Goal: Task Accomplishment & Management: Use online tool/utility

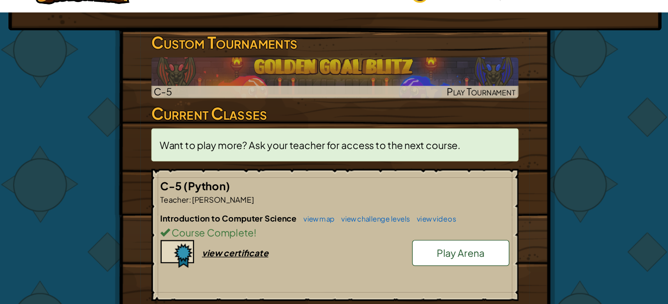
scroll to position [154, 0]
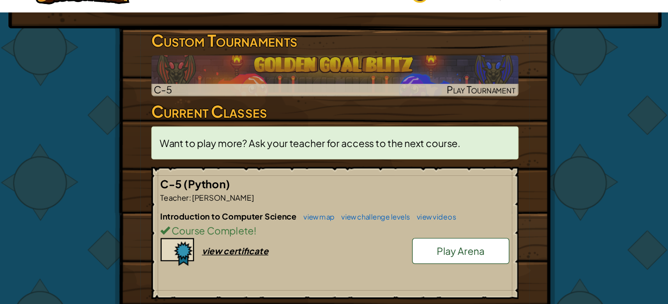
click at [317, 225] on link "view map" at bounding box center [317, 224] width 34 height 8
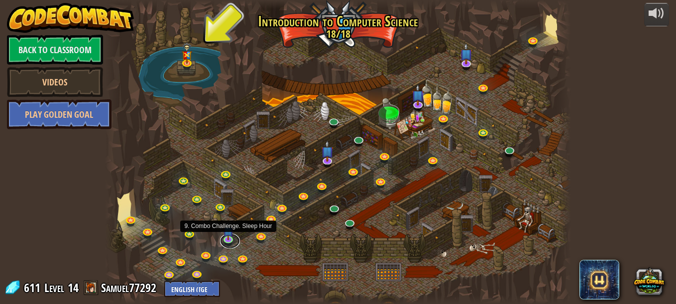
click at [229, 242] on link at bounding box center [230, 241] width 20 height 15
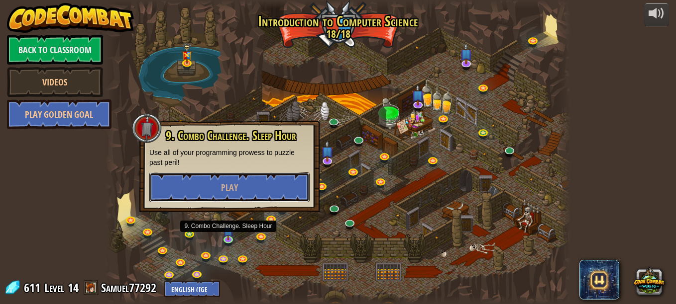
click at [246, 186] on button "Play" at bounding box center [229, 188] width 160 height 30
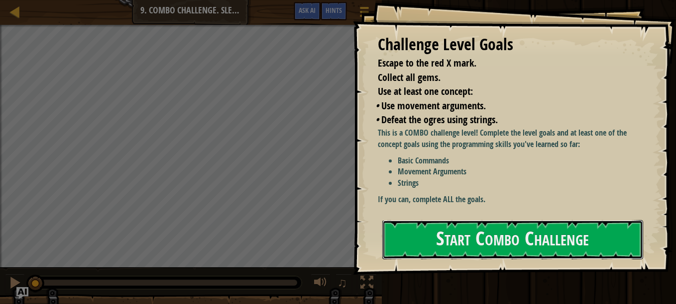
click at [410, 238] on button "Start Combo Challenge" at bounding box center [512, 239] width 261 height 39
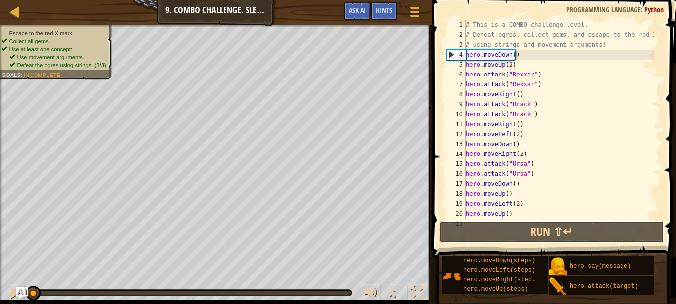
click at [570, 236] on button "Run ⇧↵" at bounding box center [551, 232] width 225 height 23
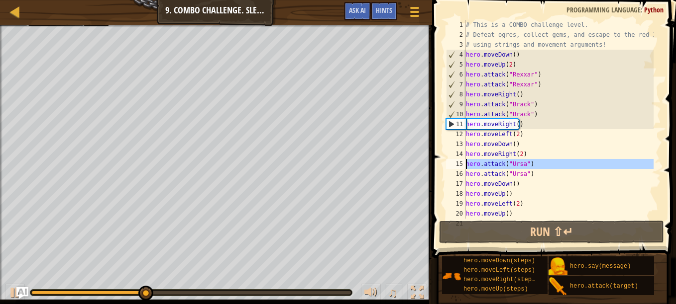
drag, startPoint x: 570, startPoint y: 236, endPoint x: 458, endPoint y: 164, distance: 133.9
click at [458, 164] on div "15" at bounding box center [456, 164] width 20 height 10
type textarea "hero.attack("Ursa")"
click at [457, 164] on div "15" at bounding box center [456, 164] width 20 height 10
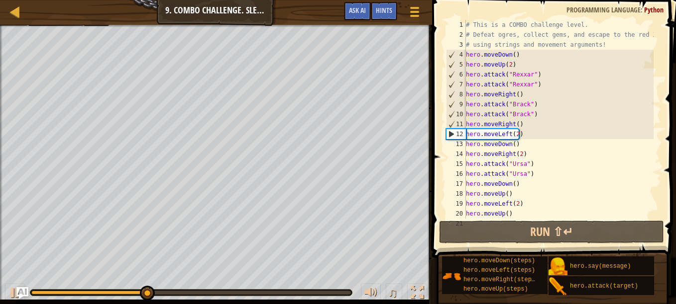
click at [457, 164] on div "15" at bounding box center [456, 164] width 20 height 10
click at [474, 156] on div "# This is a COMBO challenge level. # Defeat [PERSON_NAME], collect gems, and es…" at bounding box center [559, 129] width 190 height 219
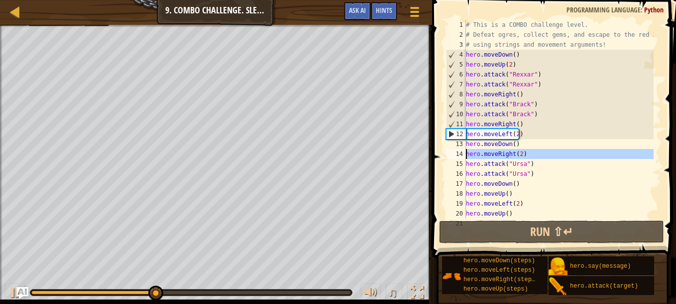
click at [474, 156] on div "# This is a COMBO challenge level. # Defeat [PERSON_NAME], collect gems, and es…" at bounding box center [559, 129] width 190 height 219
type textarea "hero.moveRight(2) hero.attack("Ursa")"
click at [474, 156] on div "# This is a COMBO challenge level. # Defeat [PERSON_NAME], collect gems, and es…" at bounding box center [559, 129] width 190 height 219
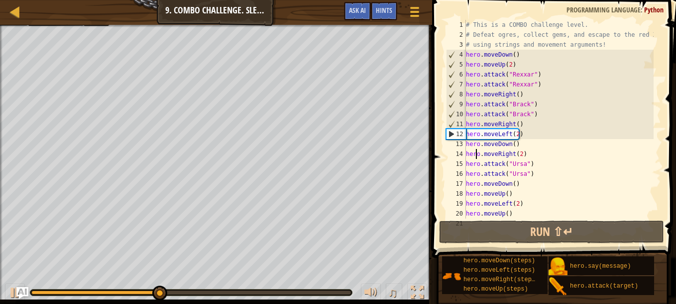
click at [474, 156] on div "# This is a COMBO challenge level. # Defeat [PERSON_NAME], collect gems, and es…" at bounding box center [559, 129] width 190 height 219
type textarea "hero.moveRight(2)"
click at [474, 157] on div "# This is a COMBO challenge level. # Defeat [PERSON_NAME], collect gems, and es…" at bounding box center [559, 129] width 190 height 219
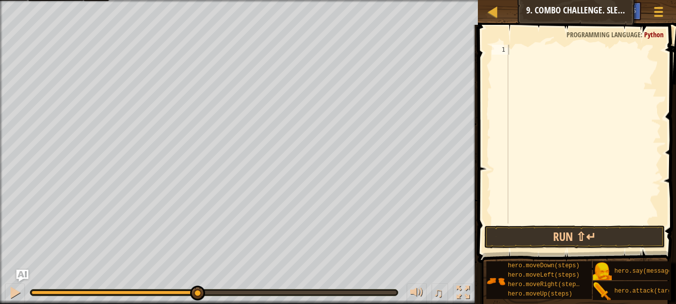
drag, startPoint x: 675, startPoint y: 21, endPoint x: 571, endPoint y: 233, distance: 236.5
click at [571, 233] on div "Map Introduction to Computer Science 9. Combo Challenge. Sleep Hour Game Menu D…" at bounding box center [338, 152] width 676 height 304
click at [571, 233] on button "Run ⇧↵" at bounding box center [574, 237] width 181 height 23
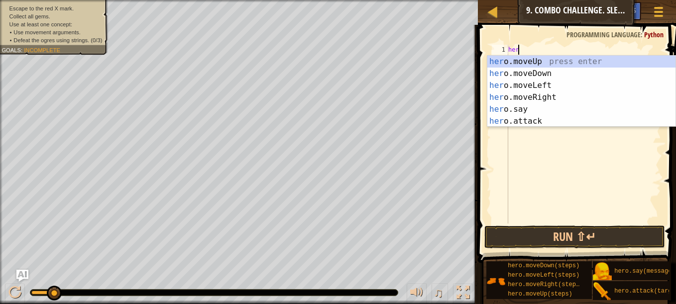
scroll to position [4, 0]
type textarea "hero"
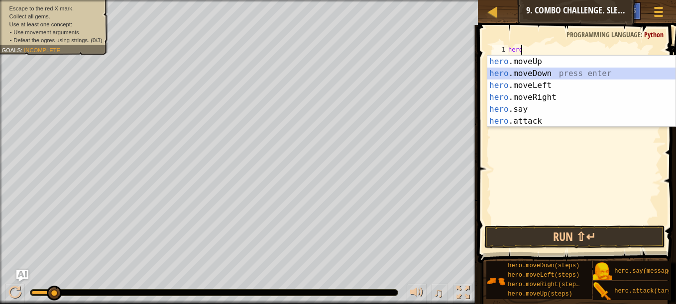
click at [513, 72] on div "hero .moveUp press enter hero .moveDown press enter hero .moveLeft press enter …" at bounding box center [581, 104] width 188 height 96
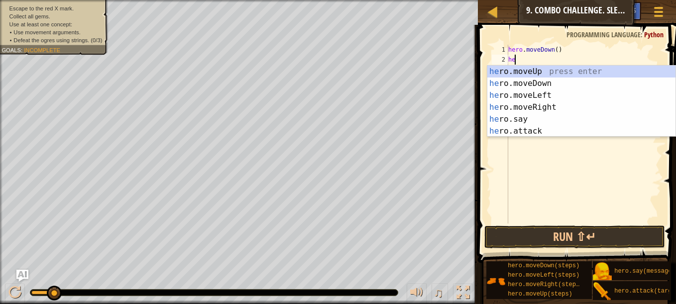
type textarea "hero"
click at [563, 107] on div "hero .moveUp press enter hero .moveDown press enter hero .moveLeft press enter …" at bounding box center [581, 114] width 188 height 96
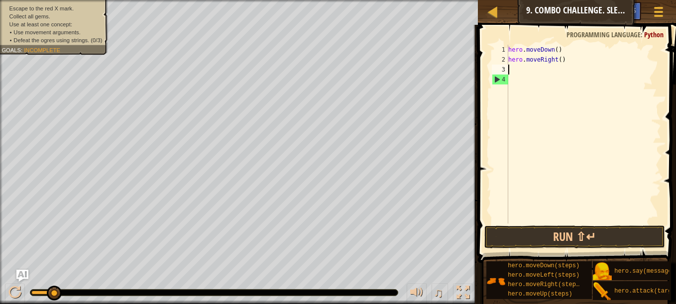
scroll to position [4, 0]
click at [556, 61] on div "hero . moveDown ( ) hero . moveRight ( )" at bounding box center [583, 144] width 155 height 199
type textarea "hero.moveRight(2)"
click at [557, 66] on div "hero . moveDown ( ) hero . moveRight ( 2 )" at bounding box center [583, 144] width 155 height 199
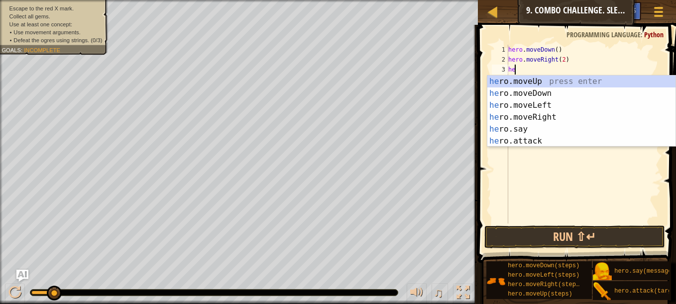
scroll to position [4, 0]
type textarea "hero"
click at [532, 84] on div "hero .moveUp press enter hero .moveDown press enter hero .moveLeft press enter …" at bounding box center [581, 124] width 188 height 96
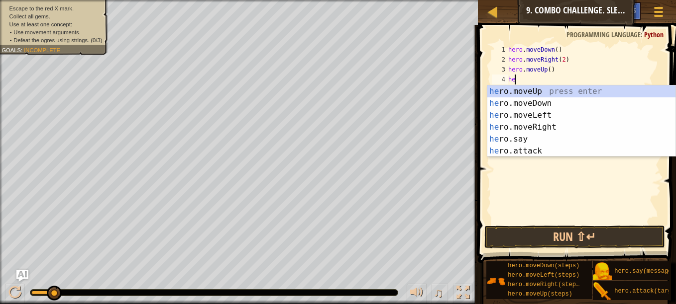
type textarea "hero"
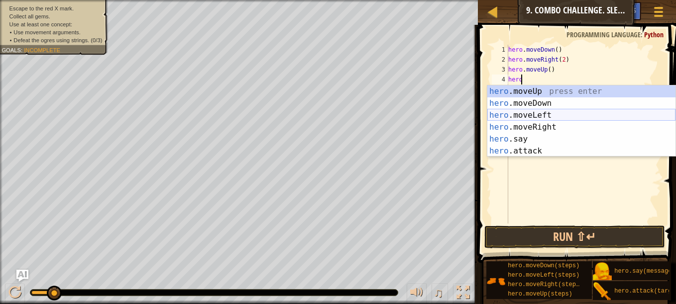
click at [550, 115] on div "hero .moveUp press enter hero .moveDown press enter hero .moveLeft press enter …" at bounding box center [581, 134] width 188 height 96
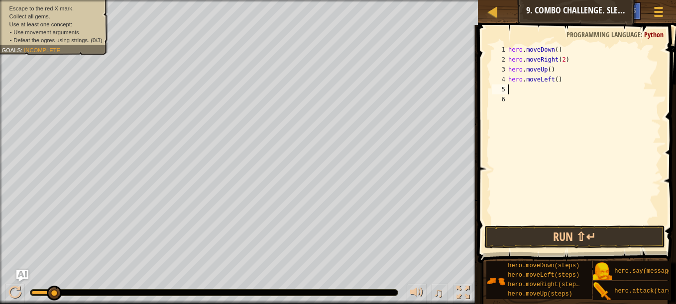
click at [556, 81] on div "hero . moveDown ( ) hero . moveRight ( 2 ) hero . moveUp ( ) hero . moveLeft ( )" at bounding box center [583, 144] width 155 height 199
click at [553, 81] on div "hero . moveDown ( ) hero . moveRight ( 2 ) hero . moveUp ( ) hero . moveLeft ( )" at bounding box center [583, 144] width 155 height 199
type textarea "hero.moveLeft(2)"
click at [533, 92] on div "hero . moveDown ( ) hero . moveRight ( 2 ) hero . moveUp ( ) hero . moveLeft ( …" at bounding box center [583, 144] width 155 height 199
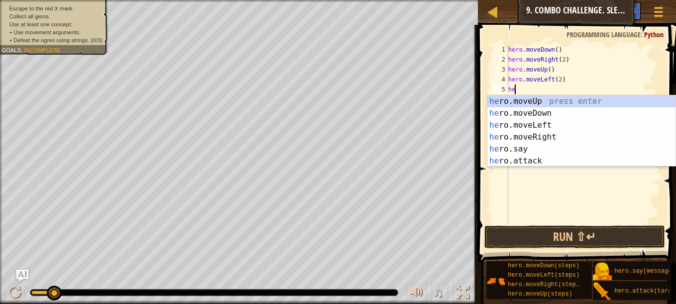
scroll to position [4, 0]
type textarea "hero"
click at [538, 99] on div "hero .moveUp press enter hero .moveDown press enter hero .moveLeft press enter …" at bounding box center [581, 144] width 188 height 96
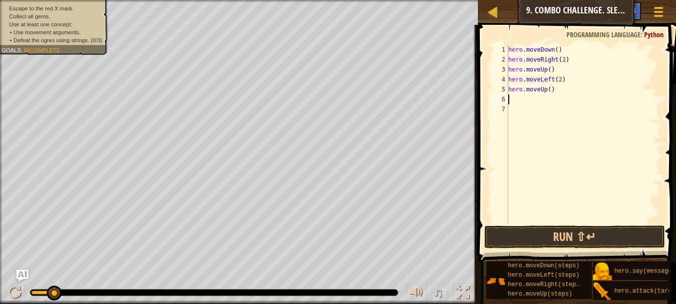
click at [548, 88] on div "hero . moveDown ( ) hero . moveRight ( 2 ) hero . moveUp ( ) hero . moveLeft ( …" at bounding box center [583, 144] width 155 height 199
type textarea "hero.moveUp()"
click at [559, 100] on div "hero . moveDown ( ) hero . moveRight ( 2 ) hero . moveUp ( ) hero . moveLeft ( …" at bounding box center [583, 144] width 155 height 199
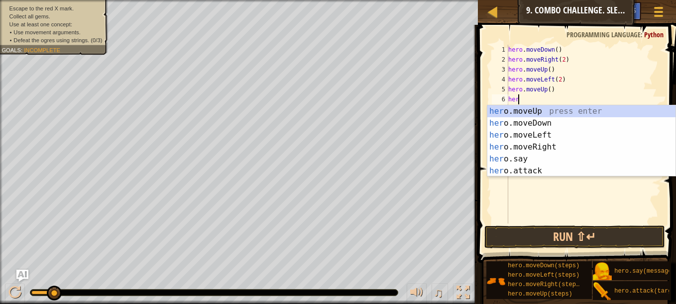
scroll to position [4, 0]
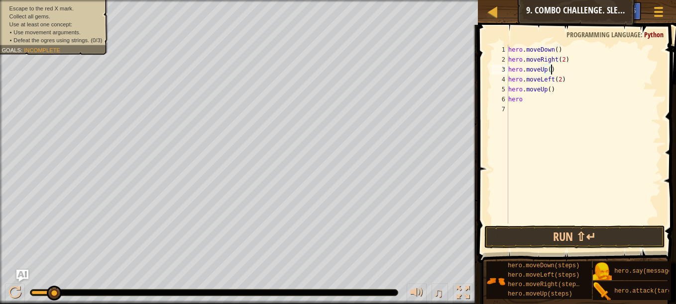
click at [551, 71] on div "hero . moveDown ( ) hero . moveRight ( 2 ) hero . moveUp ( ) hero . moveLeft ( …" at bounding box center [583, 144] width 155 height 199
type textarea "hero.moveUp()"
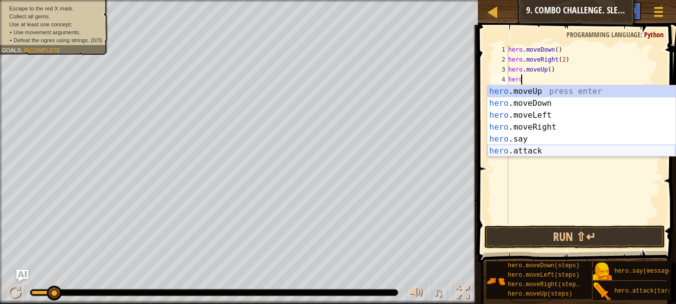
click at [527, 148] on div "hero .moveUp press enter hero .moveDown press enter hero .moveLeft press enter …" at bounding box center [581, 134] width 188 height 96
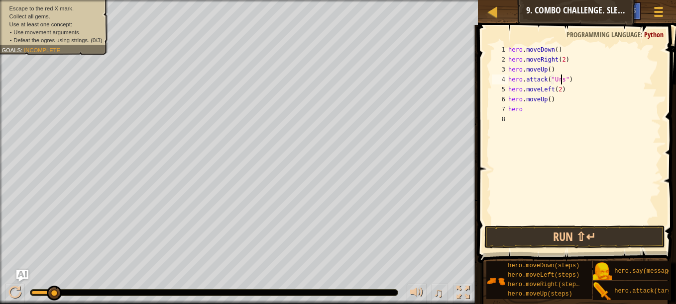
scroll to position [4, 4]
click at [534, 113] on div "hero . moveDown ( ) hero . moveRight ( 2 ) hero . moveUp ( ) hero . attack ( "U…" at bounding box center [583, 144] width 155 height 199
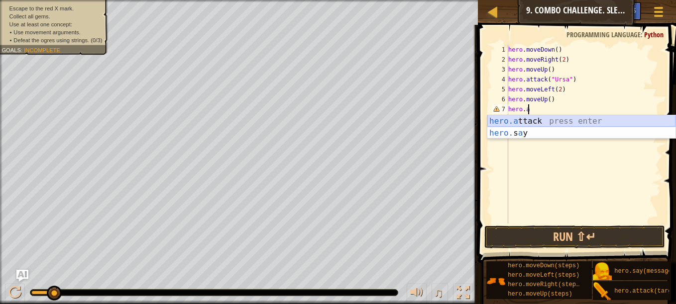
click at [527, 121] on div "hero.a ttack press enter hero. s a y press enter" at bounding box center [581, 139] width 188 height 48
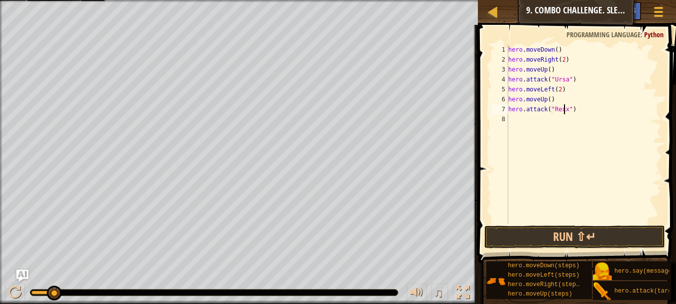
scroll to position [4, 5]
type textarea "hero.attack("Rexxar")"
click at [560, 122] on div "hero . moveDown ( ) hero . moveRight ( 2 ) hero . moveUp ( ) hero . attack ( "U…" at bounding box center [583, 144] width 155 height 199
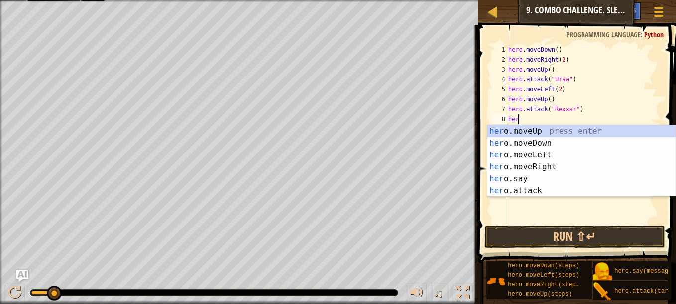
scroll to position [4, 0]
type textarea "hero"
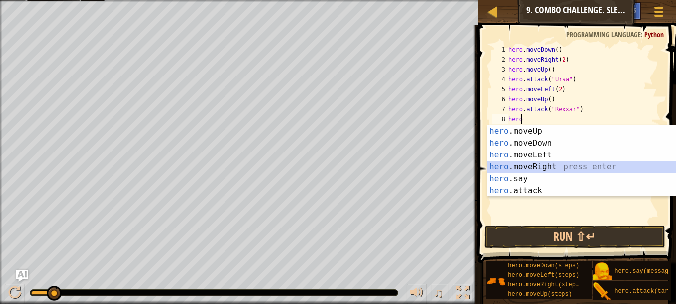
click at [535, 165] on div "hero .moveUp press enter hero .moveDown press enter hero .moveLeft press enter …" at bounding box center [581, 173] width 188 height 96
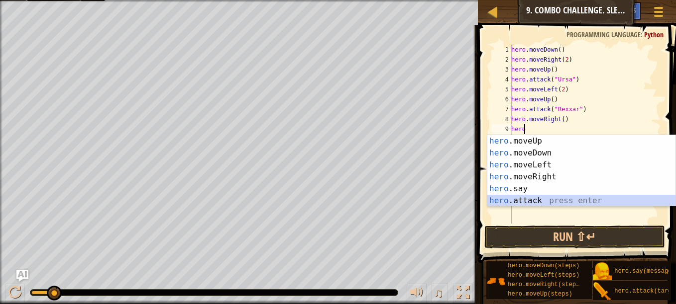
click at [526, 201] on div "hero .moveUp press enter hero .moveDown press enter hero .moveLeft press enter …" at bounding box center [581, 183] width 188 height 96
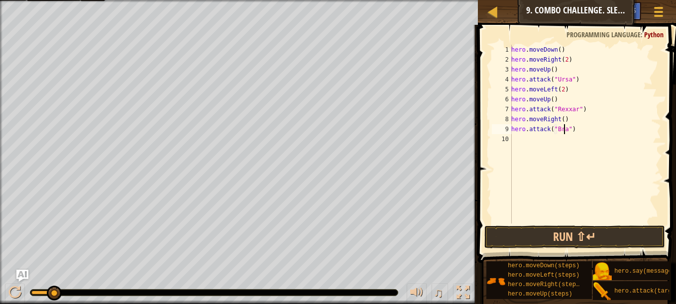
type textarea "hero.attack("Brack")"
click at [574, 147] on div "hero . moveDown ( ) hero . moveRight ( 2 ) hero . moveUp ( ) hero . attack ( "U…" at bounding box center [585, 144] width 152 height 199
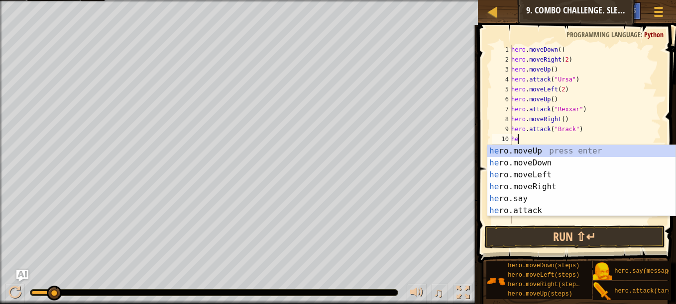
type textarea "hero"
click at [585, 185] on div "hero .moveUp press enter hero .moveDown press enter hero .moveLeft press enter …" at bounding box center [581, 193] width 188 height 96
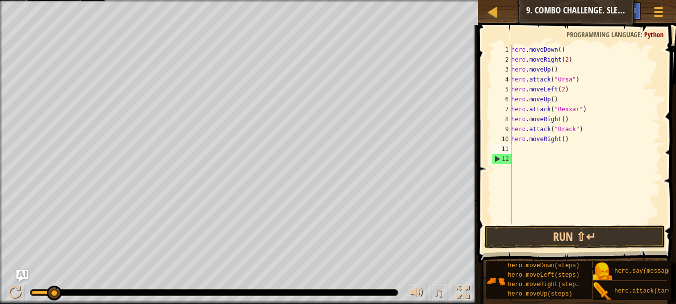
scroll to position [4, 0]
click at [578, 234] on button "Run ⇧↵" at bounding box center [574, 237] width 181 height 23
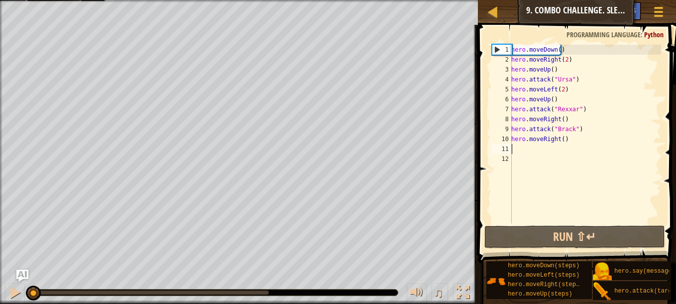
click at [559, 142] on div "hero . moveDown ( ) hero . moveRight ( 2 ) hero . moveUp ( ) hero . attack ( "U…" at bounding box center [585, 144] width 152 height 199
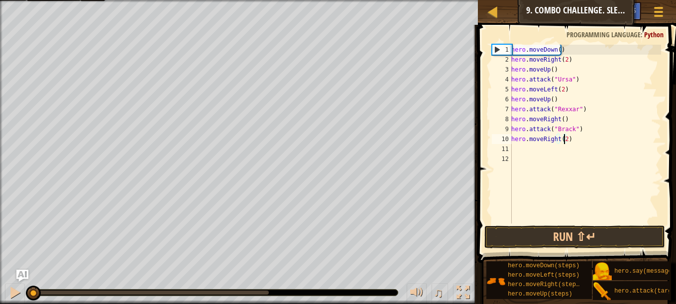
type textarea "hero.moveRight(2)"
click at [519, 231] on button "Run ⇧↵" at bounding box center [574, 237] width 181 height 23
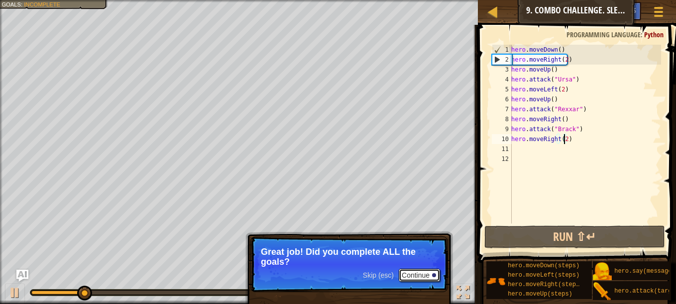
click at [422, 277] on button "Continue" at bounding box center [418, 275] width 41 height 13
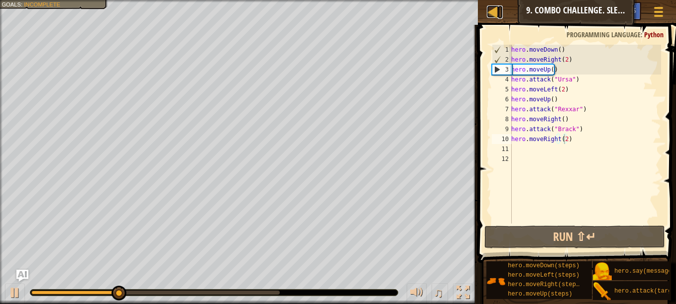
click at [497, 14] on div at bounding box center [493, 11] width 12 height 12
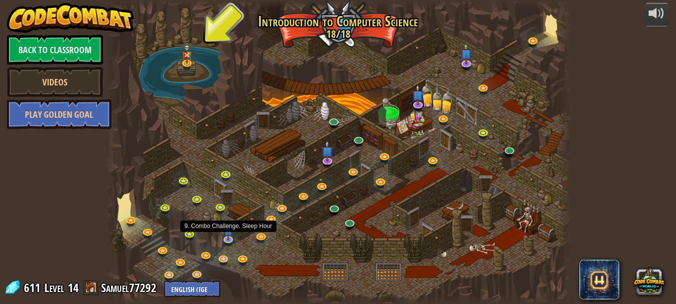
click at [228, 237] on img at bounding box center [228, 231] width 11 height 18
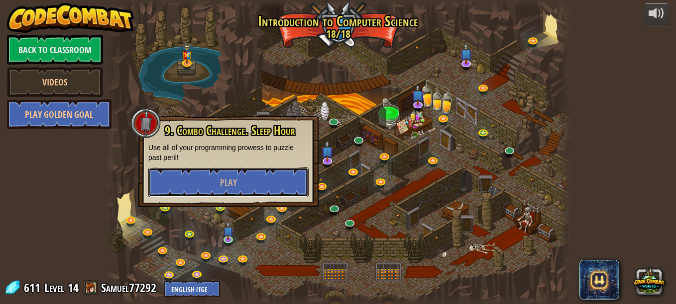
click at [266, 183] on button "Play" at bounding box center [228, 183] width 160 height 30
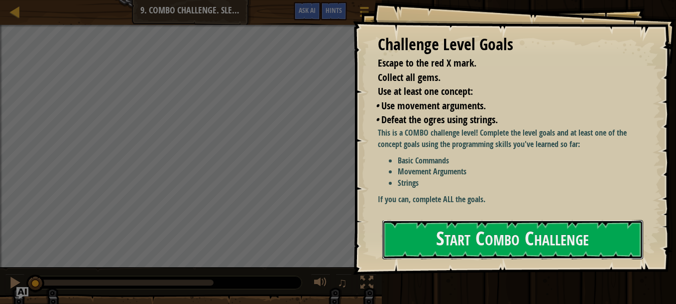
click at [466, 237] on button "Start Combo Challenge" at bounding box center [512, 239] width 261 height 39
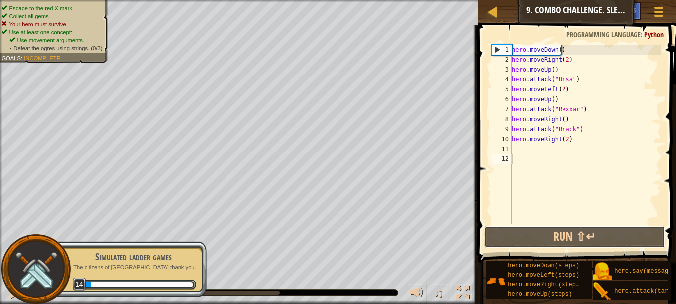
click at [495, 235] on button "Run ⇧↵" at bounding box center [574, 237] width 181 height 23
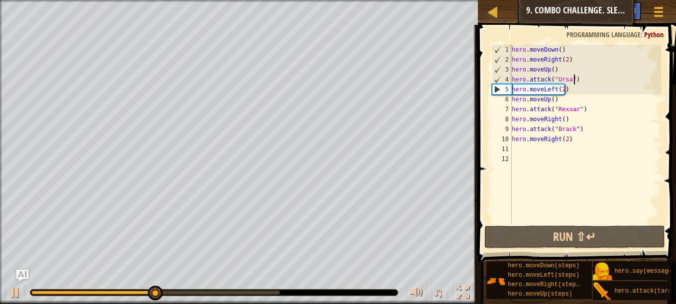
click at [579, 80] on div "hero . moveDown ( ) hero . moveRight ( 2 ) hero . moveUp ( ) hero . attack ( "U…" at bounding box center [584, 144] width 151 height 199
type textarea "hero.attack("Ursa")"
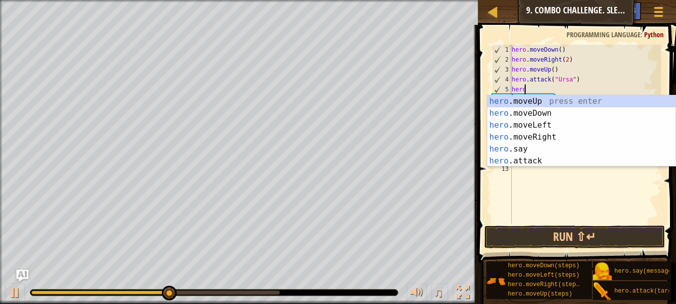
scroll to position [4, 0]
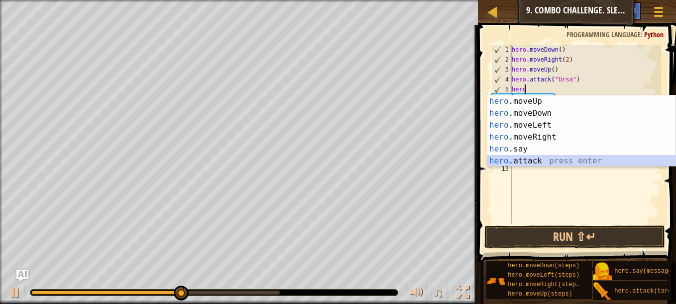
click at [545, 161] on div "hero .moveUp press enter hero .moveDown press enter hero .moveLeft press enter …" at bounding box center [581, 144] width 188 height 96
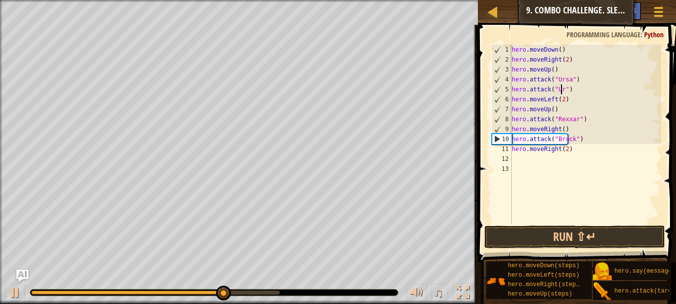
scroll to position [4, 4]
click at [585, 121] on div "hero . moveDown ( ) hero . moveRight ( 2 ) hero . moveUp ( ) hero . attack ( "U…" at bounding box center [584, 144] width 151 height 199
type textarea "hero.attack("Rexxar")"
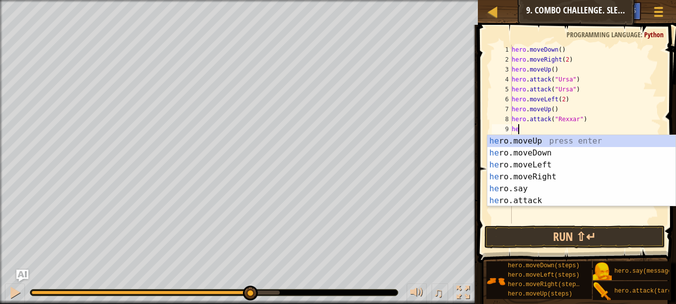
scroll to position [4, 0]
click at [515, 200] on div "hero .moveUp press enter hero .moveDown press enter hero .moveLeft press enter …" at bounding box center [581, 183] width 188 height 96
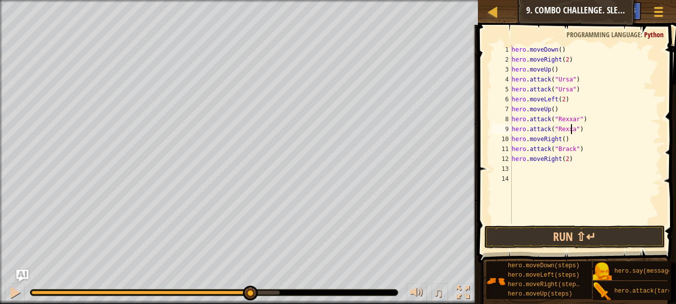
scroll to position [4, 5]
click at [591, 154] on div "hero . moveDown ( ) hero . moveRight ( 2 ) hero . moveUp ( ) hero . attack ( "U…" at bounding box center [584, 144] width 151 height 199
type textarea "hero.attack("Brack")"
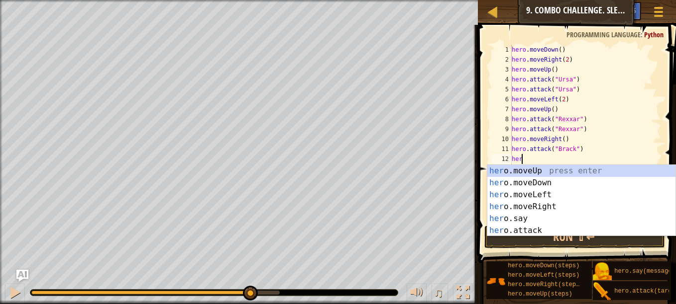
scroll to position [4, 0]
click at [538, 229] on div "hero .moveUp press enter hero .moveDown press enter hero .moveLeft press enter …" at bounding box center [581, 213] width 188 height 96
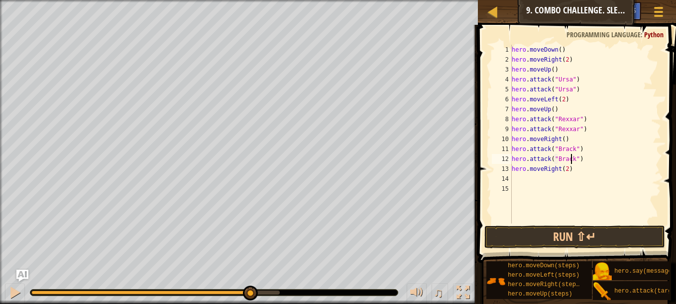
scroll to position [4, 5]
click at [563, 170] on div "hero . moveDown ( ) hero . moveRight ( 2 ) hero . moveUp ( ) hero . attack ( "U…" at bounding box center [584, 144] width 151 height 199
click at [554, 237] on button "Run ⇧↵" at bounding box center [574, 237] width 181 height 23
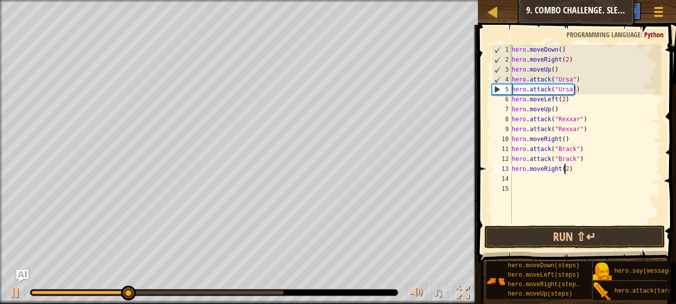
type textarea "hero.moveRight(2)"
click at [559, 237] on button "Run ⇧↵" at bounding box center [574, 237] width 181 height 23
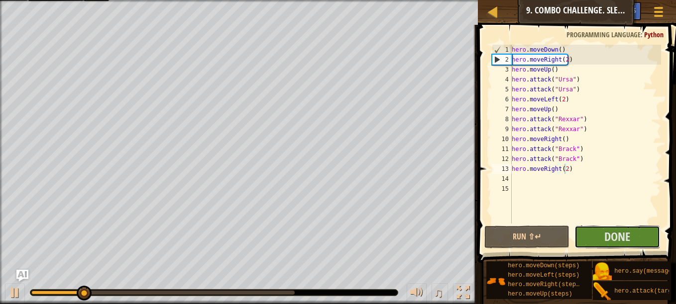
click at [610, 231] on span "Done" at bounding box center [617, 237] width 26 height 16
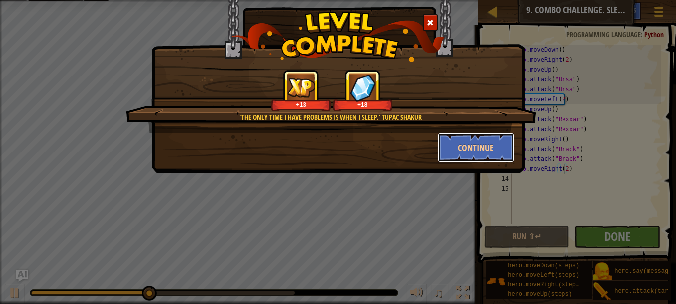
click at [474, 143] on button "Continue" at bounding box center [475, 148] width 77 height 30
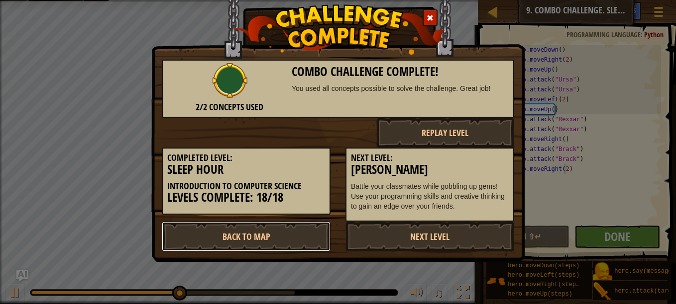
click at [270, 236] on link "Back to Map" at bounding box center [246, 237] width 169 height 30
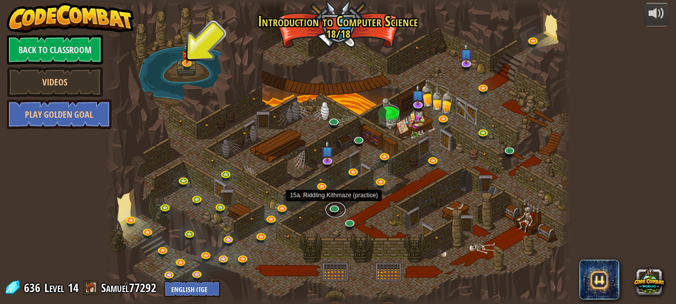
click at [327, 205] on link at bounding box center [335, 209] width 20 height 15
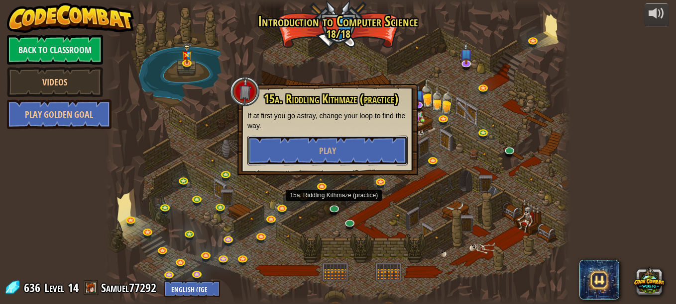
click at [355, 146] on button "Play" at bounding box center [327, 151] width 160 height 30
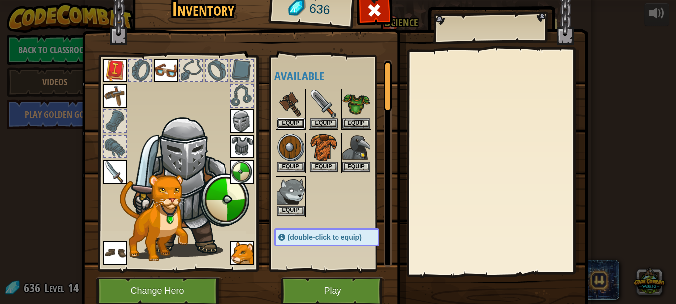
click at [286, 118] on button "Equip" at bounding box center [291, 123] width 28 height 10
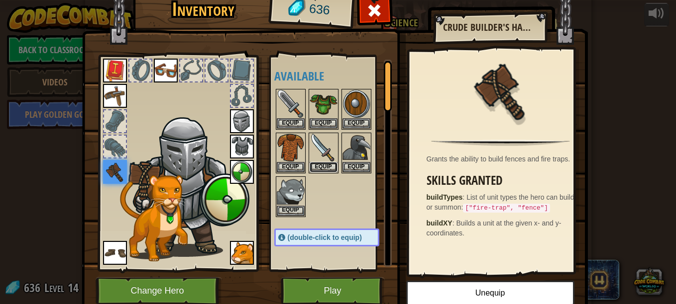
click at [312, 166] on button "Equip" at bounding box center [323, 167] width 28 height 10
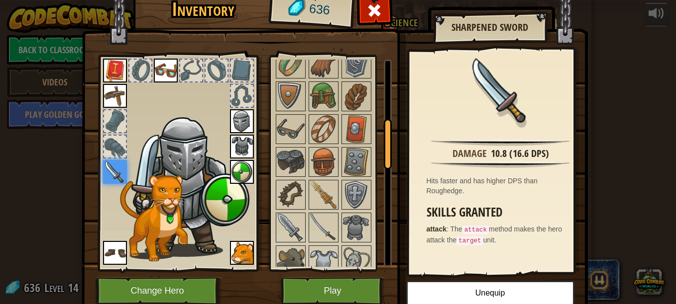
scroll to position [248, 0]
click at [284, 230] on img at bounding box center [291, 227] width 28 height 28
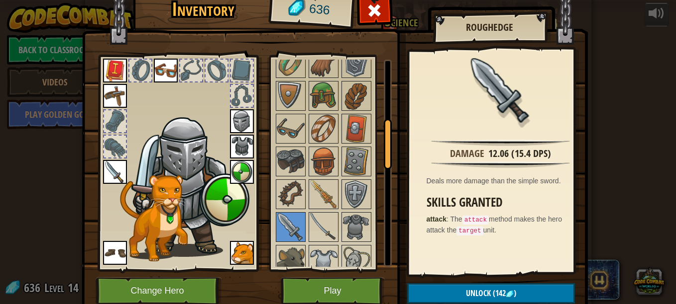
click at [309, 227] on img at bounding box center [323, 227] width 28 height 28
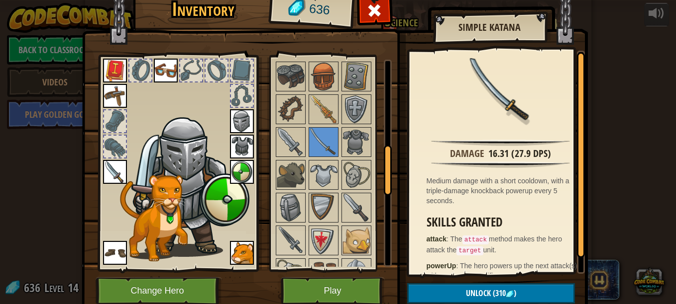
scroll to position [370, 0]
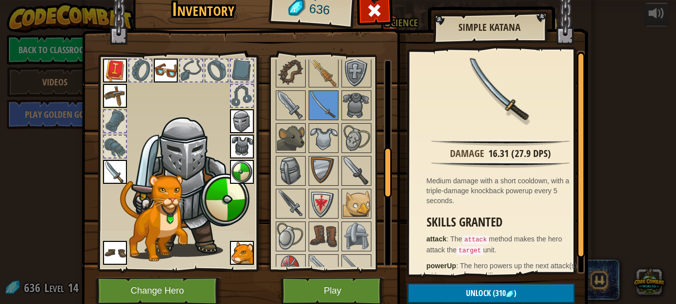
click at [293, 208] on img at bounding box center [291, 204] width 28 height 28
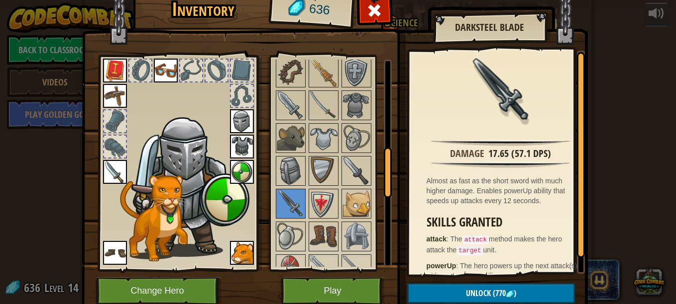
click at [352, 175] on img at bounding box center [356, 171] width 28 height 28
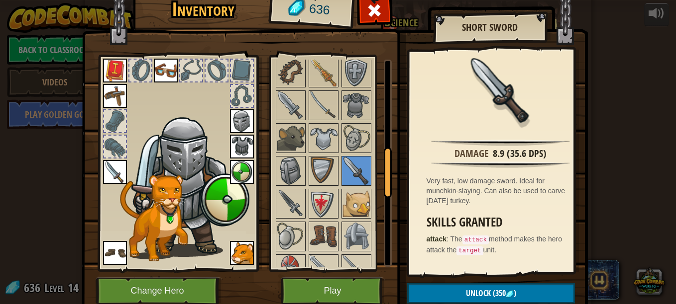
click at [288, 203] on img at bounding box center [291, 204] width 28 height 28
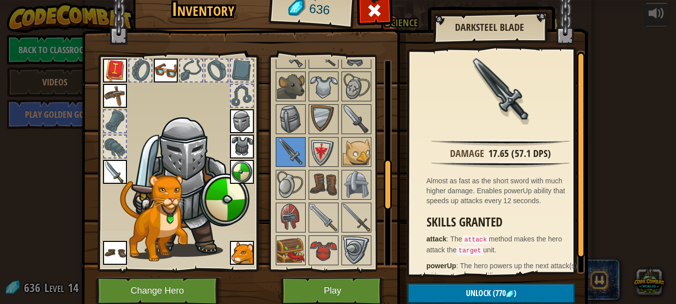
scroll to position [421, 0]
click at [299, 226] on img at bounding box center [291, 218] width 28 height 28
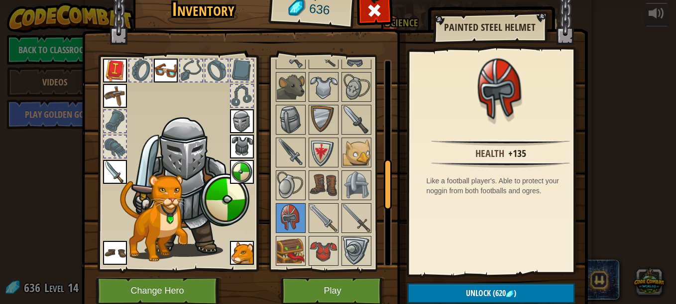
click at [317, 218] on img at bounding box center [323, 218] width 28 height 28
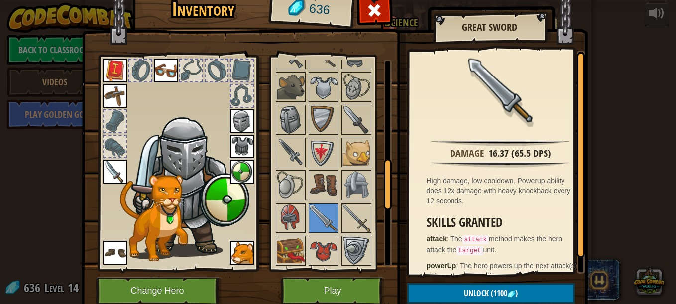
click at [350, 214] on img at bounding box center [356, 218] width 28 height 28
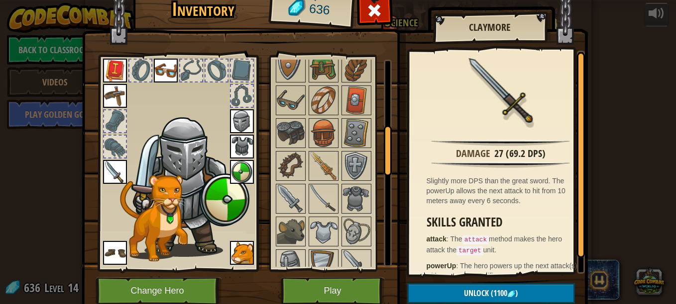
scroll to position [277, 0]
click at [320, 163] on img at bounding box center [323, 166] width 28 height 28
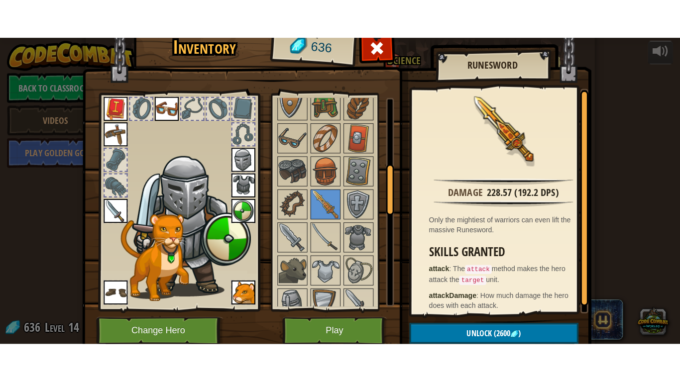
scroll to position [371, 0]
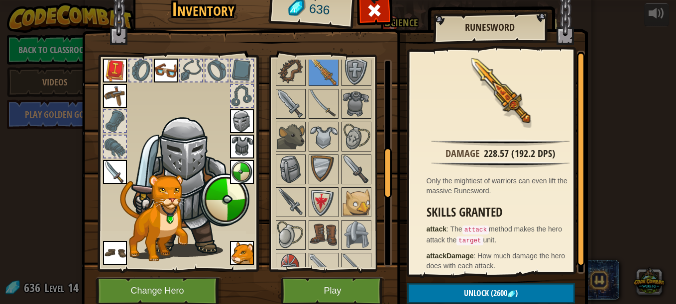
click at [291, 199] on img at bounding box center [291, 203] width 28 height 28
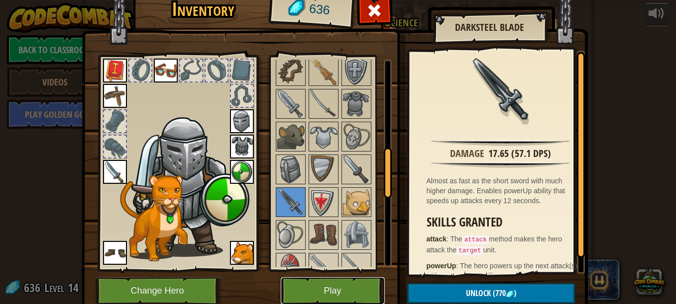
click at [347, 294] on button "Play" at bounding box center [333, 291] width 104 height 27
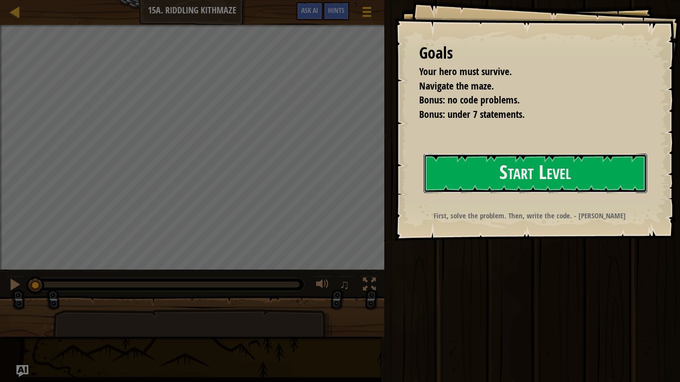
click at [545, 178] on button "Start Level" at bounding box center [534, 173] width 223 height 39
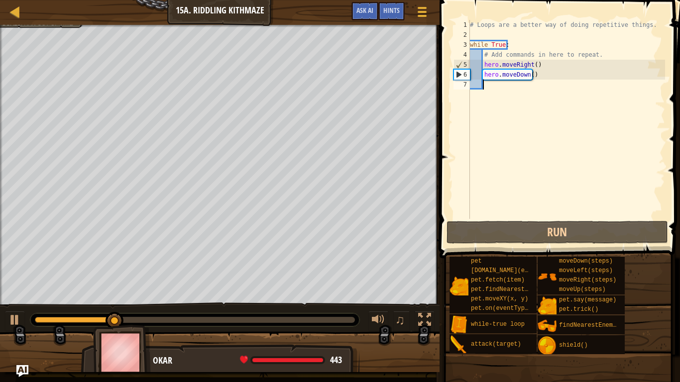
click at [555, 76] on div "# Loops are a better way of doing repetitive things. while True : # Add command…" at bounding box center [566, 129] width 197 height 219
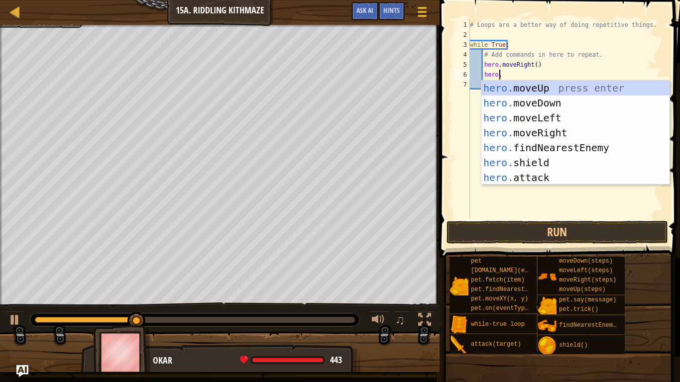
scroll to position [4, 2]
click at [530, 66] on div "# Loops are a better way of doing repetitive things. while True : # Add command…" at bounding box center [566, 129] width 197 height 219
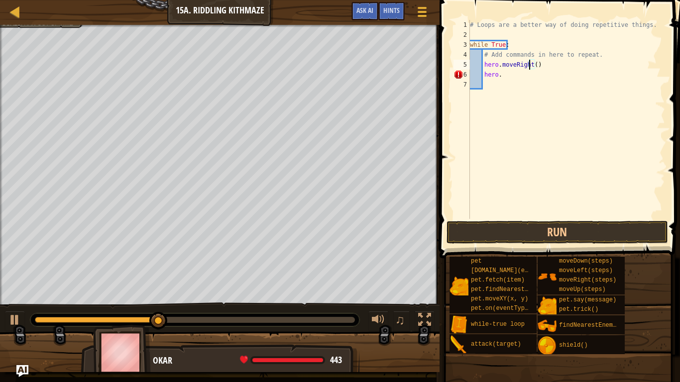
click at [534, 66] on div "# Loops are a better way of doing repetitive things. while True : # Add command…" at bounding box center [566, 129] width 197 height 219
click at [534, 67] on div "# Loops are a better way of doing repetitive things. while True : # Add command…" at bounding box center [566, 129] width 197 height 219
click at [531, 62] on div "# Loops are a better way of doing repetitive things. while True : # Add command…" at bounding box center [566, 129] width 197 height 219
click at [521, 74] on div "# Loops are a better way of doing repetitive things. while True : # Add command…" at bounding box center [566, 129] width 197 height 219
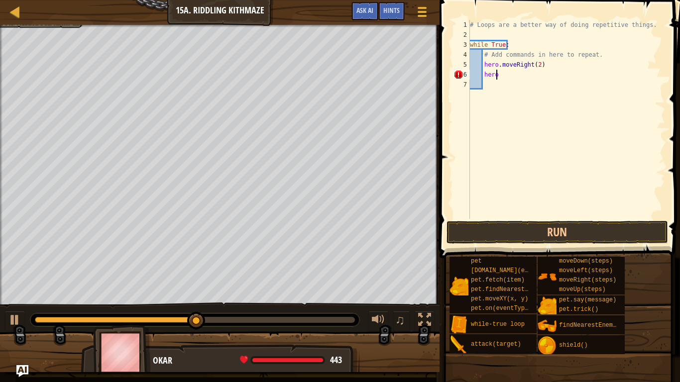
type textarea "hero."
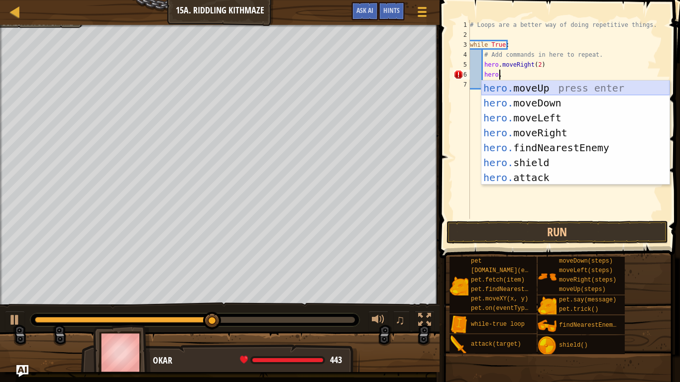
click at [527, 86] on div "hero. moveUp press enter hero. moveDown press enter hero. moveLeft press enter …" at bounding box center [575, 148] width 188 height 134
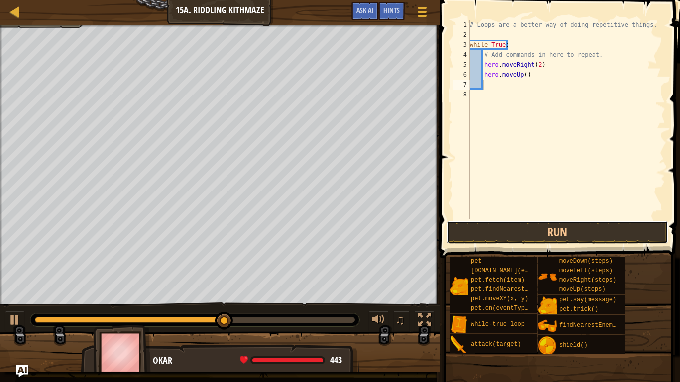
click at [511, 232] on button "Run" at bounding box center [556, 232] width 221 height 23
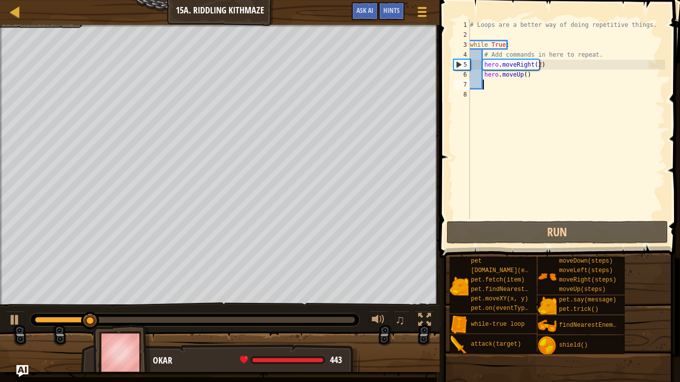
click at [600, 48] on div "# Loops are a better way of doing repetitive things. while True : # Add command…" at bounding box center [566, 129] width 197 height 219
click at [602, 60] on div "# Loops are a better way of doing repetitive things. while True : # Add command…" at bounding box center [566, 129] width 197 height 219
click at [601, 55] on div "# Loops are a better way of doing repetitive things. while True : # Add command…" at bounding box center [566, 129] width 197 height 219
type textarea "# Add commands in here to repeat."
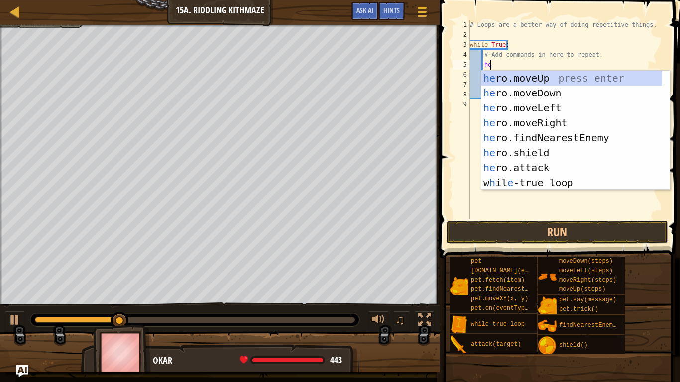
type textarea "her"
click at [549, 92] on div "her o.moveUp press enter her o.moveDown press enter her o.moveLeft press enter …" at bounding box center [571, 145] width 181 height 149
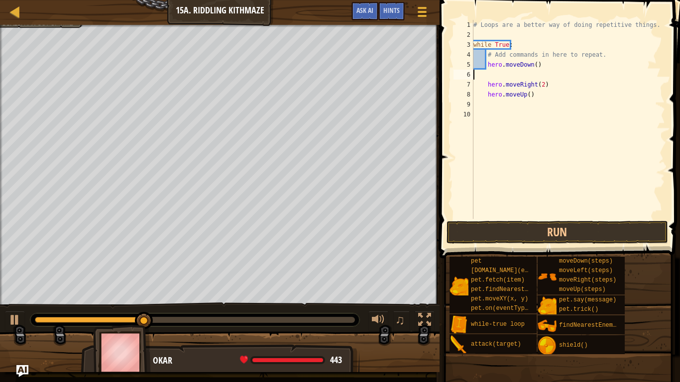
scroll to position [4, 0]
click at [534, 225] on button "Run" at bounding box center [556, 232] width 221 height 23
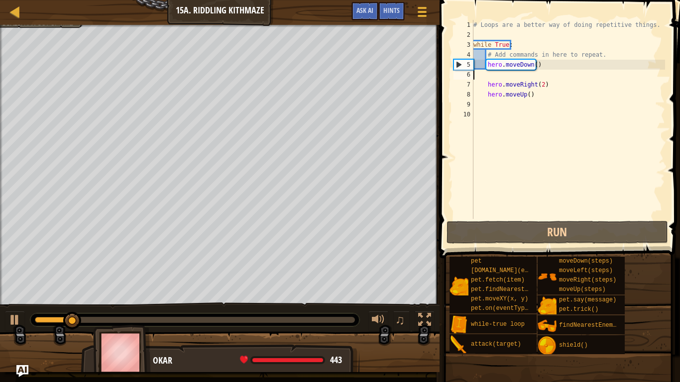
click at [551, 67] on div "# Loops are a better way of doing repetitive things. while True : # Add command…" at bounding box center [568, 129] width 194 height 219
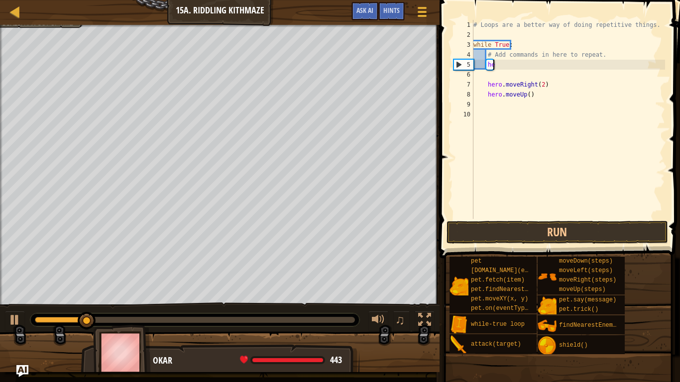
type textarea "h"
click at [527, 68] on div "# Loops are a better way of doing repetitive things. while True : # Add command…" at bounding box center [568, 129] width 194 height 219
click at [488, 71] on div "# Loops are a better way of doing repetitive things. while True : # Add command…" at bounding box center [568, 129] width 194 height 219
click at [487, 74] on div "# Loops are a better way of doing repetitive things. while True : # Add command…" at bounding box center [568, 129] width 194 height 219
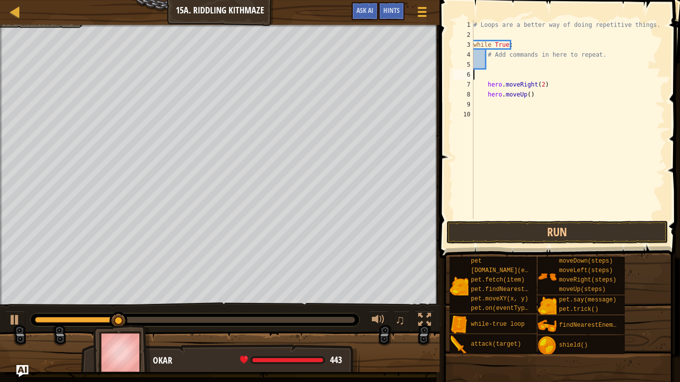
click at [494, 66] on div "# Loops are a better way of doing repetitive things. while True : # Add command…" at bounding box center [568, 129] width 194 height 219
click at [486, 85] on div "# Loops are a better way of doing repetitive things. while True : # Add command…" at bounding box center [568, 129] width 194 height 219
type textarea "hero.moveRight(2)"
click at [496, 75] on div "# Loops are a better way of doing repetitive things. while True : # Add command…" at bounding box center [568, 129] width 194 height 219
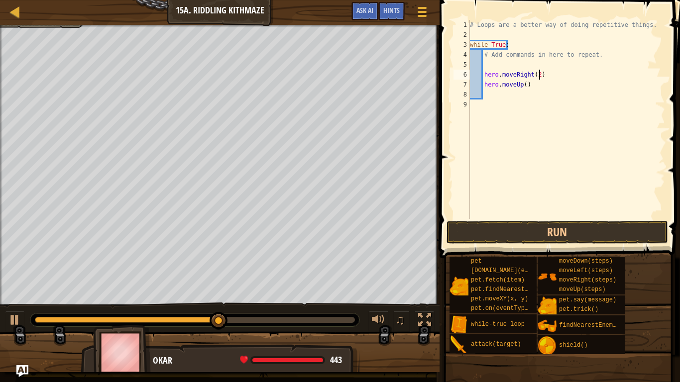
click at [540, 71] on div "# Loops are a better way of doing repetitive things. while True : # Add command…" at bounding box center [566, 129] width 197 height 219
type textarea "hero.moveRight(2)"
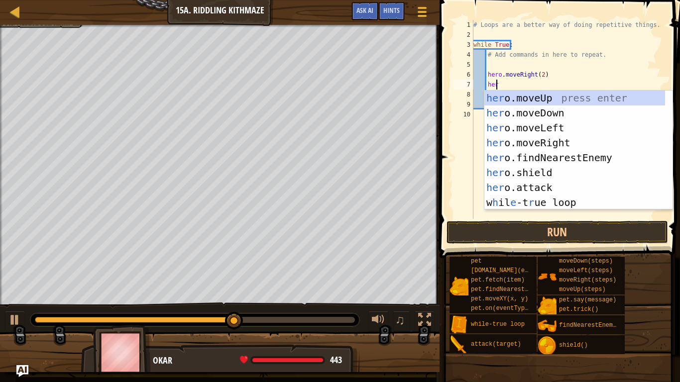
scroll to position [4, 1]
type textarea "hero"
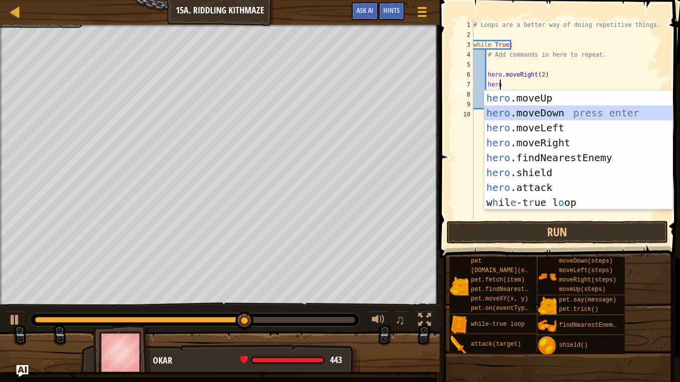
click at [530, 112] on div "hero .moveUp press enter hero .moveDown press enter hero .moveLeft press enter …" at bounding box center [578, 165] width 188 height 149
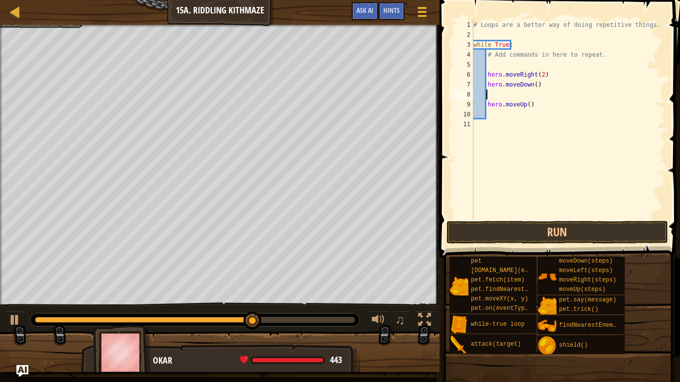
click at [486, 245] on span at bounding box center [560, 115] width 248 height 288
click at [488, 235] on button "Run" at bounding box center [556, 232] width 221 height 23
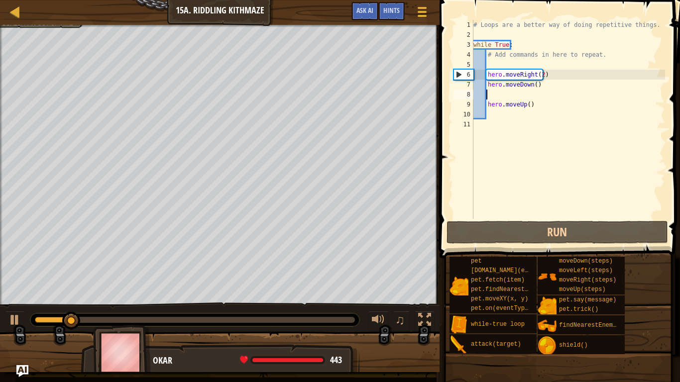
click at [522, 95] on div "# Loops are a better way of doing repetitive things. while True : # Add command…" at bounding box center [568, 129] width 194 height 219
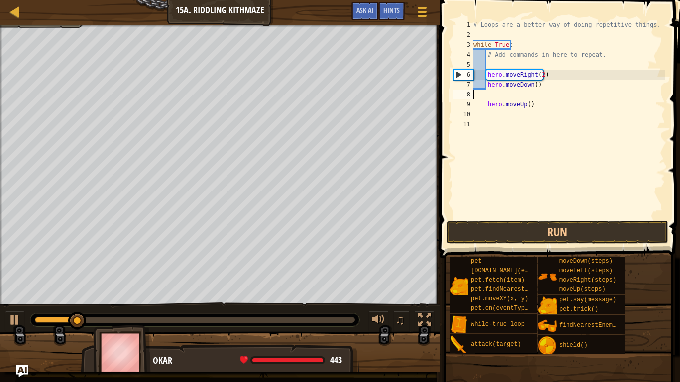
scroll to position [4, 0]
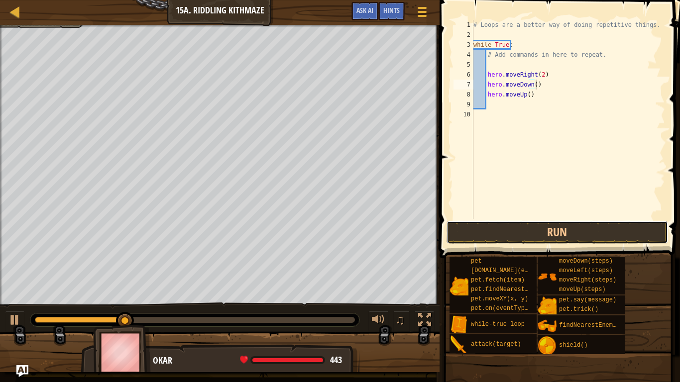
click at [496, 227] on button "Run" at bounding box center [556, 232] width 221 height 23
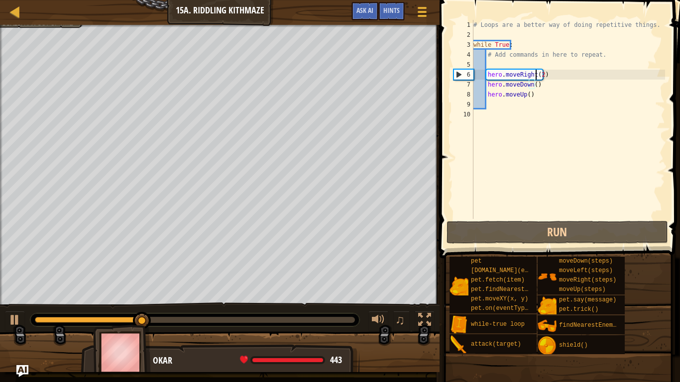
click at [536, 72] on div "# Loops are a better way of doing repetitive things. while True : # Add command…" at bounding box center [568, 129] width 194 height 219
click at [537, 72] on div "# Loops are a better way of doing repetitive things. while True : # Add command…" at bounding box center [568, 129] width 194 height 219
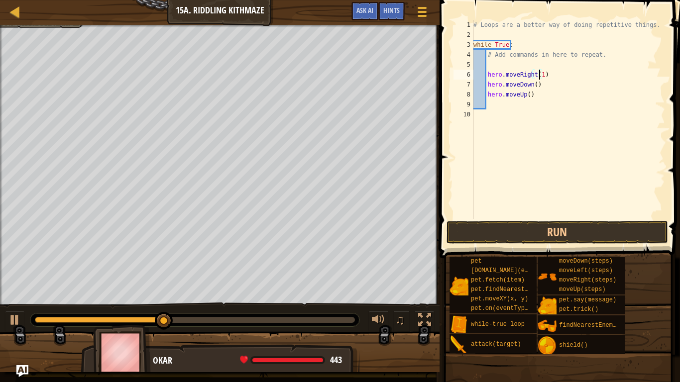
scroll to position [4, 5]
click at [523, 229] on button "Run" at bounding box center [556, 232] width 221 height 23
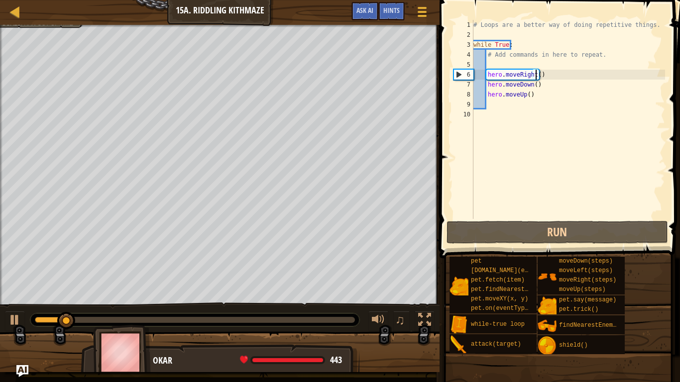
click at [543, 85] on div "# Loops are a better way of doing repetitive things. while True : # Add command…" at bounding box center [568, 129] width 194 height 219
type textarea "hero.moveDown()"
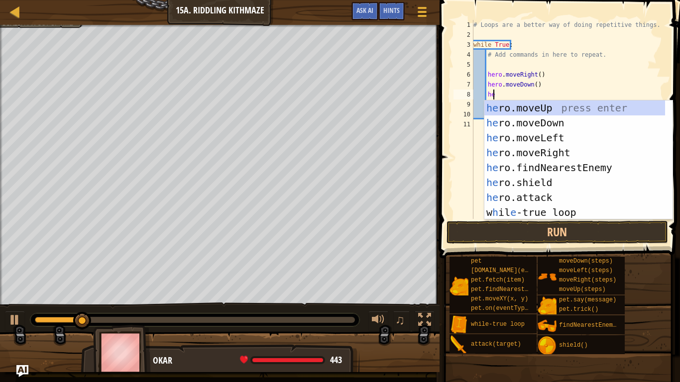
type textarea "hero"
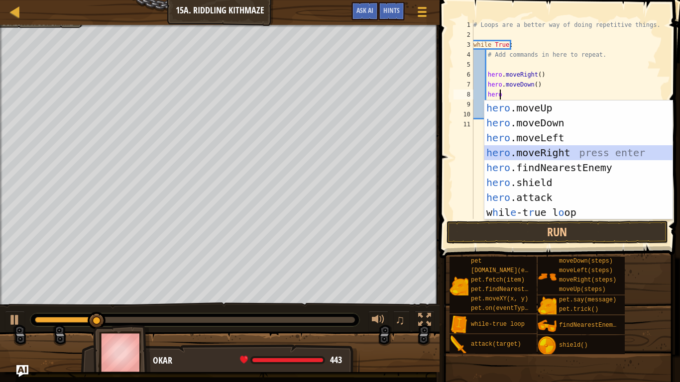
click at [538, 150] on div "hero .moveUp press enter hero .moveDown press enter hero .moveLeft press enter …" at bounding box center [578, 174] width 188 height 149
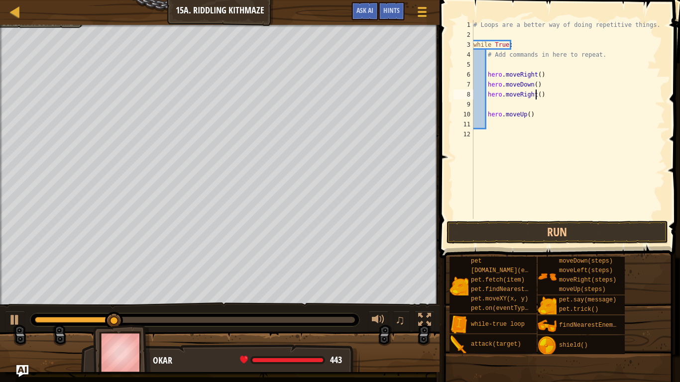
click at [535, 96] on div "# Loops are a better way of doing repetitive things. while True : # Add command…" at bounding box center [568, 129] width 194 height 219
click at [517, 111] on div "# Loops are a better way of doing repetitive things. while True : # Add command…" at bounding box center [568, 129] width 194 height 219
type textarea "hero.moveUp()"
click at [517, 108] on div "# Loops are a better way of doing repetitive things. while True : # Add command…" at bounding box center [568, 129] width 194 height 219
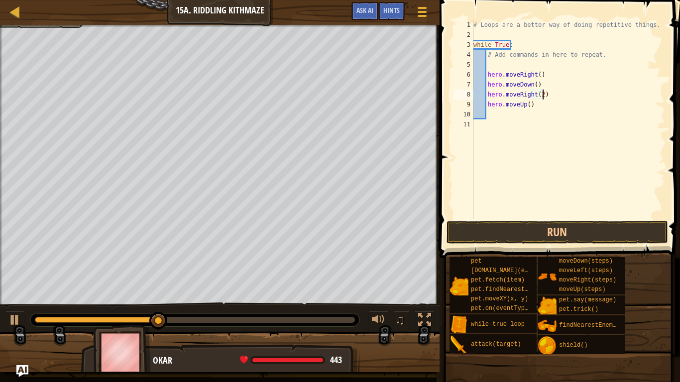
type textarea "hero.moveRight(2)"
click at [507, 229] on button "Run" at bounding box center [556, 232] width 221 height 23
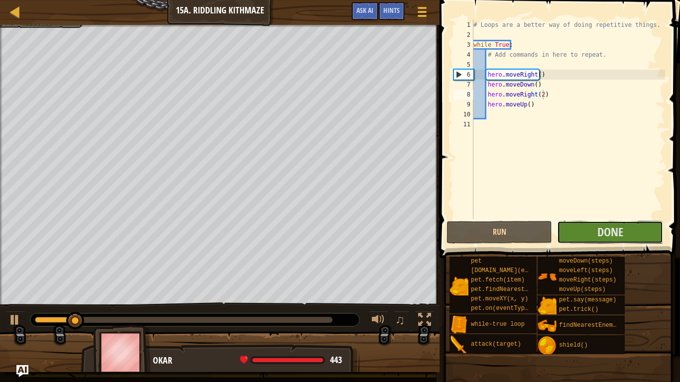
click at [601, 231] on span "Done" at bounding box center [610, 232] width 26 height 16
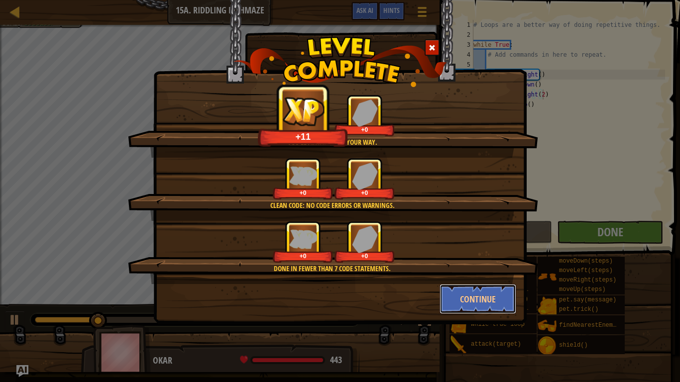
click at [456, 293] on button "Continue" at bounding box center [477, 299] width 77 height 30
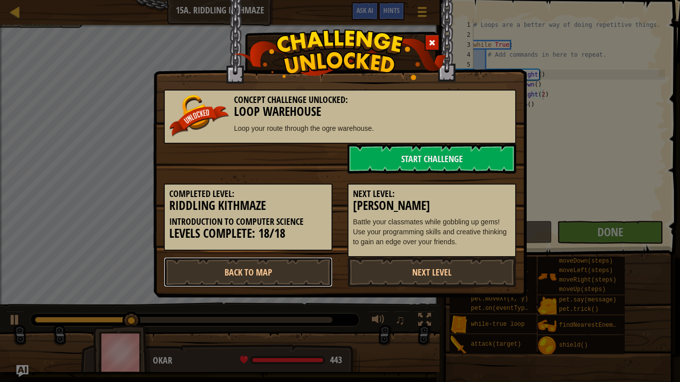
click at [278, 270] on link "Back to Map" at bounding box center [248, 272] width 169 height 30
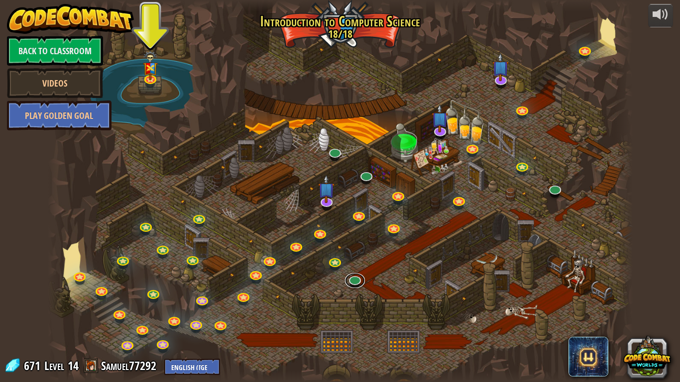
click at [349, 276] on link at bounding box center [355, 280] width 20 height 15
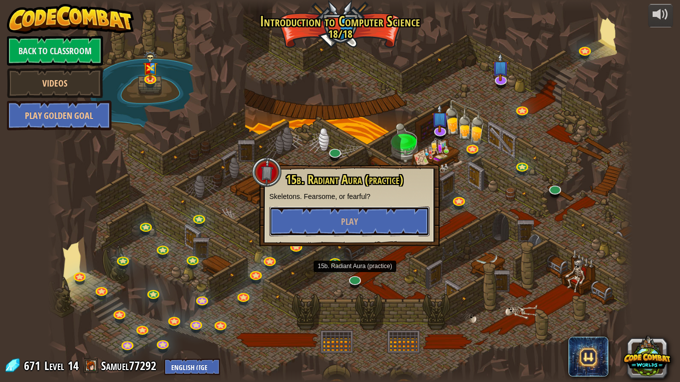
click at [357, 226] on span "Play" at bounding box center [349, 221] width 17 height 12
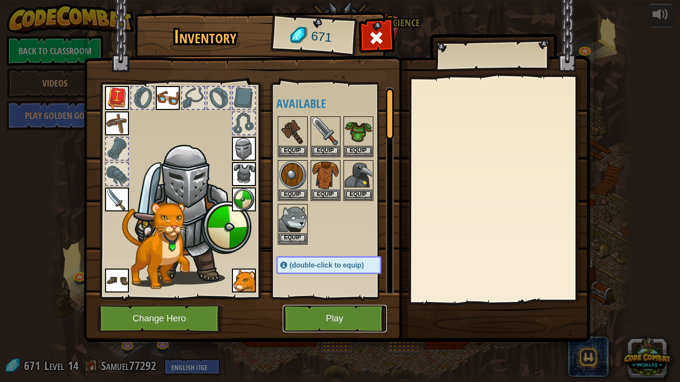
click at [328, 304] on button "Play" at bounding box center [335, 318] width 104 height 27
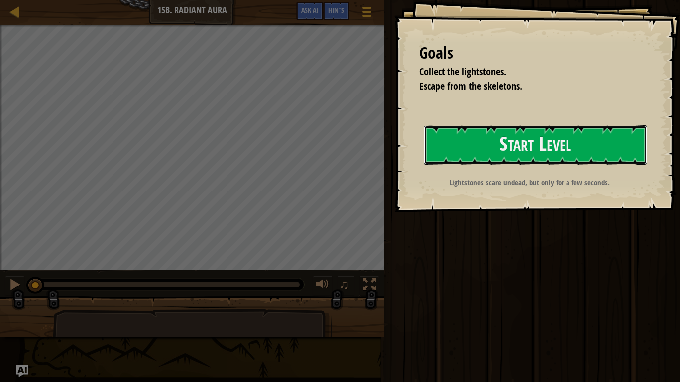
click at [556, 137] on button "Start Level" at bounding box center [534, 144] width 223 height 39
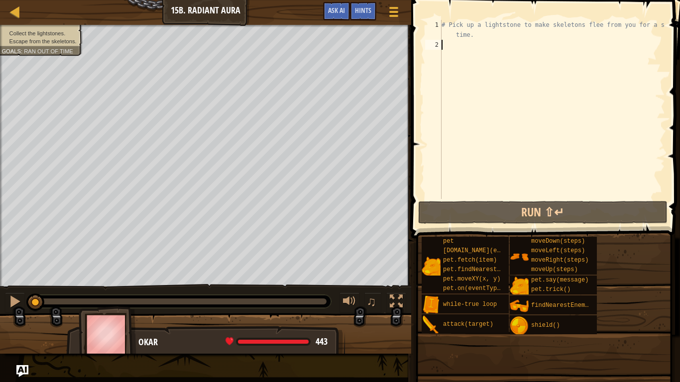
type textarea "wh"
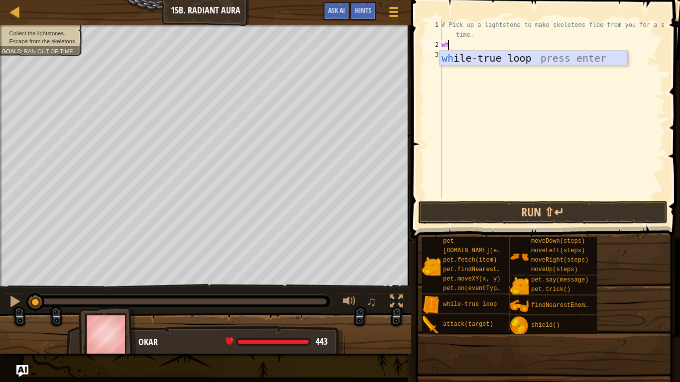
click at [576, 64] on div "wh ile-true loop press enter" at bounding box center [533, 73] width 188 height 45
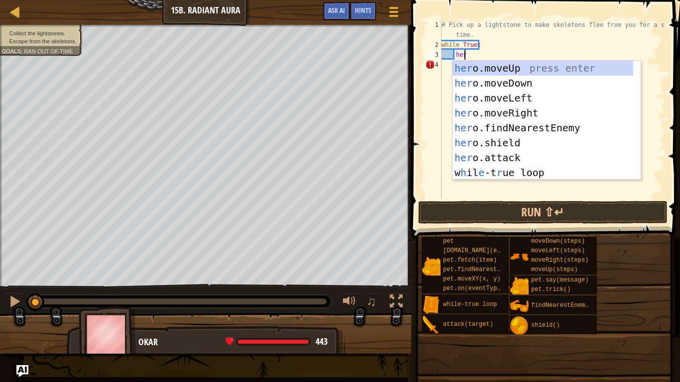
type textarea "hero"
click at [536, 111] on div "hero .moveUp press enter hero .moveDown press enter hero .moveLeft press enter …" at bounding box center [546, 135] width 188 height 149
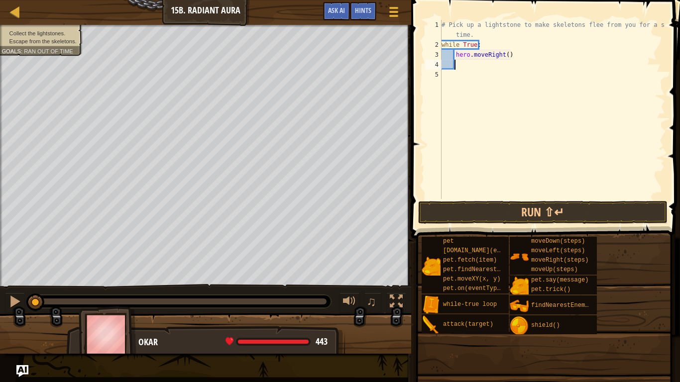
scroll to position [4, 0]
click at [503, 55] on div "# Pick up a lightstone to make skeletons flee from you for a short time. while …" at bounding box center [551, 124] width 225 height 209
type textarea "hero.moveRight(2)"
click at [480, 62] on div "# Pick up a lightstone to make skeletons flee from you for a short time. while …" at bounding box center [551, 124] width 225 height 209
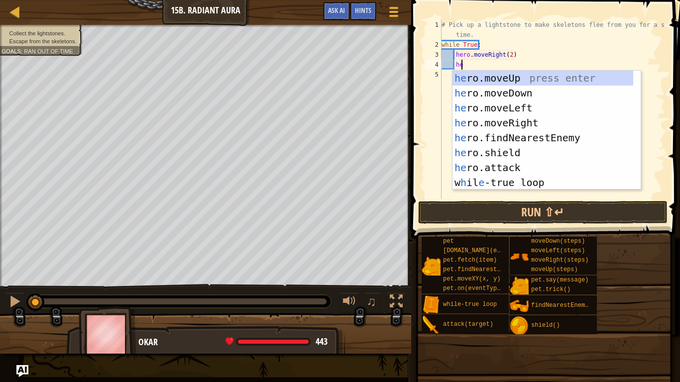
type textarea "hero"
click at [535, 72] on div "hero .moveUp press enter hero .moveDown press enter hero .moveLeft press enter …" at bounding box center [546, 145] width 188 height 149
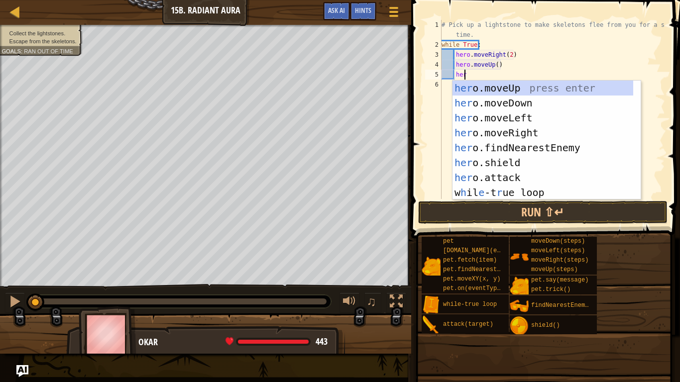
type textarea "hero"
click at [510, 102] on div "hero .moveUp press enter hero .moveDown press enter hero .moveLeft press enter …" at bounding box center [546, 155] width 188 height 149
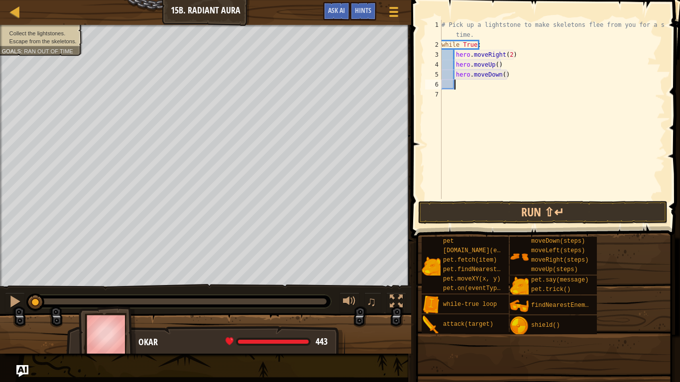
scroll to position [4, 0]
click at [502, 216] on button "Run ⇧↵" at bounding box center [542, 212] width 249 height 23
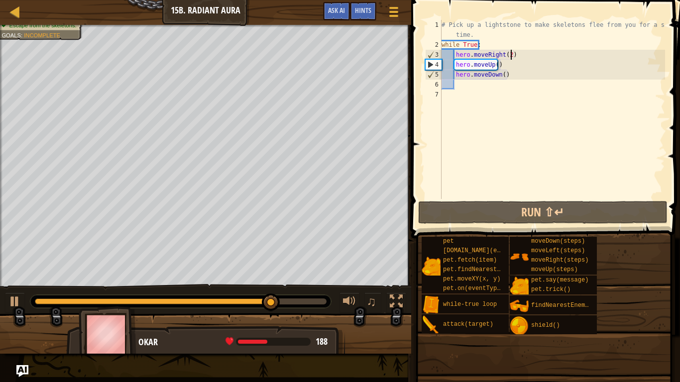
click at [509, 52] on div "# Pick up a lightstone to make skeletons flee from you for a short time. while …" at bounding box center [551, 124] width 225 height 209
click at [507, 51] on div "# Pick up a lightstone to make skeletons flee from you for a short time. while …" at bounding box center [551, 124] width 225 height 209
type textarea "hero.moveRight()"
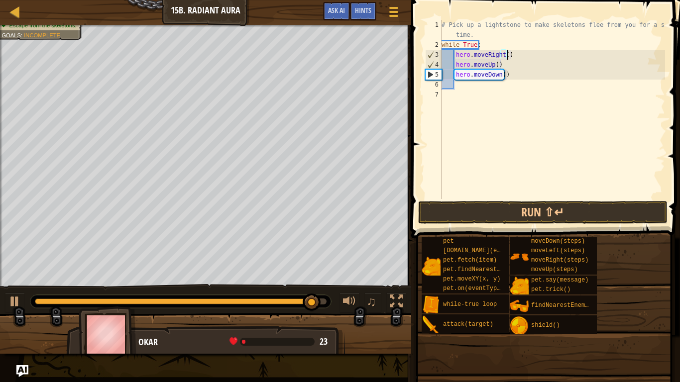
click at [513, 54] on div "# Pick up a lightstone to make skeletons flee from you for a short time. while …" at bounding box center [551, 124] width 225 height 209
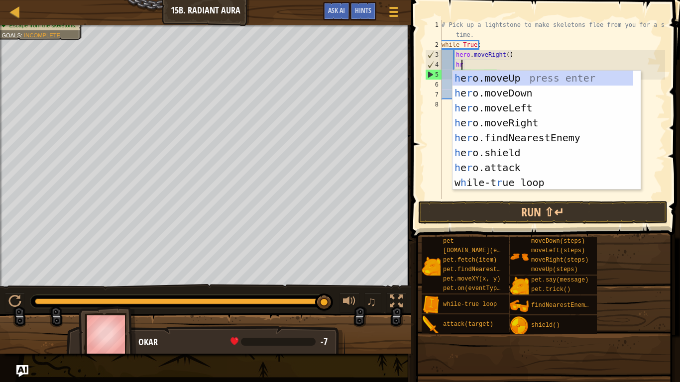
scroll to position [4, 1]
type textarea "hro"
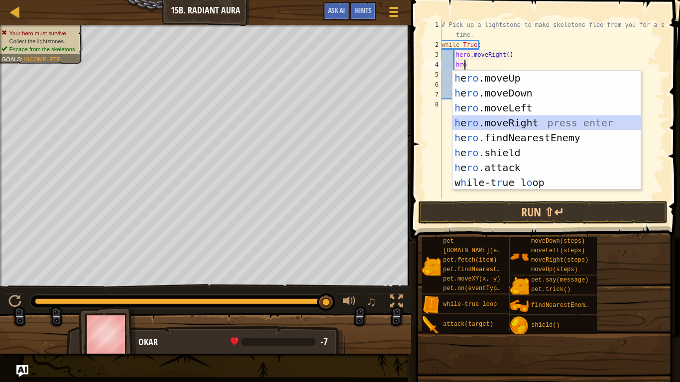
click at [505, 118] on div "h e ro .moveUp press enter h e ro .moveDown press enter h e ro .moveLeft press …" at bounding box center [546, 145] width 188 height 149
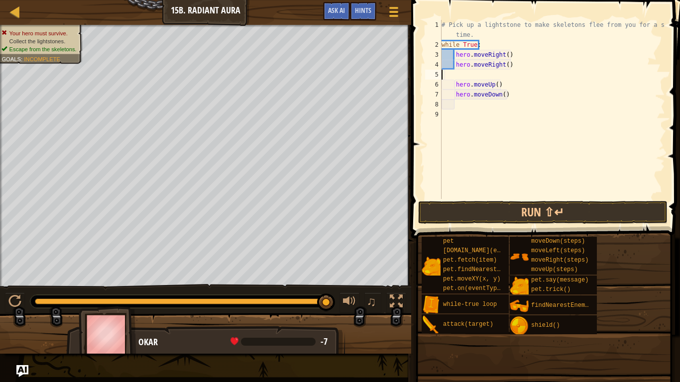
scroll to position [4, 0]
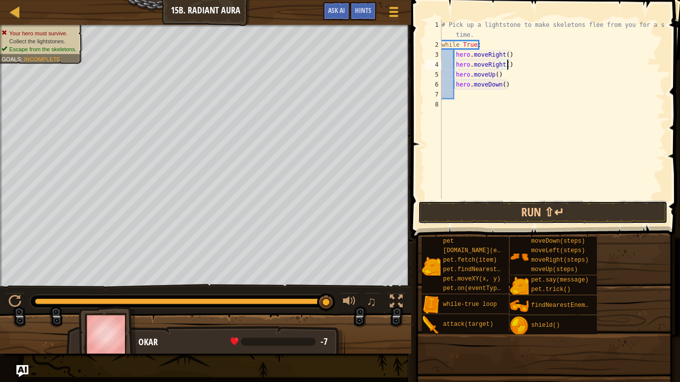
click at [479, 223] on button "Run ⇧↵" at bounding box center [542, 212] width 249 height 23
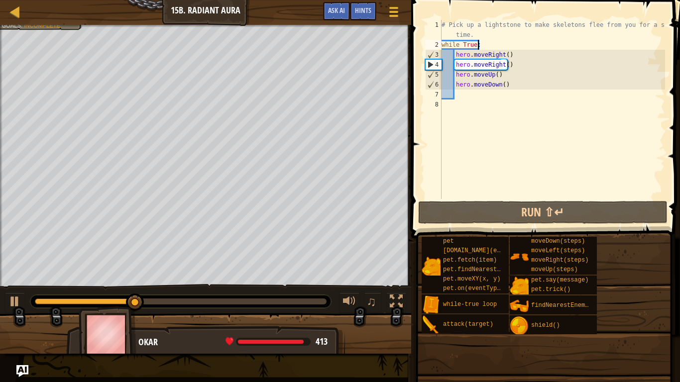
click at [511, 42] on div "# Pick up a lightstone to make skeletons flee from you for a short time. while …" at bounding box center [551, 124] width 225 height 209
type textarea "while True:"
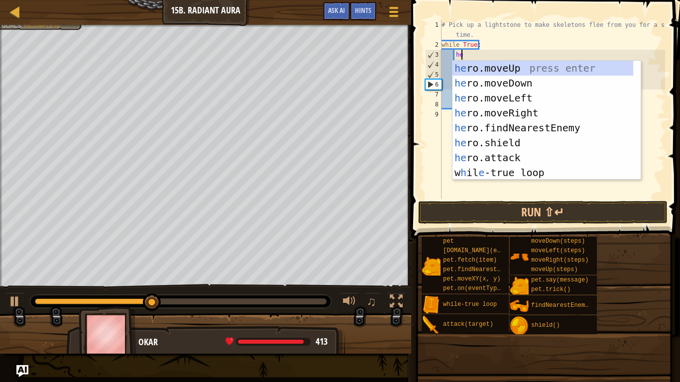
scroll to position [4, 1]
type textarea "her"
click at [493, 68] on div "her o.moveUp press enter her o.moveDown press enter her o.moveLeft press enter …" at bounding box center [542, 135] width 181 height 149
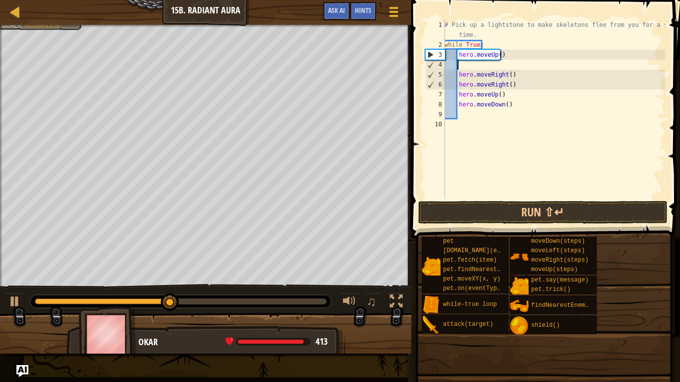
scroll to position [4, 0]
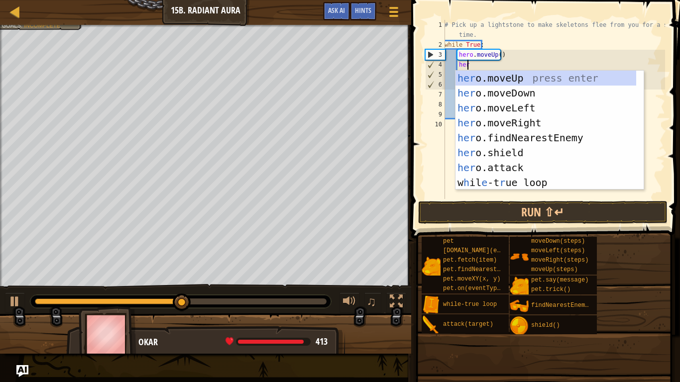
type textarea "hero"
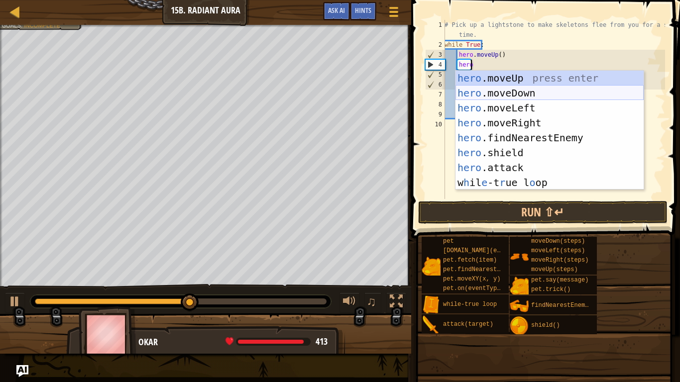
click at [515, 94] on div "hero .moveUp press enter hero .moveDown press enter hero .moveLeft press enter …" at bounding box center [549, 145] width 188 height 149
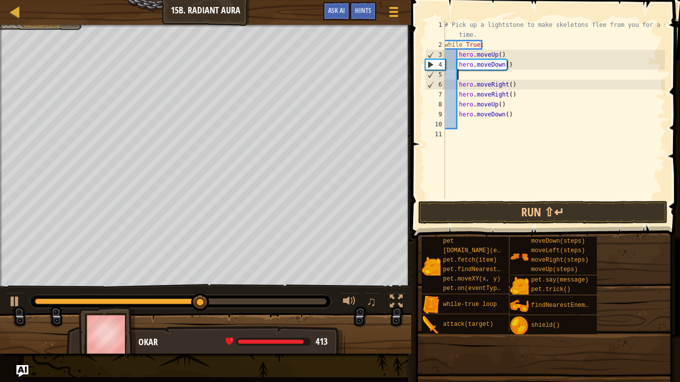
scroll to position [4, 0]
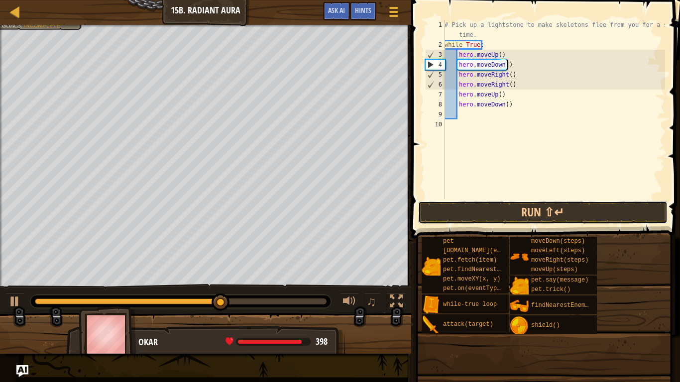
click at [487, 209] on button "Run ⇧↵" at bounding box center [542, 212] width 249 height 23
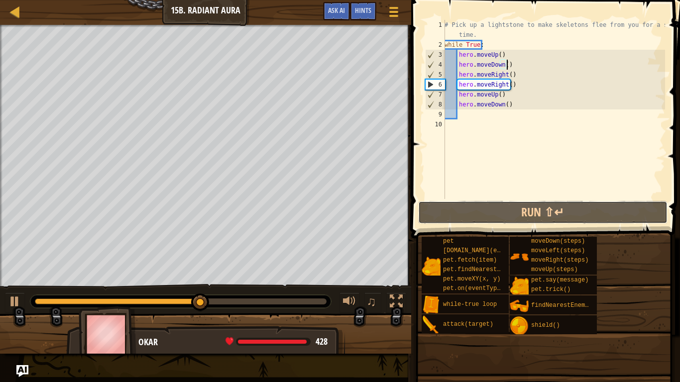
click at [487, 209] on button "Run ⇧↵" at bounding box center [542, 212] width 249 height 23
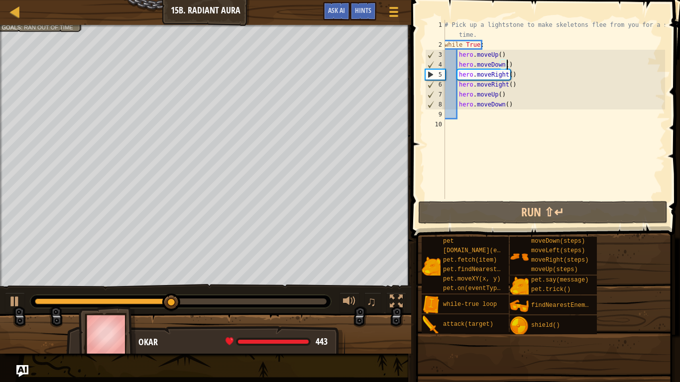
click at [506, 94] on div "# Pick up a lightstone to make skeletons flee from you for a short time. while …" at bounding box center [553, 124] width 222 height 209
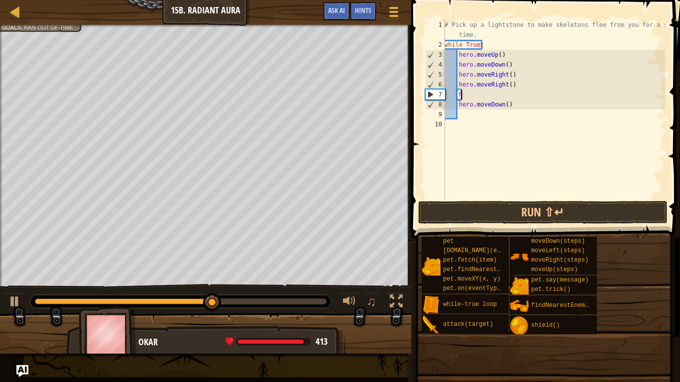
type textarea "h"
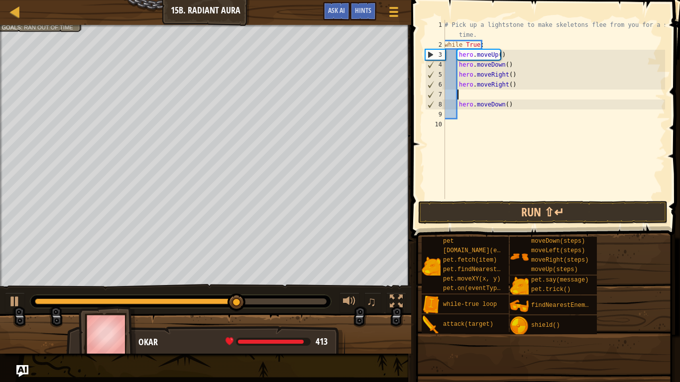
click at [502, 101] on div "# Pick up a lightstone to make skeletons flee from you for a short time. while …" at bounding box center [553, 124] width 222 height 209
type textarea "hero.moveDown()"
click at [523, 99] on div "# Pick up a lightstone to make skeletons flee from you for a short time. while …" at bounding box center [553, 124] width 222 height 209
click at [523, 104] on div "# Pick up a lightstone to make skeletons flee from you for a short time. while …" at bounding box center [553, 124] width 222 height 209
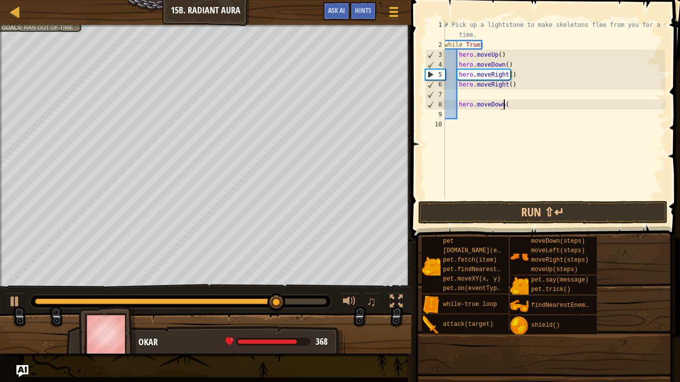
type textarea "h"
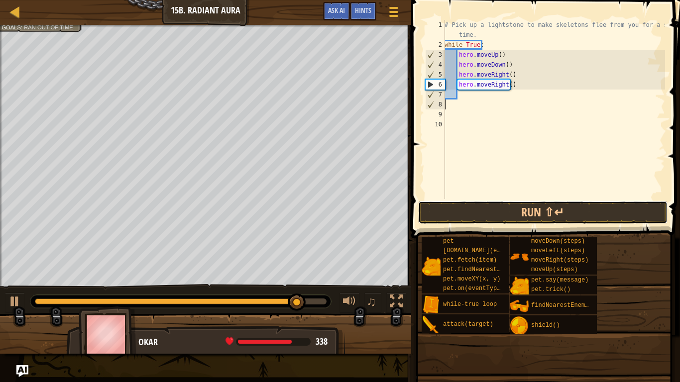
click at [472, 217] on button "Run ⇧↵" at bounding box center [542, 212] width 249 height 23
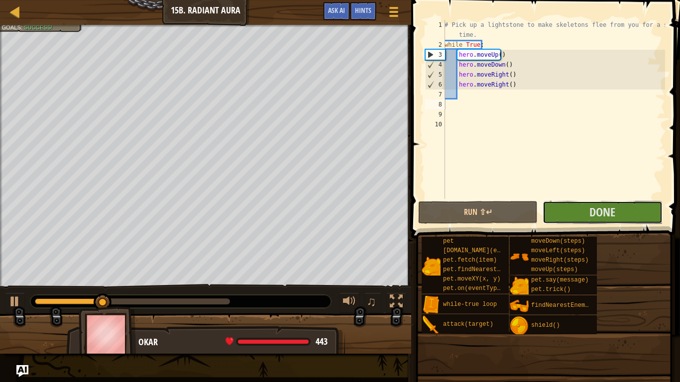
click at [597, 209] on span "Done" at bounding box center [602, 212] width 26 height 16
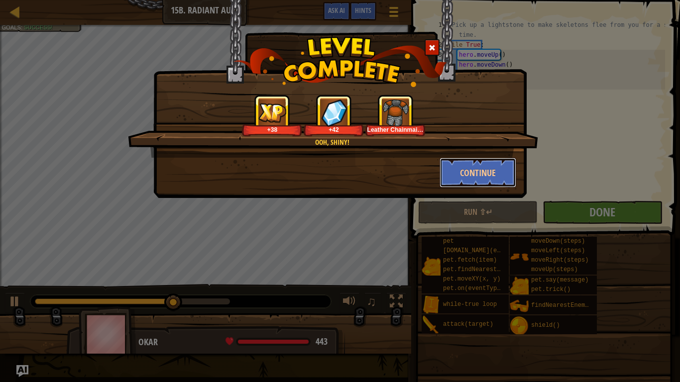
click at [473, 171] on button "Continue" at bounding box center [477, 173] width 77 height 30
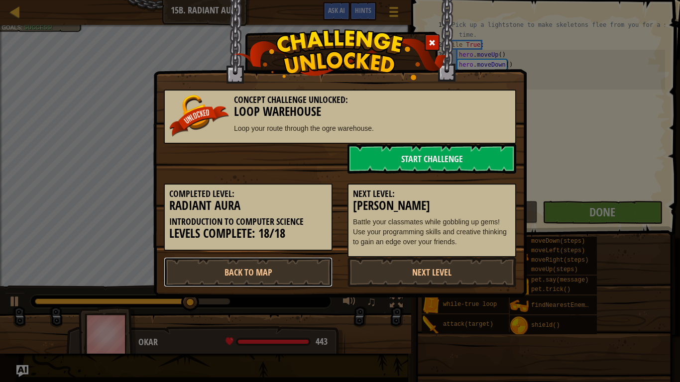
click at [296, 260] on link "Back to Map" at bounding box center [248, 272] width 169 height 30
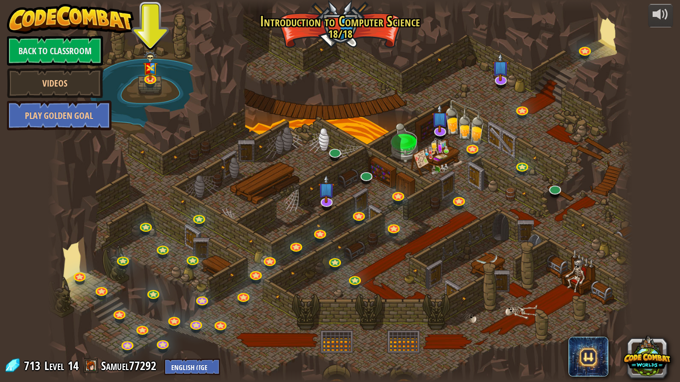
click at [367, 182] on div "25. Kithgard Gates Escape the Kithgard dungeons, and don't let the guardians ge…" at bounding box center [340, 191] width 585 height 382
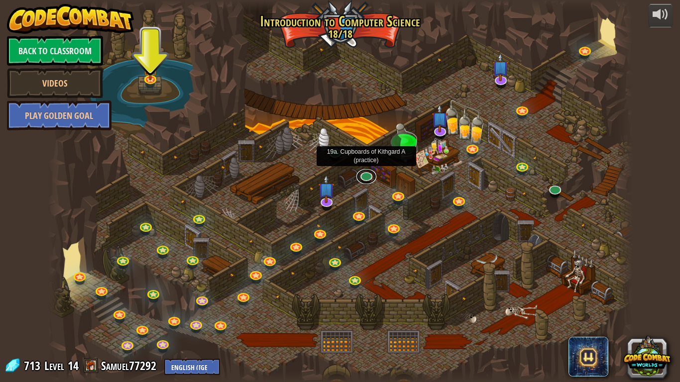
click at [369, 172] on link at bounding box center [366, 176] width 20 height 15
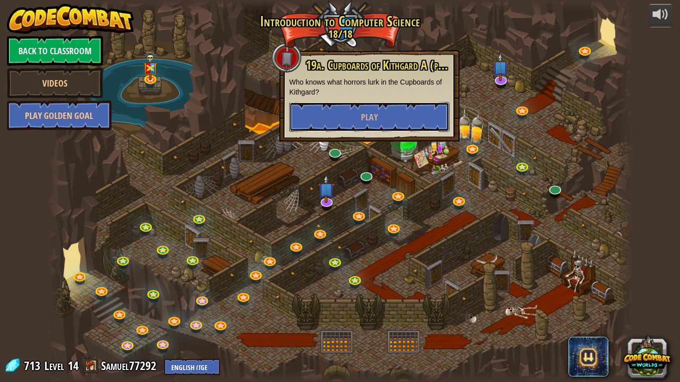
click at [386, 117] on button "Play" at bounding box center [369, 117] width 160 height 30
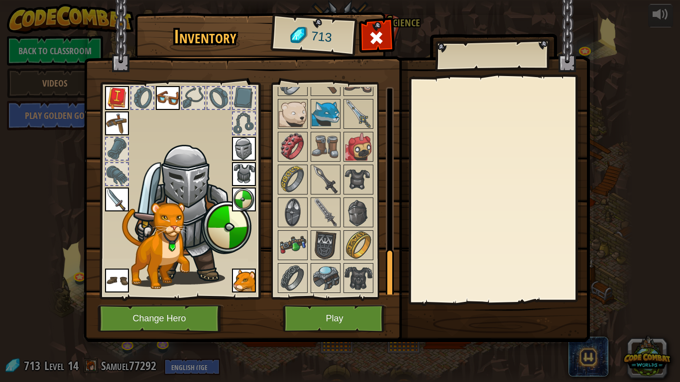
scroll to position [701, 0]
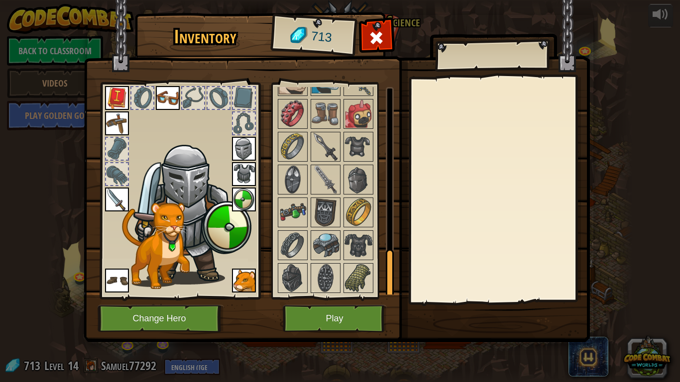
click at [360, 238] on img at bounding box center [358, 245] width 28 height 28
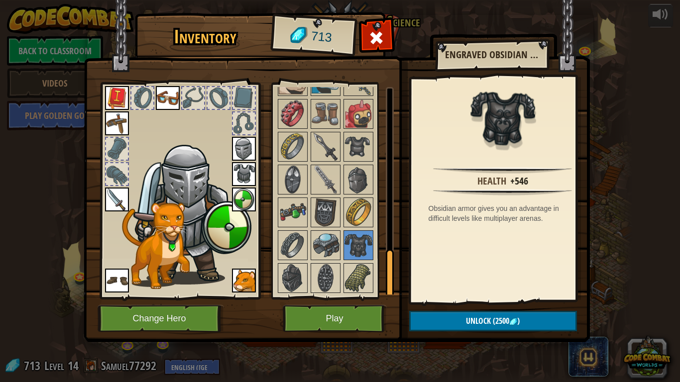
click at [329, 274] on img at bounding box center [325, 278] width 28 height 28
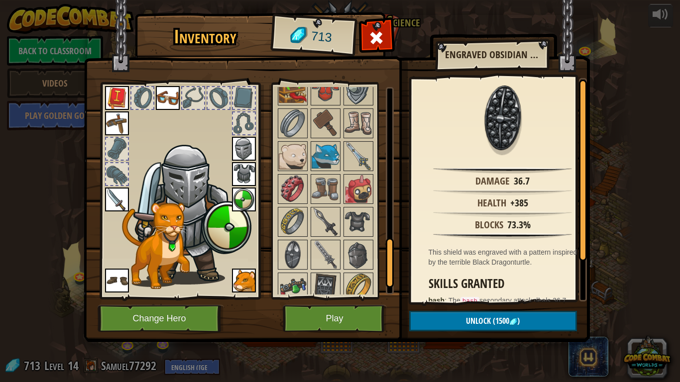
scroll to position [654, 0]
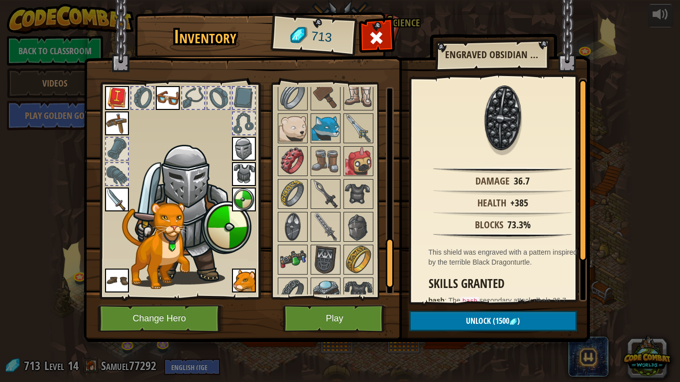
click at [353, 200] on img at bounding box center [358, 194] width 28 height 28
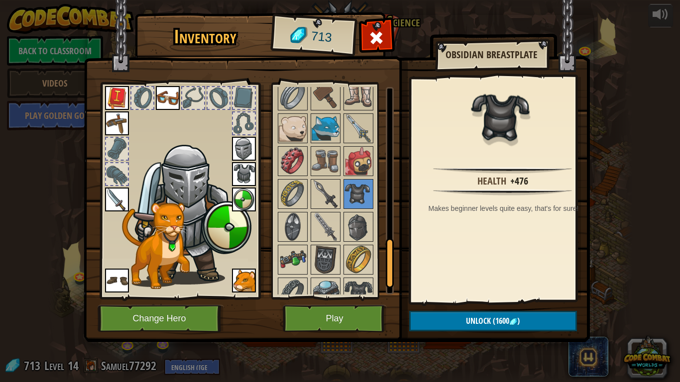
click at [359, 142] on img at bounding box center [358, 128] width 28 height 28
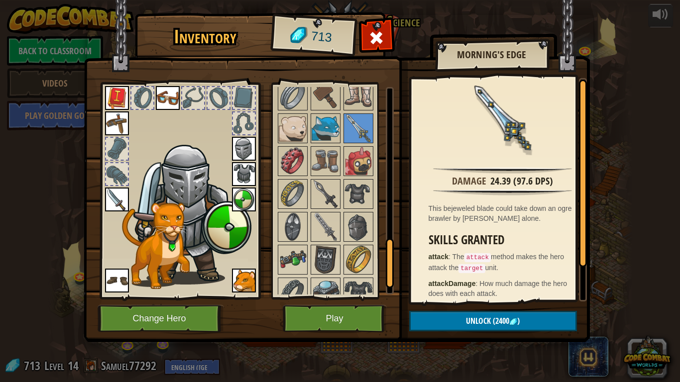
click at [359, 152] on img at bounding box center [358, 161] width 28 height 28
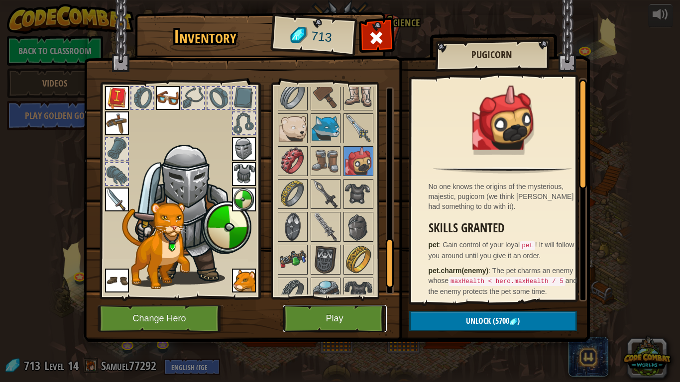
click at [312, 304] on button "Play" at bounding box center [335, 318] width 104 height 27
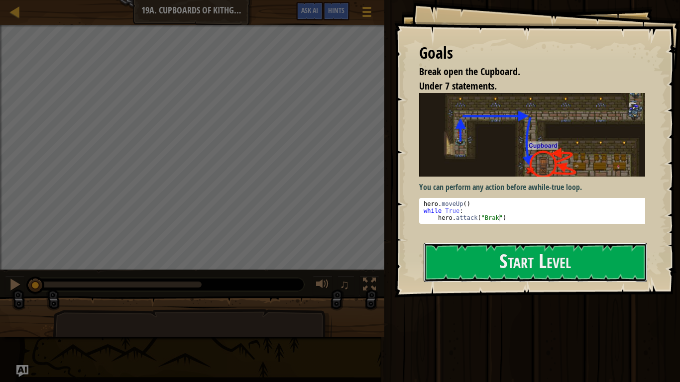
click at [539, 255] on button "Start Level" at bounding box center [534, 262] width 223 height 39
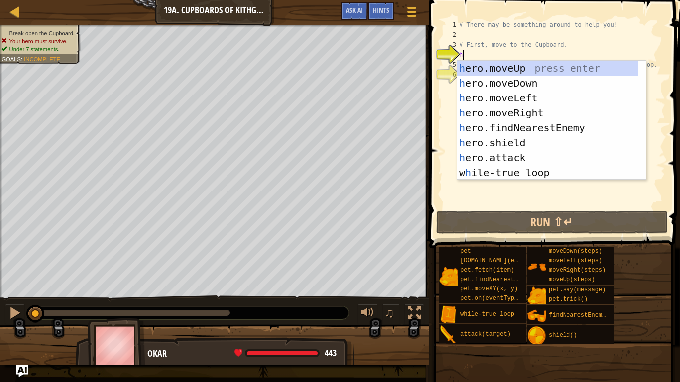
scroll to position [4, 0]
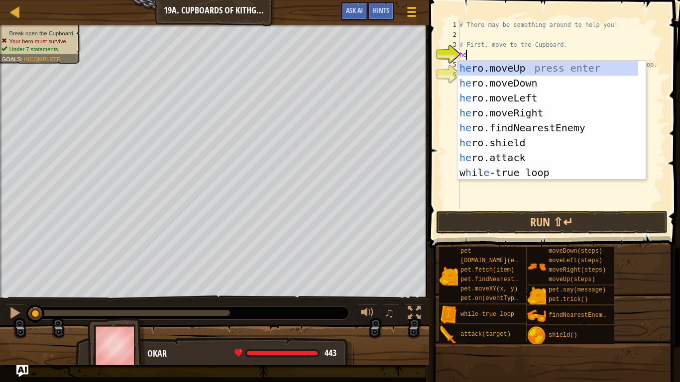
type textarea "hero"
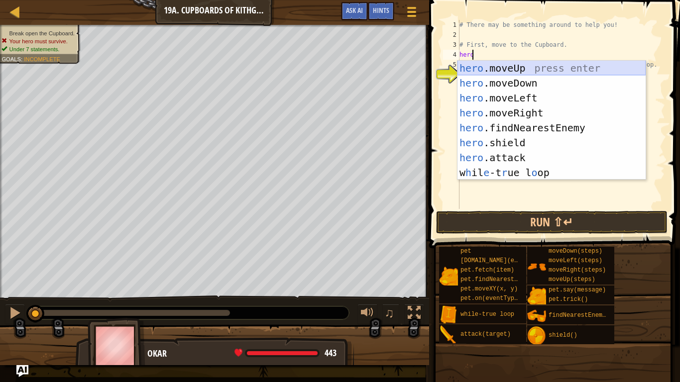
click at [519, 66] on div "hero .moveUp press enter hero .moveDown press enter hero .moveLeft press enter …" at bounding box center [551, 135] width 188 height 149
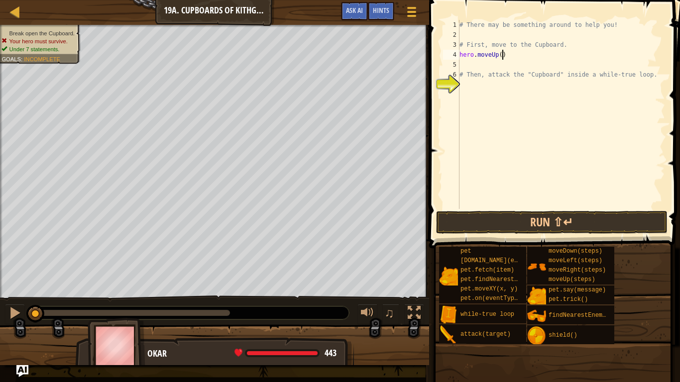
click at [519, 58] on div "# There may be something around to help you! # First, move to the Cupboard. her…" at bounding box center [560, 124] width 207 height 209
type textarea "hero."
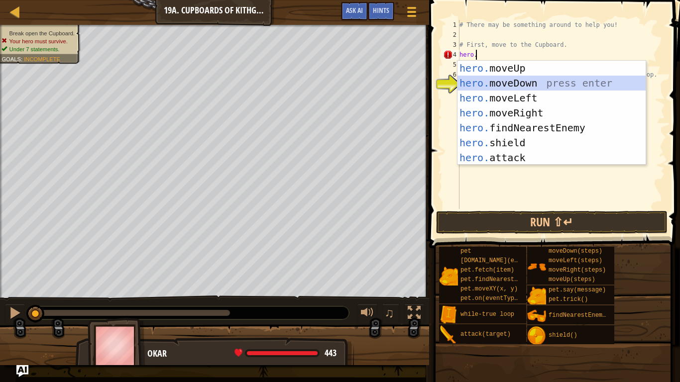
click at [529, 78] on div "hero. moveUp press enter hero. moveDown press enter hero. moveLeft press enter …" at bounding box center [551, 128] width 188 height 134
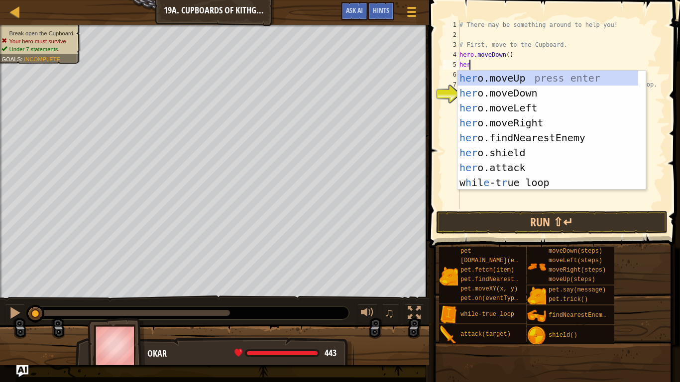
type textarea "hero"
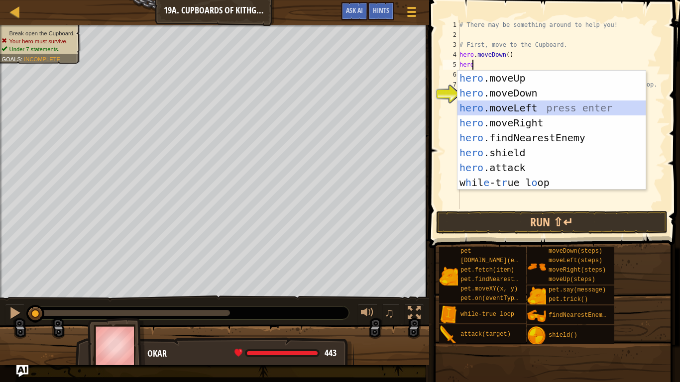
click at [521, 103] on div "hero .moveUp press enter hero .moveDown press enter hero .moveLeft press enter …" at bounding box center [551, 145] width 188 height 149
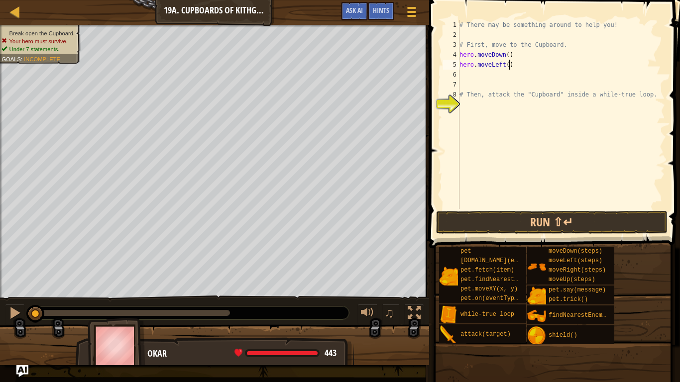
click at [510, 64] on div "# There may be something around to help you! # First, move to the Cupboard. her…" at bounding box center [560, 124] width 207 height 209
click at [506, 62] on div "# There may be something around to help you! # First, move to the Cupboard. her…" at bounding box center [560, 124] width 207 height 209
type textarea "hero.moveLeft(2)"
click at [499, 73] on div "# There may be something around to help you! # First, move to the Cupboard. her…" at bounding box center [560, 124] width 207 height 209
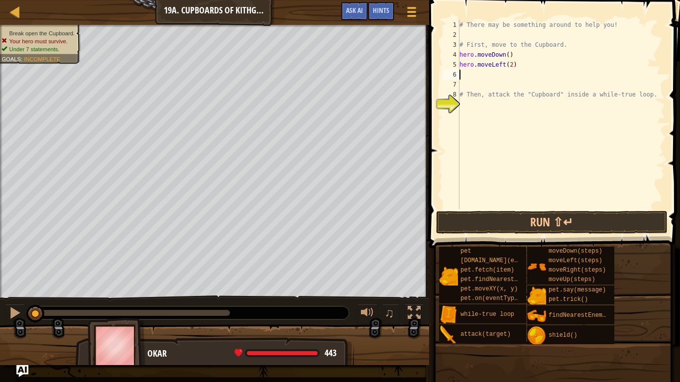
scroll to position [4, 0]
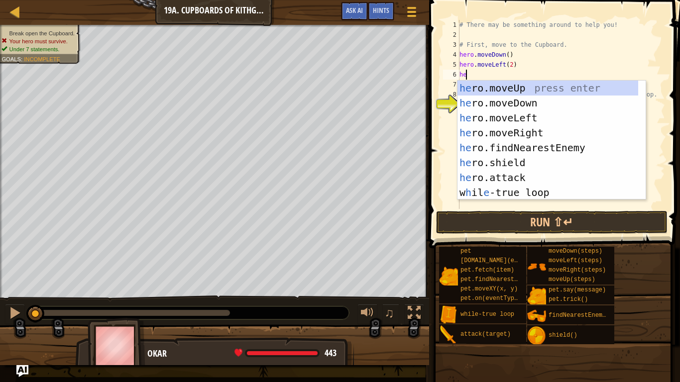
type textarea "hero"
click at [535, 88] on div "hero .moveUp press enter hero .moveDown press enter hero .moveLeft press enter …" at bounding box center [551, 155] width 188 height 149
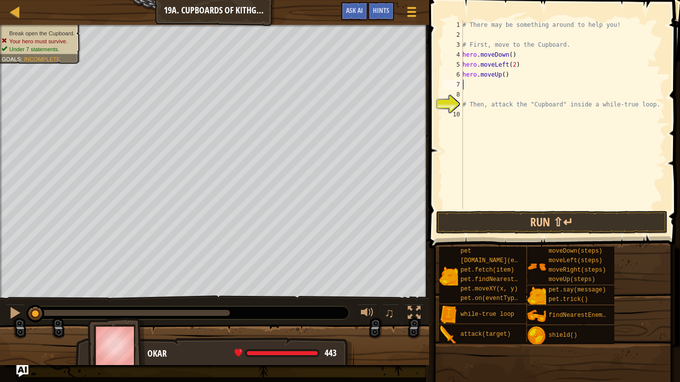
scroll to position [4, 0]
click at [501, 75] on div "# There may be something around to help you! # First, move to the Cupboard. her…" at bounding box center [562, 124] width 204 height 209
type textarea "hero.moveUp(2)"
click at [494, 80] on div "# There may be something around to help you! # First, move to the Cupboard. her…" at bounding box center [562, 124] width 204 height 209
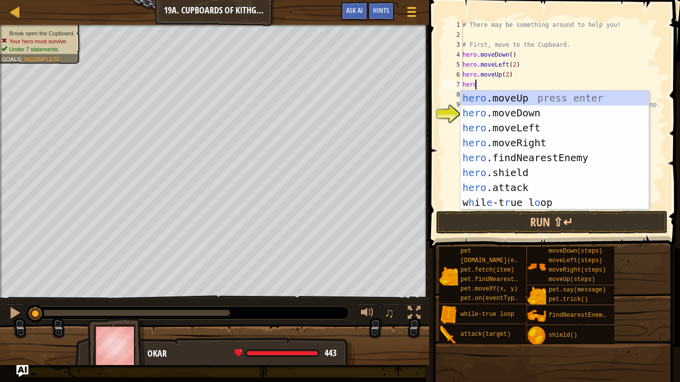
scroll to position [4, 0]
click at [530, 185] on div "hero .moveUp press enter hero .moveDown press enter hero .moveLeft press enter …" at bounding box center [554, 165] width 188 height 149
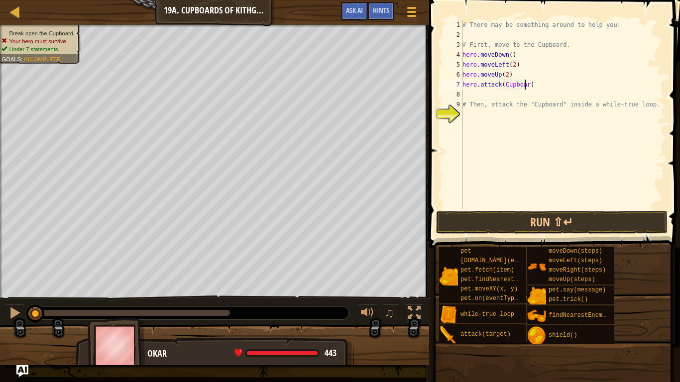
scroll to position [4, 5]
type textarea "hero.attack(Cupboard)"
click at [507, 95] on div "# There may be something around to help you! # First, move to the Cupboard. her…" at bounding box center [562, 124] width 204 height 209
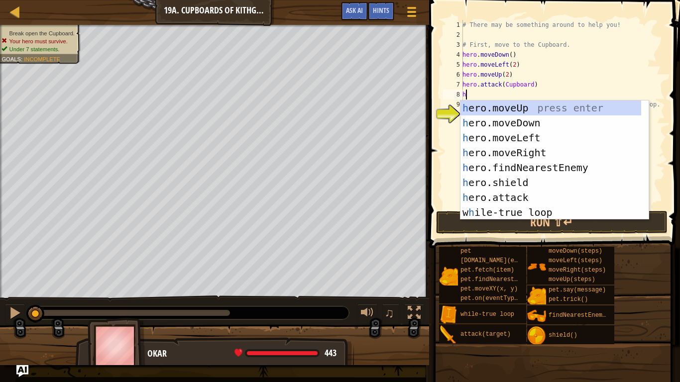
click at [507, 95] on div "# There may be something around to help you! # First, move to the Cupboard. her…" at bounding box center [562, 124] width 204 height 209
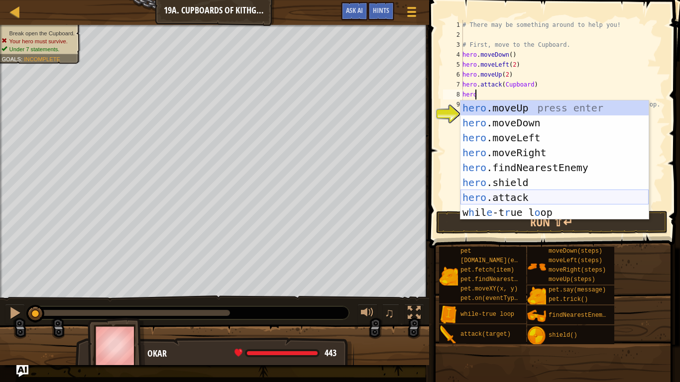
click at [518, 199] on div "hero .moveUp press enter hero .moveDown press enter hero .moveLeft press enter …" at bounding box center [554, 174] width 188 height 149
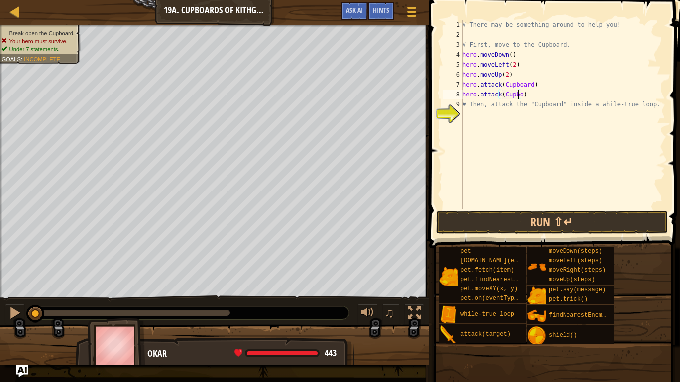
scroll to position [4, 5]
click at [522, 221] on button "Run ⇧↵" at bounding box center [552, 222] width 232 height 23
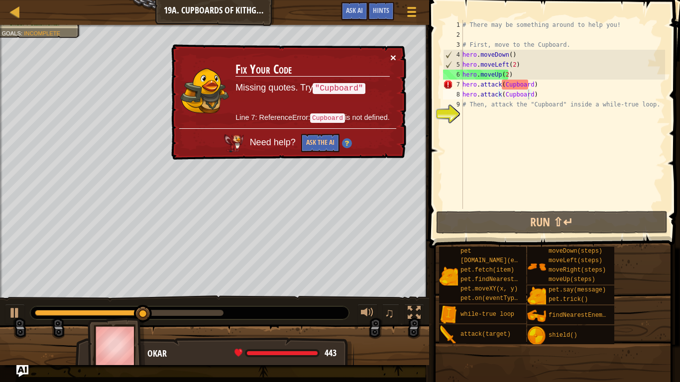
click at [395, 59] on button "×" at bounding box center [393, 57] width 6 height 10
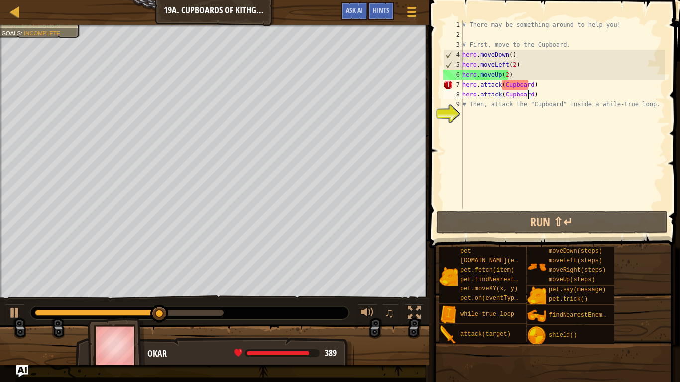
click at [498, 87] on div "# There may be something around to help you! # First, move to the Cupboard. her…" at bounding box center [562, 124] width 204 height 209
click at [500, 85] on div "# There may be something around to help you! # First, move to the Cupboard. her…" at bounding box center [562, 124] width 204 height 209
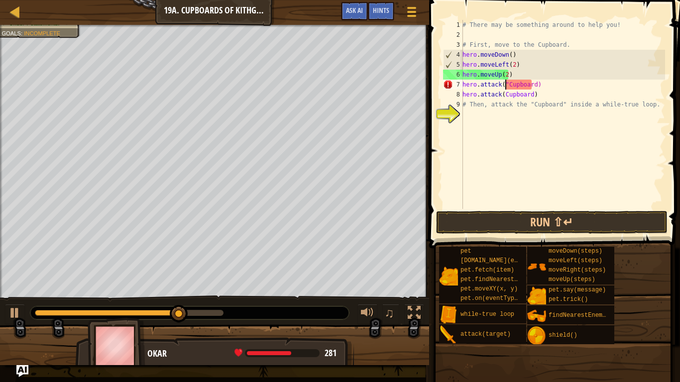
scroll to position [4, 3]
click at [532, 85] on div "# There may be something around to help you! # First, move to the Cupboard. her…" at bounding box center [562, 124] width 204 height 209
click at [527, 92] on div "# There may be something around to help you! # First, move to the Cupboard. her…" at bounding box center [562, 124] width 204 height 209
click at [503, 94] on div "# There may be something around to help you! # First, move to the Cupboard. her…" at bounding box center [562, 124] width 204 height 209
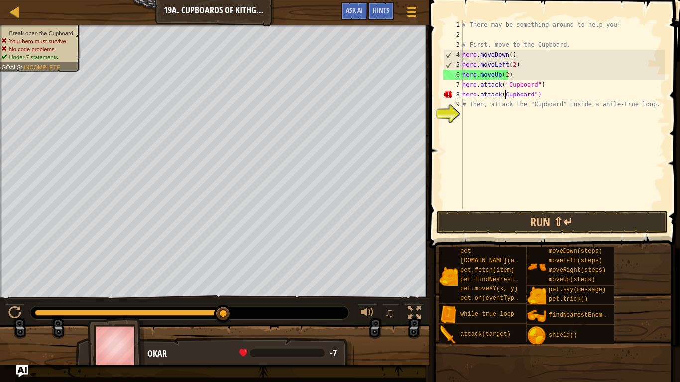
click at [499, 94] on div "# There may be something around to help you! # First, move to the Cupboard. her…" at bounding box center [562, 124] width 204 height 209
click at [502, 94] on div "# There may be something around to help you! # First, move to the Cupboard. her…" at bounding box center [562, 124] width 204 height 209
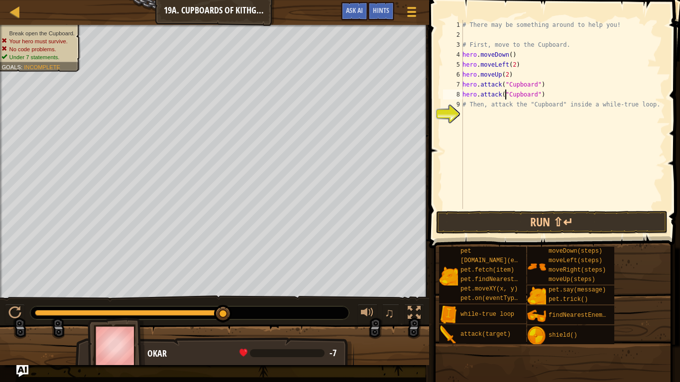
type textarea "hero.attack("Cupboard")"
click at [510, 218] on button "Run ⇧↵" at bounding box center [552, 222] width 232 height 23
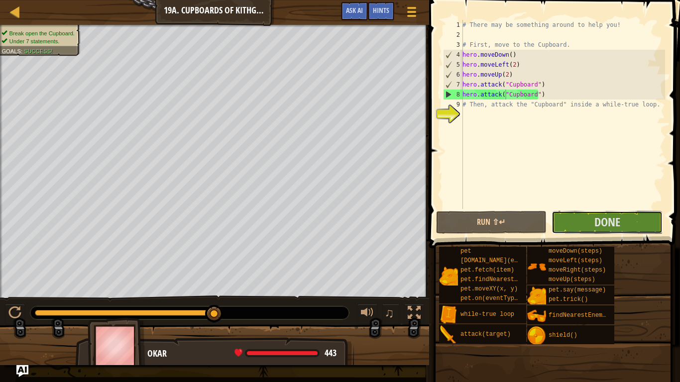
click at [597, 222] on span "Done" at bounding box center [607, 222] width 26 height 16
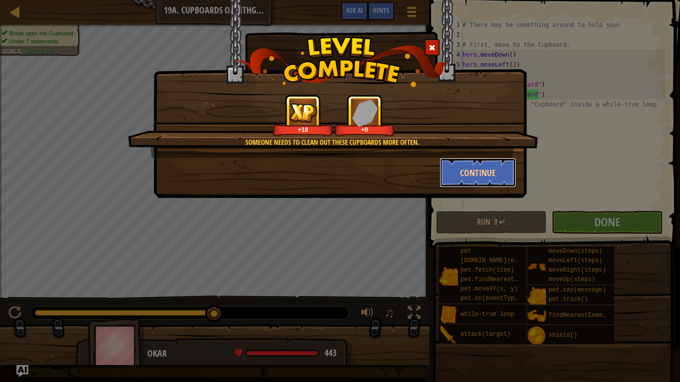
click at [500, 167] on button "Continue" at bounding box center [477, 173] width 77 height 30
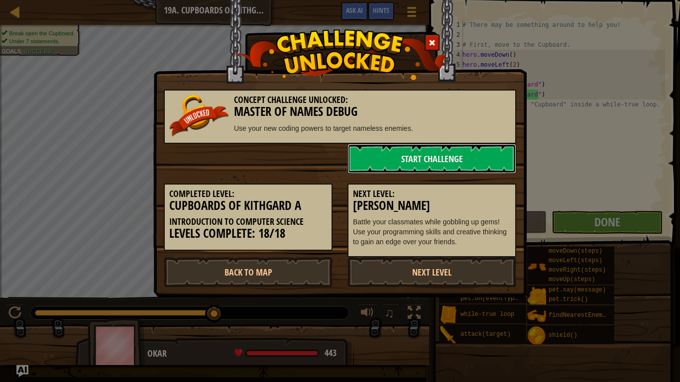
click at [493, 171] on link "Start Challenge" at bounding box center [431, 159] width 169 height 30
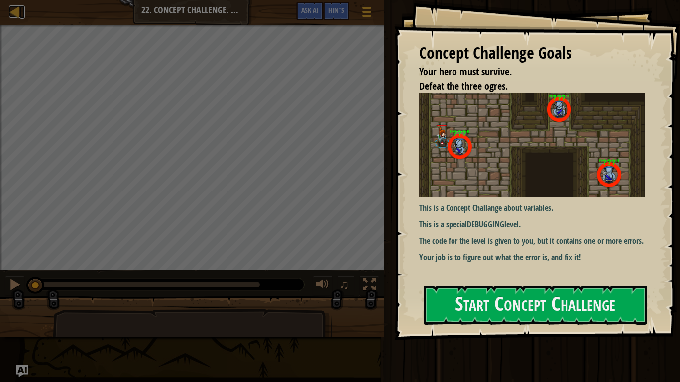
click at [10, 14] on div at bounding box center [15, 11] width 12 height 12
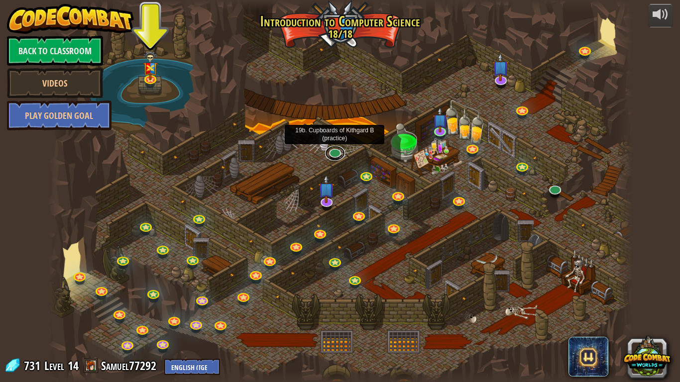
click at [331, 147] on link at bounding box center [335, 153] width 20 height 15
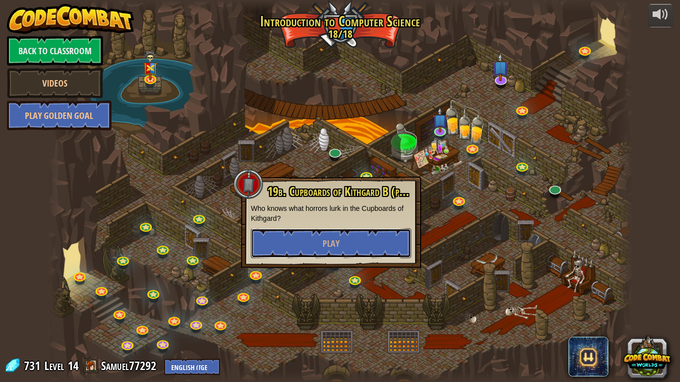
click at [337, 243] on span "Play" at bounding box center [330, 243] width 17 height 12
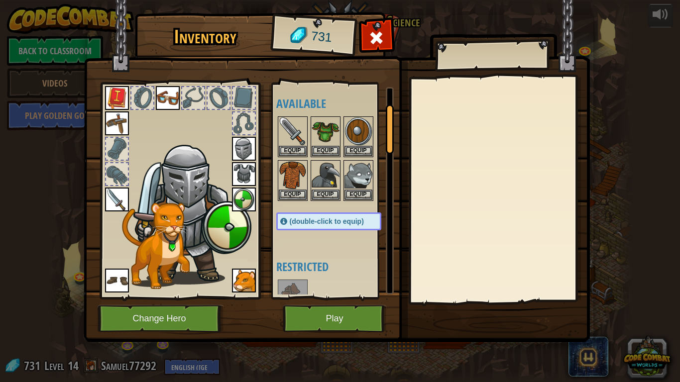
scroll to position [70, 0]
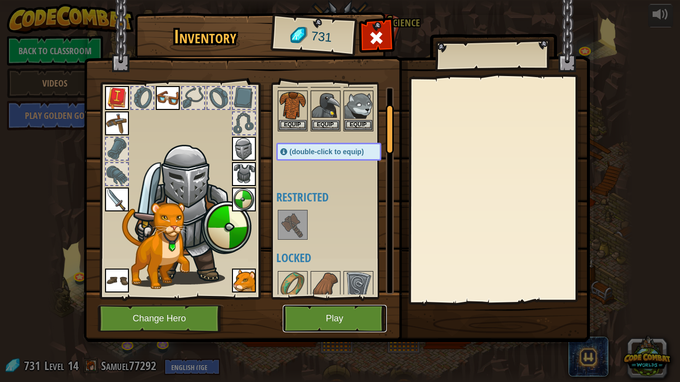
click at [310, 304] on button "Play" at bounding box center [335, 318] width 104 height 27
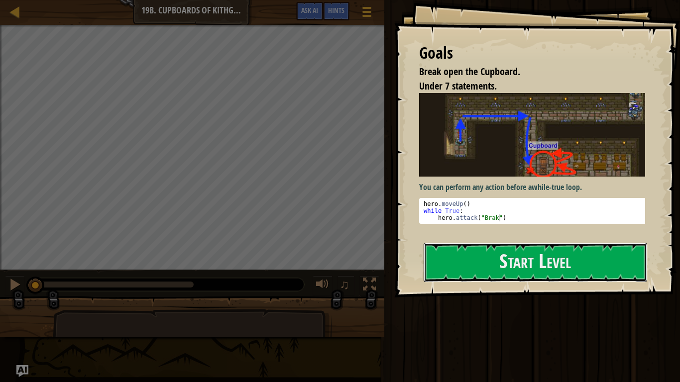
click at [530, 272] on button "Start Level" at bounding box center [534, 262] width 223 height 39
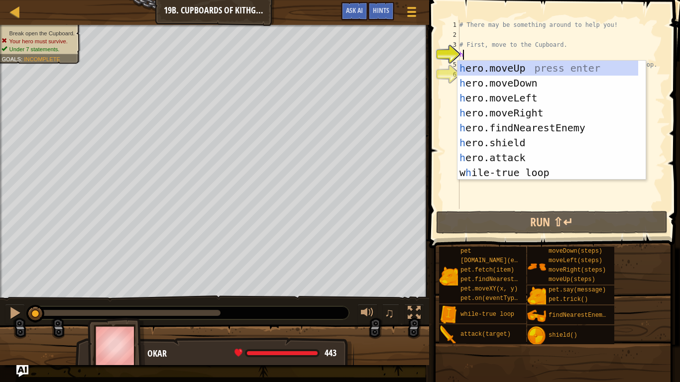
scroll to position [4, 0]
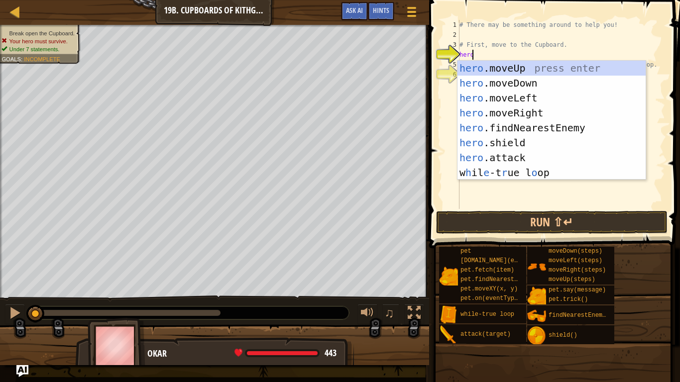
type textarea "hero"
click at [541, 112] on div "hero .moveUp press enter hero .moveDown press enter hero .moveLeft press enter …" at bounding box center [551, 135] width 188 height 149
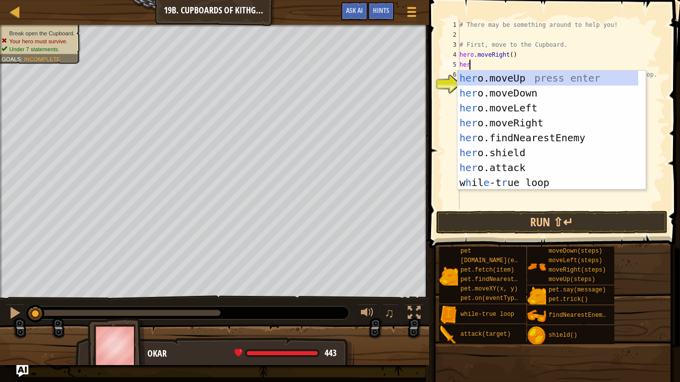
type textarea "hero"
click at [531, 96] on div "hero .moveUp press enter hero .moveDown press enter hero .moveLeft press enter …" at bounding box center [551, 145] width 188 height 149
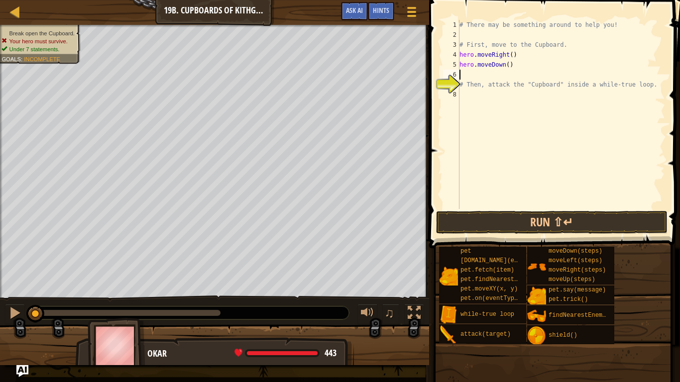
scroll to position [4, 0]
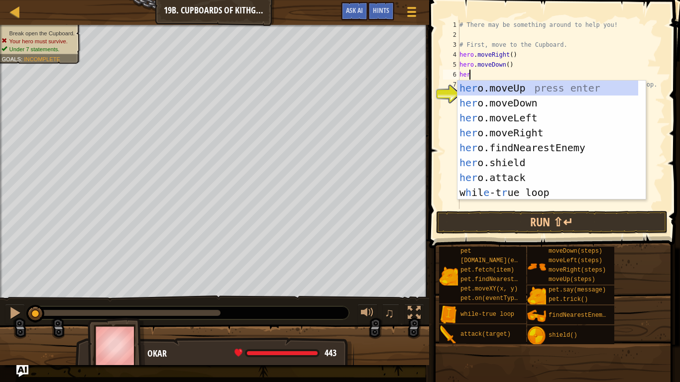
type textarea "hero"
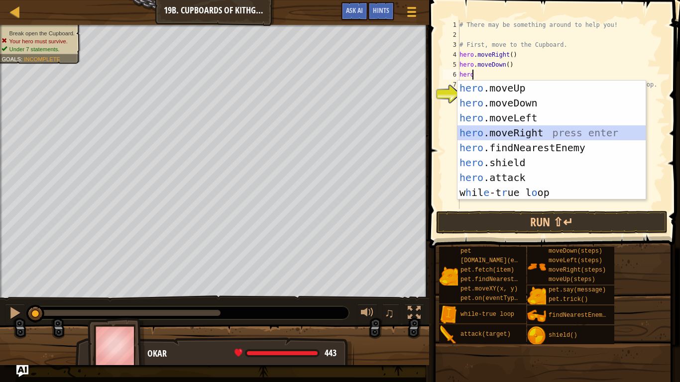
click at [515, 133] on div "hero .moveUp press enter hero .moveDown press enter hero .moveLeft press enter …" at bounding box center [551, 155] width 188 height 149
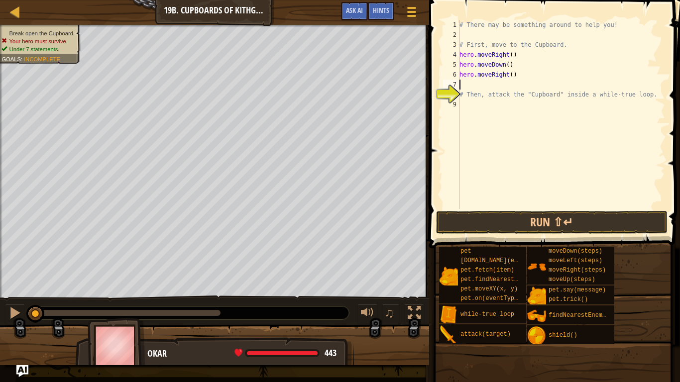
scroll to position [4, 0]
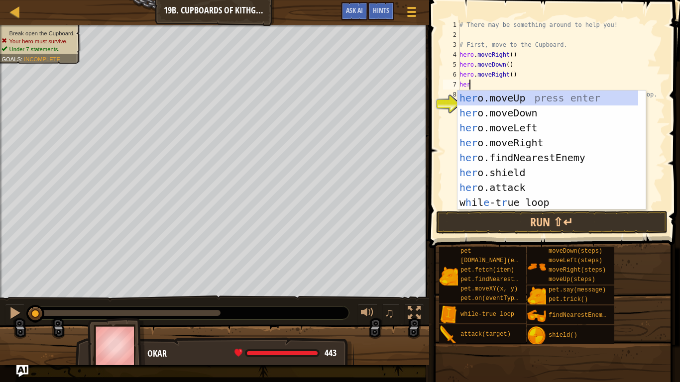
type textarea "hero"
click at [524, 115] on div "hero .moveUp press enter hero .moveDown press enter hero .moveLeft press enter …" at bounding box center [551, 165] width 188 height 149
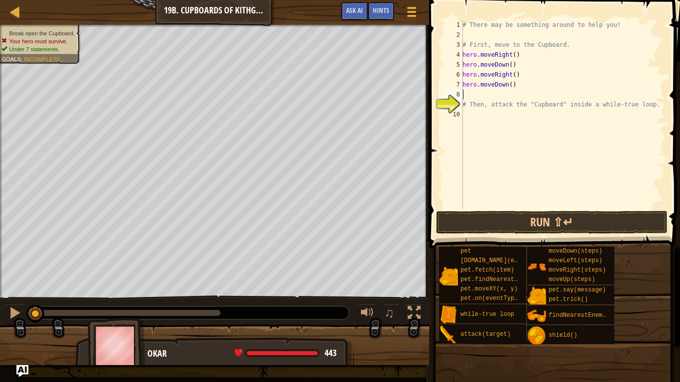
scroll to position [4, 0]
click at [507, 88] on div "# There may be something around to help you! # First, move to the Cupboard. her…" at bounding box center [562, 124] width 204 height 209
type textarea "hero.moveDown(2)"
click at [509, 83] on div "# There may be something around to help you! # First, move to the Cupboard. her…" at bounding box center [562, 124] width 204 height 209
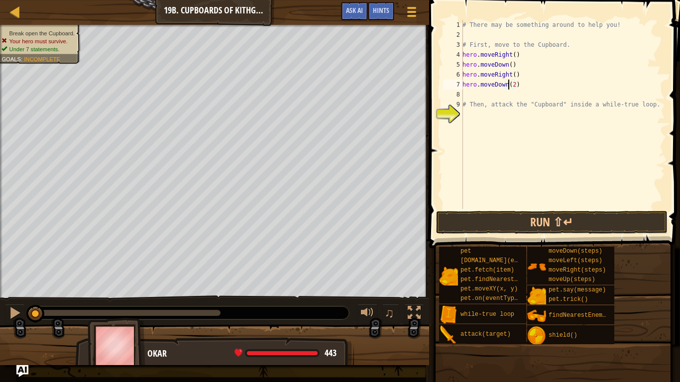
click at [507, 89] on div "# There may be something around to help you! # First, move to the Cupboard. her…" at bounding box center [562, 124] width 204 height 209
click at [499, 90] on div "# There may be something around to help you! # First, move to the Cupboard. her…" at bounding box center [562, 124] width 204 height 209
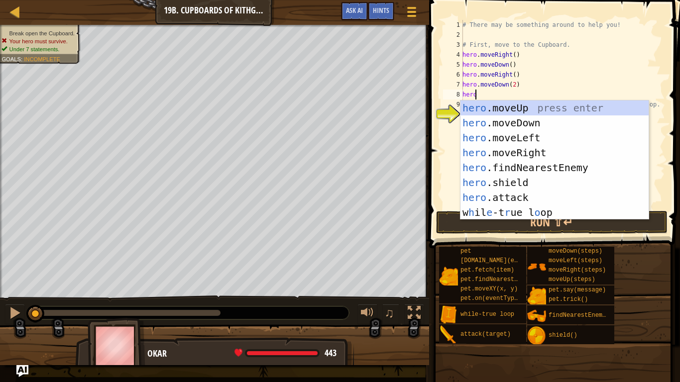
scroll to position [4, 0]
click at [522, 195] on div "hero .moveUp press enter hero .moveDown press enter hero .moveLeft press enter …" at bounding box center [554, 174] width 188 height 149
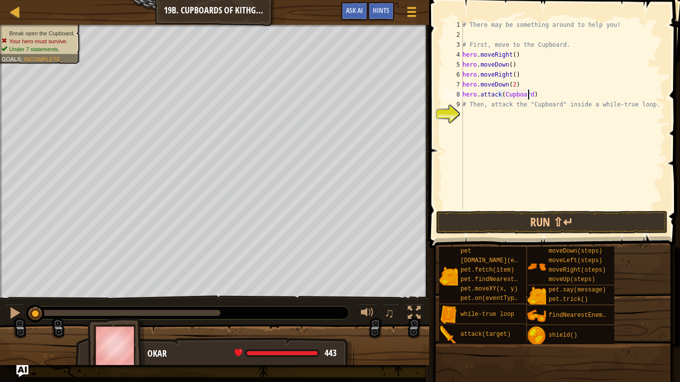
scroll to position [4, 5]
click at [500, 93] on div "# There may be something around to help you! # First, move to the Cupboard. her…" at bounding box center [562, 124] width 204 height 209
type textarea "hero.attack("Cupboard")"
click at [552, 96] on div "# There may be something around to help you! # First, move to the Cupboard. her…" at bounding box center [562, 124] width 204 height 209
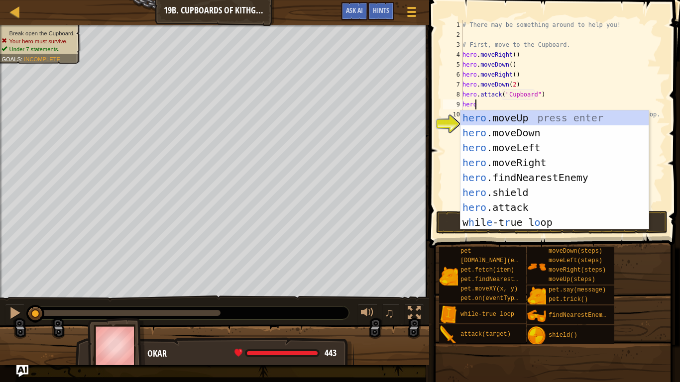
scroll to position [4, 0]
click at [502, 202] on div "hero .moveUp press enter hero .moveDown press enter hero .moveLeft press enter …" at bounding box center [554, 184] width 188 height 149
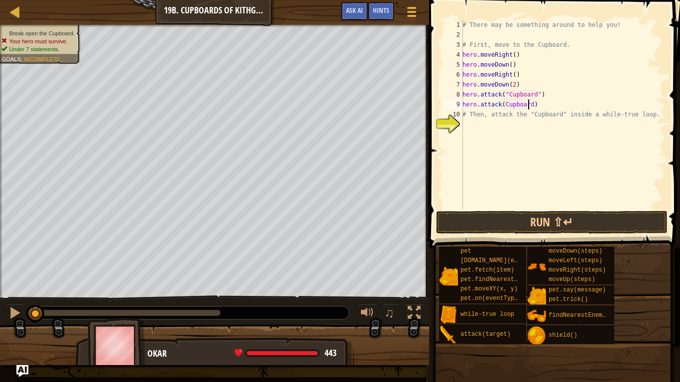
scroll to position [4, 5]
click at [501, 104] on div "# There may be something around to help you! # First, move to the Cupboard. her…" at bounding box center [562, 124] width 204 height 209
type textarea "hero.attack("Cupboard")"
click at [551, 223] on button "Run ⇧↵" at bounding box center [552, 222] width 232 height 23
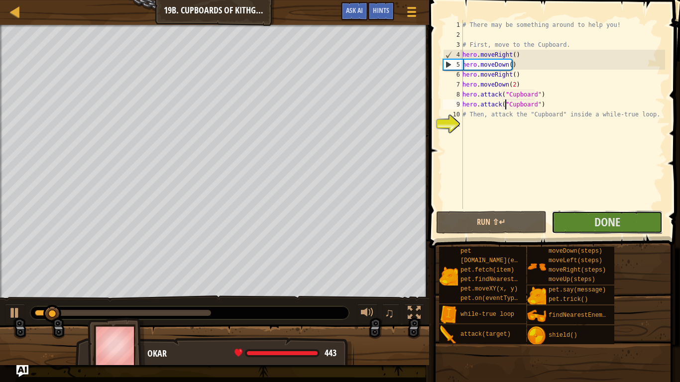
click at [584, 221] on button "Done" at bounding box center [606, 222] width 111 height 23
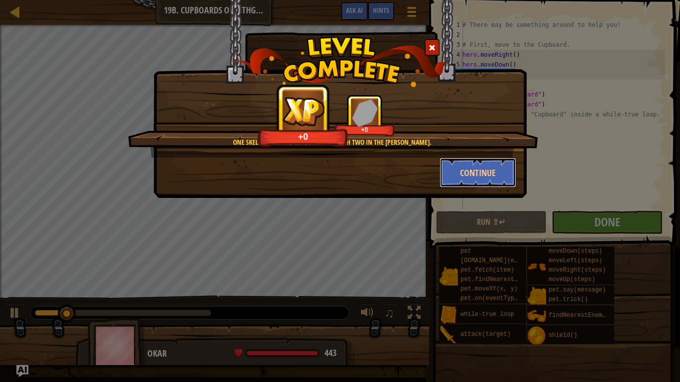
click at [483, 171] on button "Continue" at bounding box center [477, 173] width 77 height 30
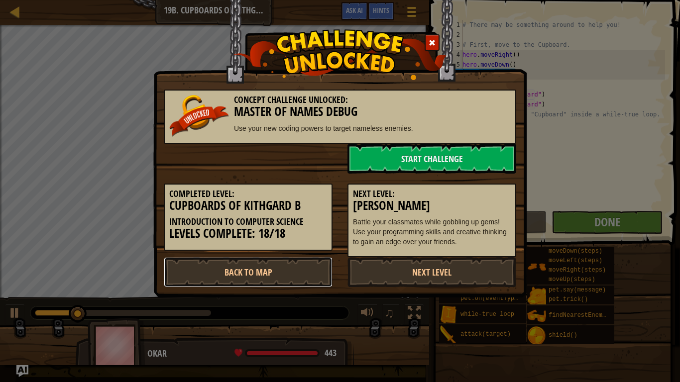
click at [267, 278] on link "Back to Map" at bounding box center [248, 272] width 169 height 30
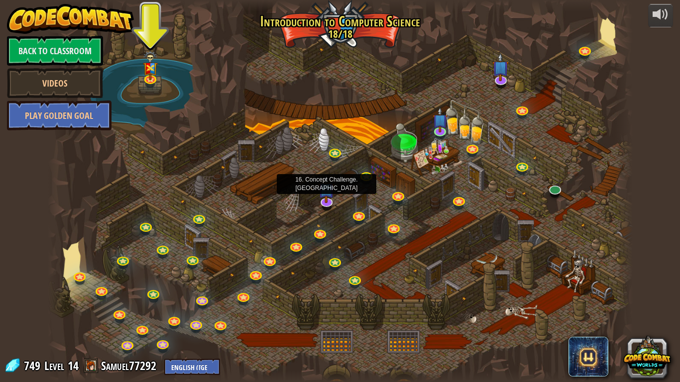
click at [323, 201] on img at bounding box center [326, 189] width 16 height 28
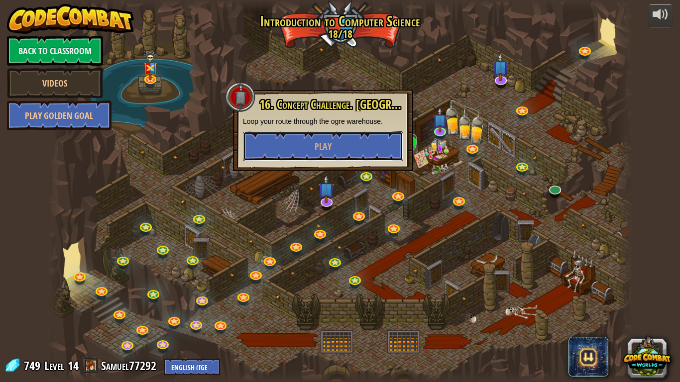
click at [351, 149] on button "Play" at bounding box center [323, 146] width 160 height 30
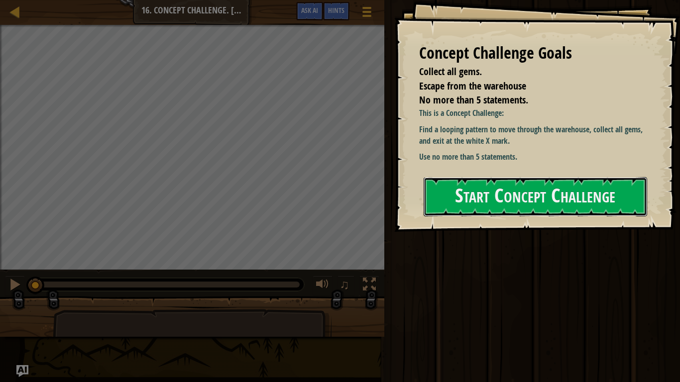
click at [459, 199] on button "Start Concept Challenge" at bounding box center [534, 196] width 223 height 39
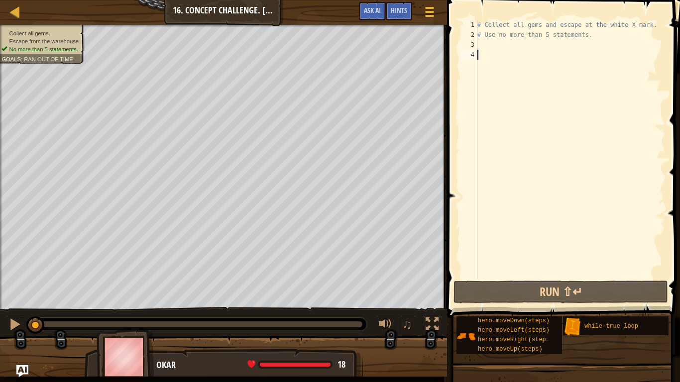
click at [520, 44] on div "# Collect all gems and escape at the white X mark. # Use no more than 5 stateme…" at bounding box center [570, 159] width 190 height 279
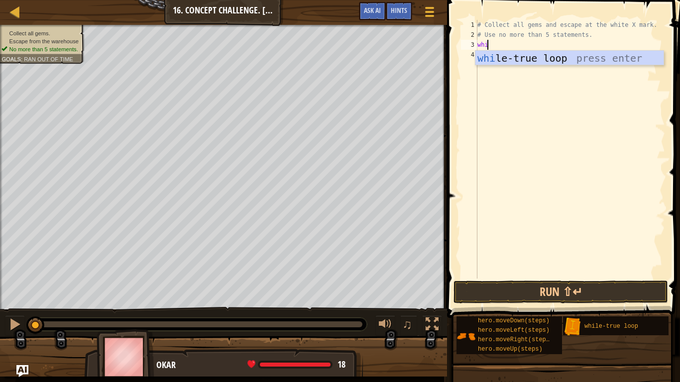
type textarea "whi"
click at [523, 54] on div "whi le-true loop press enter" at bounding box center [569, 73] width 188 height 45
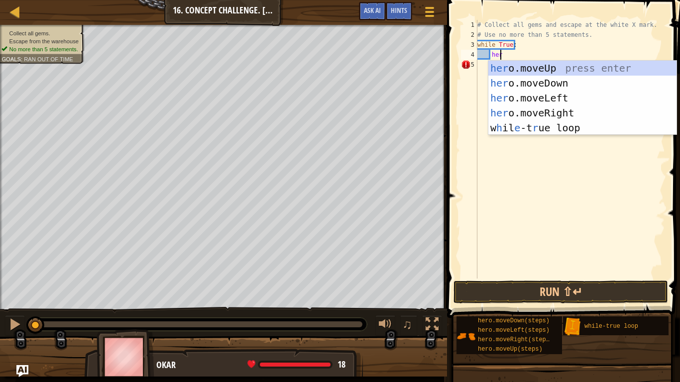
type textarea "hero"
click at [538, 66] on div "hero .moveUp press enter hero .moveDown press enter hero .moveLeft press enter …" at bounding box center [582, 113] width 188 height 104
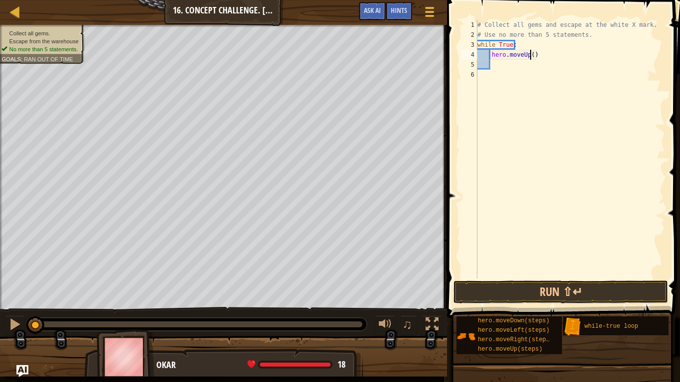
click at [529, 57] on div "# Collect all gems and escape at the white X mark. # Use no more than 5 stateme…" at bounding box center [570, 159] width 190 height 279
type textarea "hero.moveUp(2)"
click at [500, 64] on div "# Collect all gems and escape at the white X mark. # Use no more than 5 stateme…" at bounding box center [570, 159] width 190 height 279
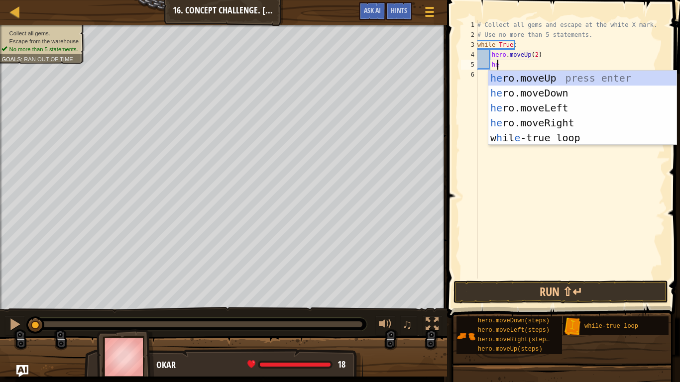
type textarea "hero"
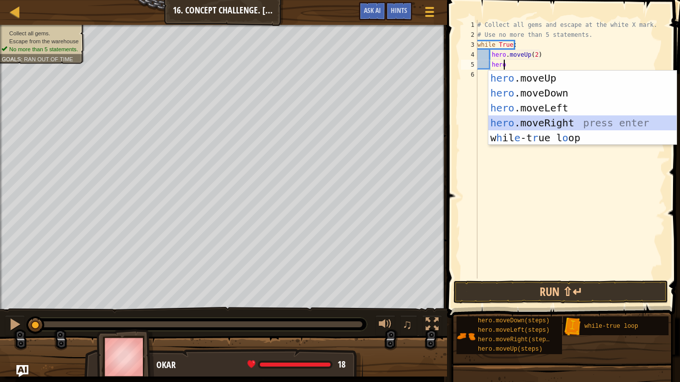
click at [552, 122] on div "hero .moveUp press enter hero .moveDown press enter hero .moveLeft press enter …" at bounding box center [582, 123] width 188 height 104
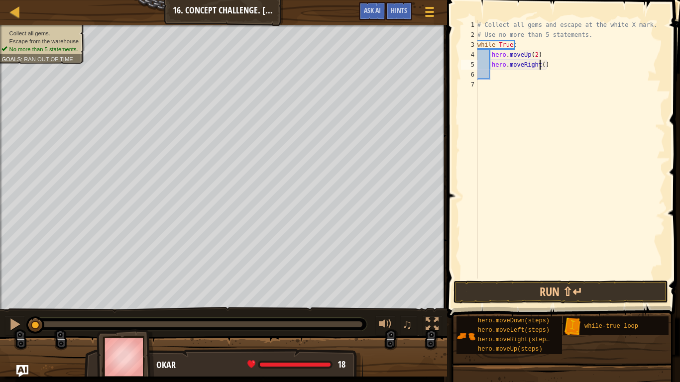
click at [541, 64] on div "# Collect all gems and escape at the white X mark. # Use no more than 5 stateme…" at bounding box center [570, 159] width 190 height 279
type textarea "hero.moveRight(2)"
click at [524, 75] on div "# Collect all gems and escape at the white X mark. # Use no more than 5 stateme…" at bounding box center [570, 159] width 190 height 279
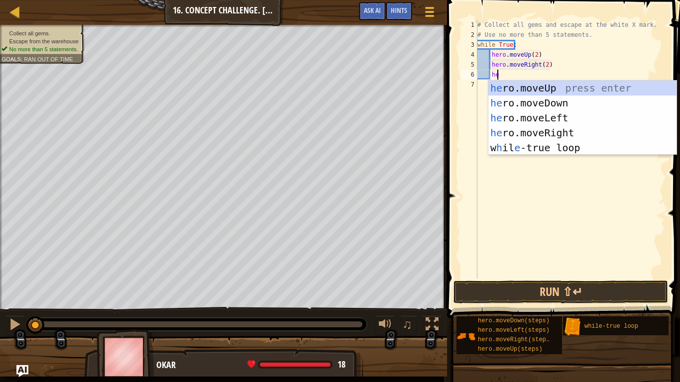
type textarea "heeo"
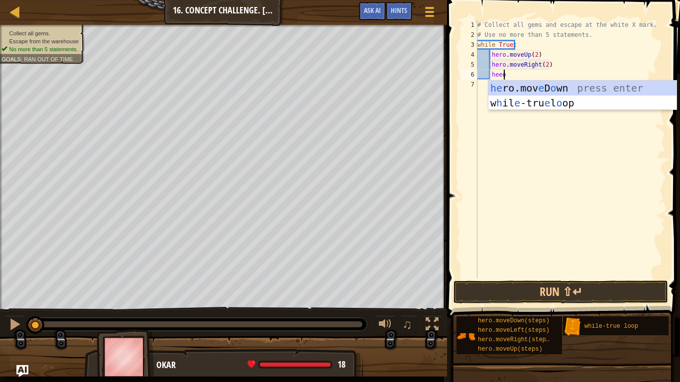
scroll to position [4, 1]
click at [555, 85] on div "he ro.mov e D o wn press enter w h il e -tru e l o op press enter" at bounding box center [582, 111] width 188 height 60
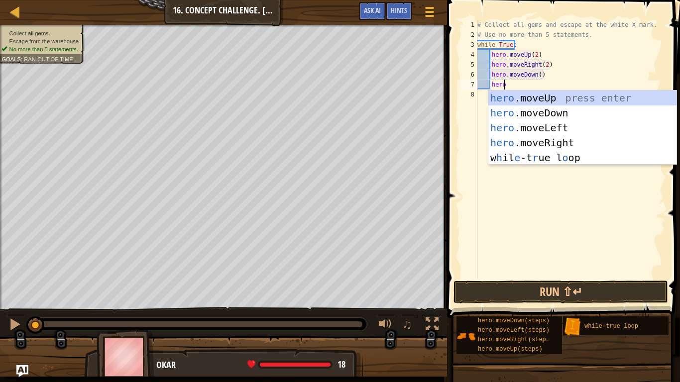
type textarea "hero"
click at [537, 125] on div "hero .moveUp press enter hero .moveDown press enter hero .moveLeft press enter …" at bounding box center [582, 143] width 188 height 104
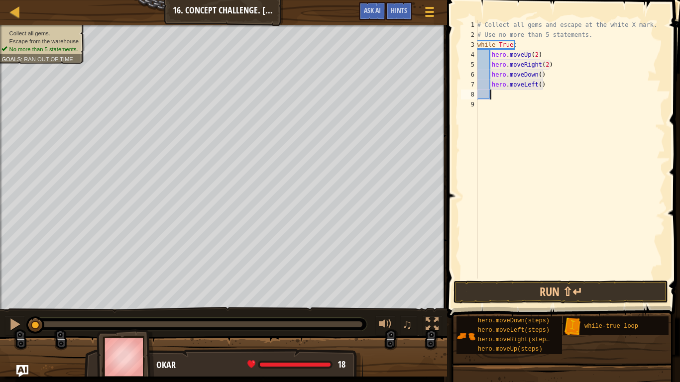
scroll to position [4, 0]
click at [532, 293] on button "Run ⇧↵" at bounding box center [560, 292] width 214 height 23
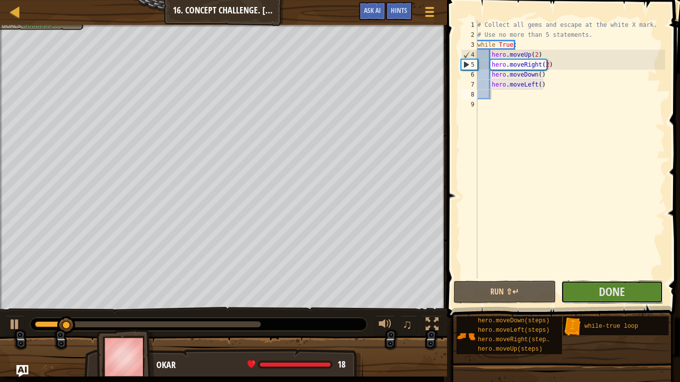
click at [619, 287] on span "Done" at bounding box center [611, 292] width 26 height 16
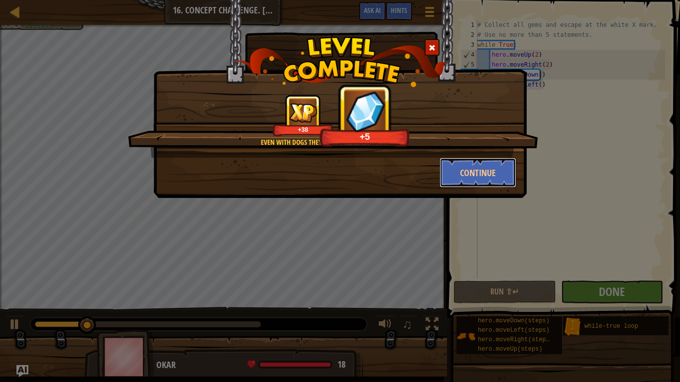
click at [473, 162] on button "Continue" at bounding box center [477, 173] width 77 height 30
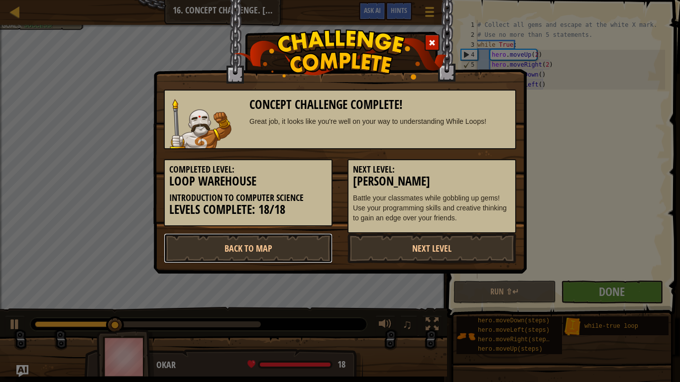
click at [270, 253] on link "Back to Map" at bounding box center [248, 248] width 169 height 30
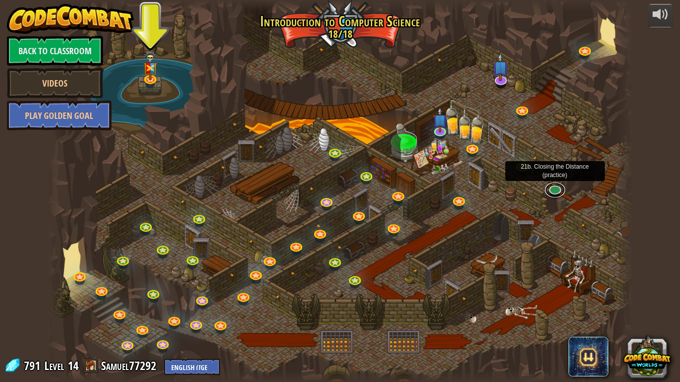
click at [557, 188] on link at bounding box center [555, 189] width 20 height 15
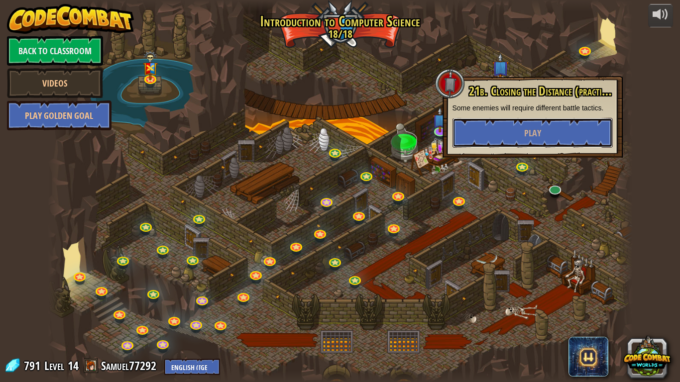
click at [497, 139] on button "Play" at bounding box center [532, 133] width 160 height 30
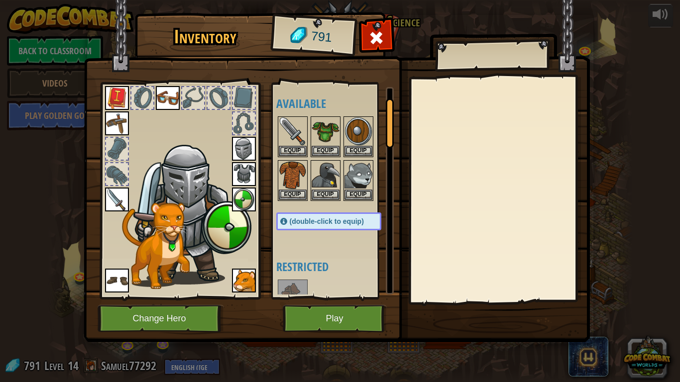
scroll to position [43, 0]
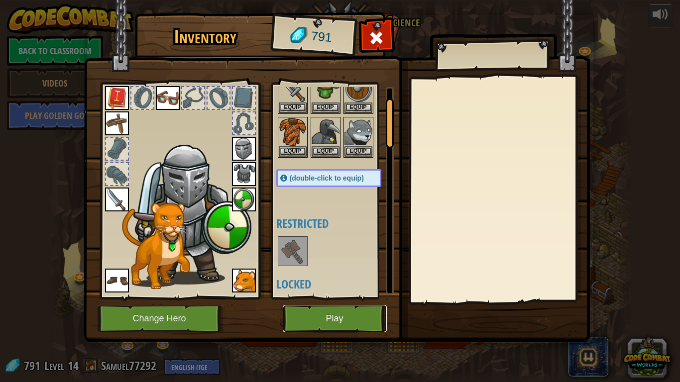
click at [345, 304] on button "Play" at bounding box center [335, 318] width 104 height 27
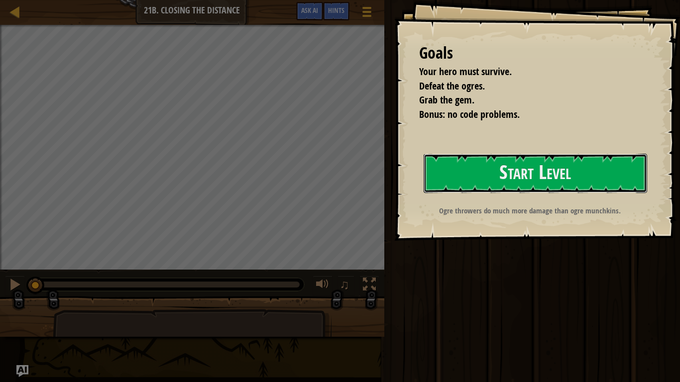
click at [464, 170] on button "Start Level" at bounding box center [534, 173] width 223 height 39
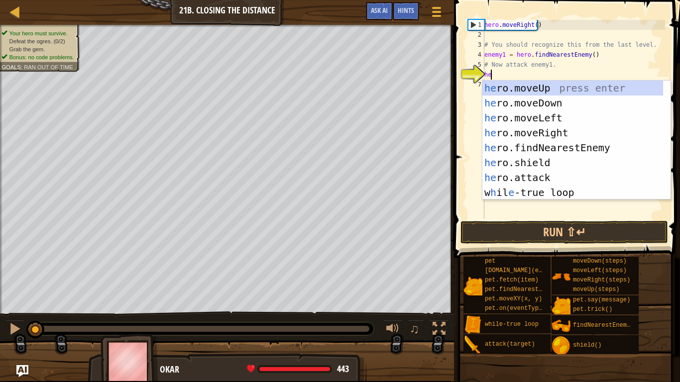
scroll to position [4, 0]
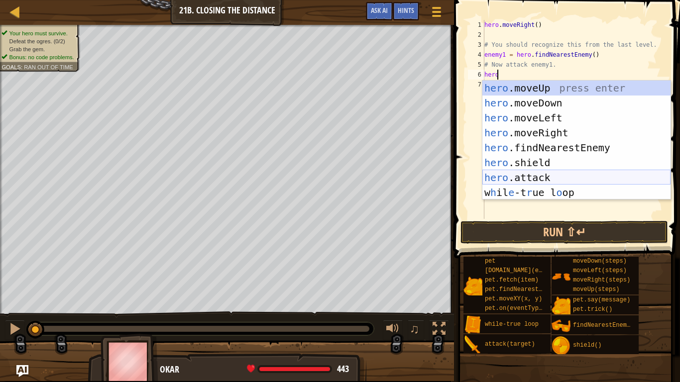
click at [545, 178] on div "hero .moveUp press enter hero .moveDown press enter hero .moveLeft press enter …" at bounding box center [576, 155] width 188 height 149
type textarea "hero.attack(enemy)"
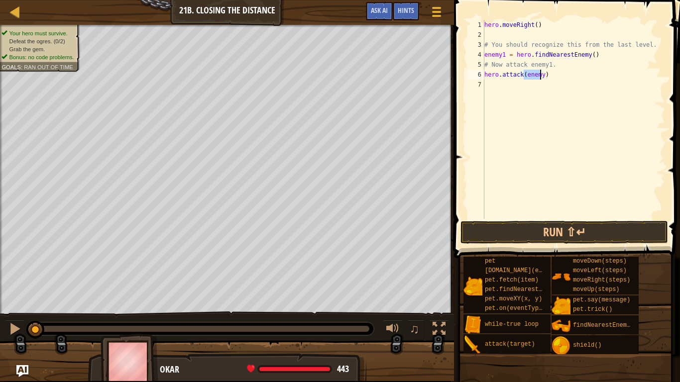
click at [563, 116] on div "hero . moveRight ( ) # You should recognize this from the last level. enemy1 = …" at bounding box center [573, 129] width 183 height 219
click at [540, 74] on div "hero . moveRight ( ) # You should recognize this from the last level. enemy1 = …" at bounding box center [573, 129] width 183 height 219
type textarea "hero.attack(enemy1)"
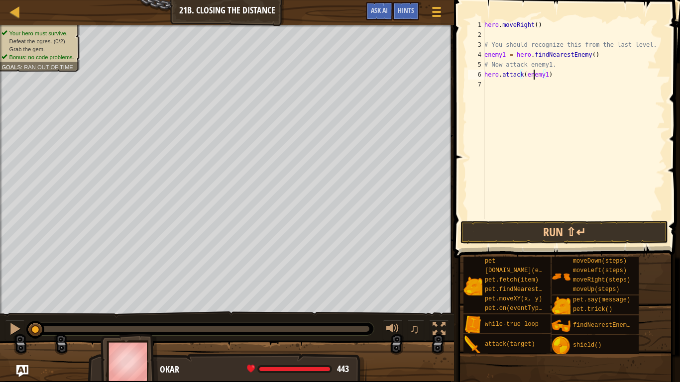
click at [533, 77] on div "hero . moveRight ( ) # You should recognize this from the last level. enemy1 = …" at bounding box center [573, 129] width 183 height 219
click at [535, 87] on div "hero . moveRight ( ) # You should recognize this from the last level. enemy1 = …" at bounding box center [573, 129] width 183 height 219
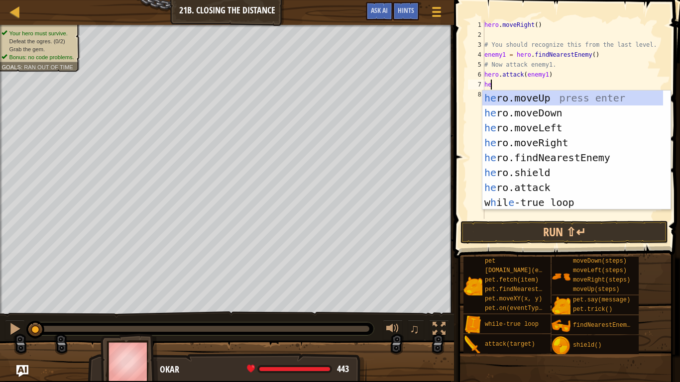
scroll to position [4, 0]
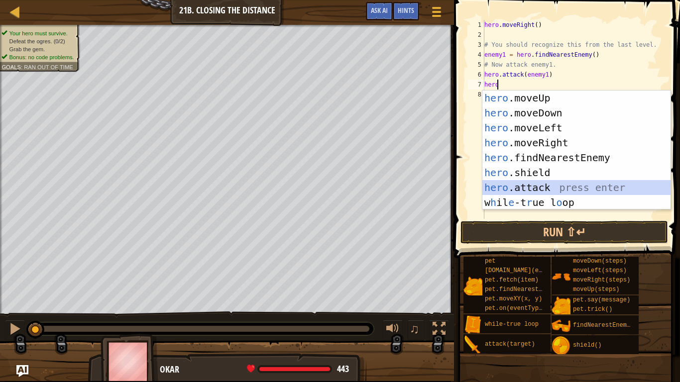
click at [529, 183] on div "hero .moveUp press enter hero .moveDown press enter hero .moveLeft press enter …" at bounding box center [576, 165] width 188 height 149
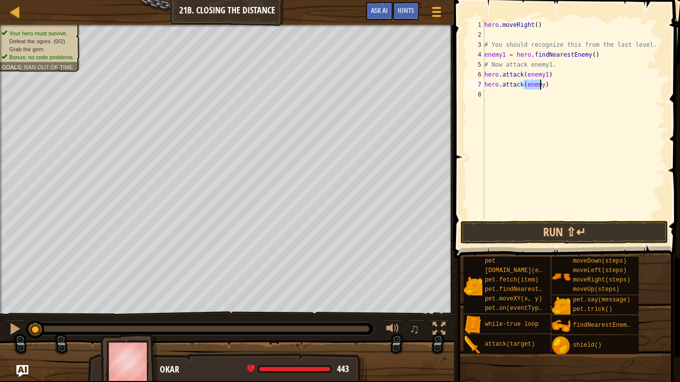
click at [547, 81] on div "hero . moveRight ( ) # You should recognize this from the last level. enemy1 = …" at bounding box center [573, 129] width 183 height 219
click at [543, 85] on div "hero . moveRight ( ) # You should recognize this from the last level. enemy1 = …" at bounding box center [573, 129] width 183 height 219
click at [537, 85] on div "hero . moveRight ( ) # You should recognize this from the last level. enemy1 = …" at bounding box center [573, 129] width 183 height 219
click at [538, 86] on div "hero . moveRight ( ) # You should recognize this from the last level. enemy1 = …" at bounding box center [573, 129] width 183 height 219
click at [543, 86] on div "hero . moveRight ( ) # You should recognize this from the last level. enemy1 = …" at bounding box center [573, 129] width 183 height 219
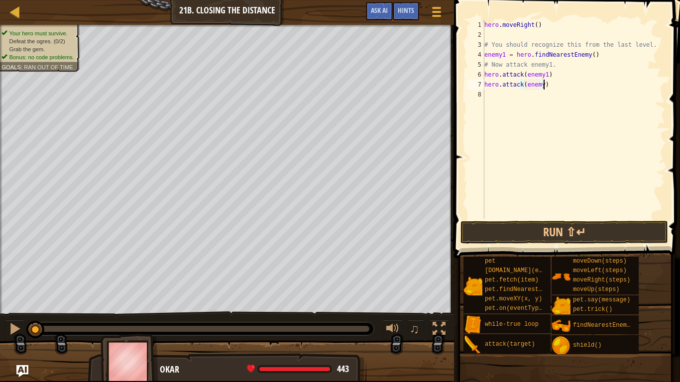
click at [538, 84] on div "hero . moveRight ( ) # You should recognize this from the last level. enemy1 = …" at bounding box center [573, 129] width 183 height 219
click at [541, 84] on div "hero . moveRight ( ) # You should recognize this from the last level. enemy1 = …" at bounding box center [573, 129] width 183 height 219
type textarea "hero.attack(enemy1)"
click at [562, 232] on button "Run ⇧↵" at bounding box center [563, 232] width 207 height 23
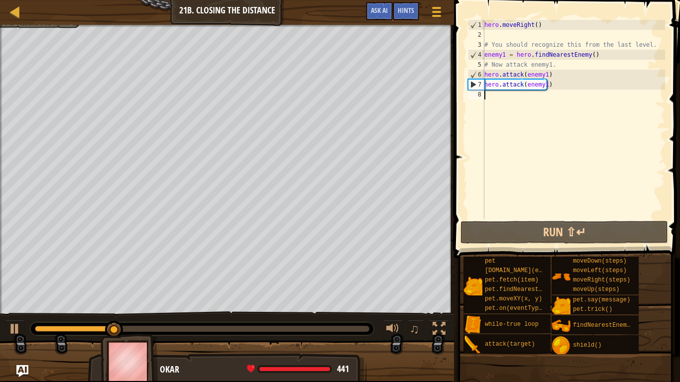
click at [519, 117] on div "hero . moveRight ( ) # You should recognize this from the last level. enemy1 = …" at bounding box center [573, 129] width 183 height 219
click at [549, 88] on div "hero . moveRight ( ) # You should recognize this from the last level. enemy1 = …" at bounding box center [573, 129] width 183 height 219
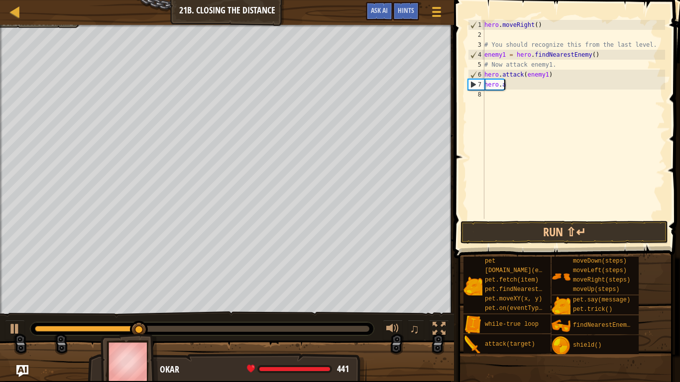
type textarea "h"
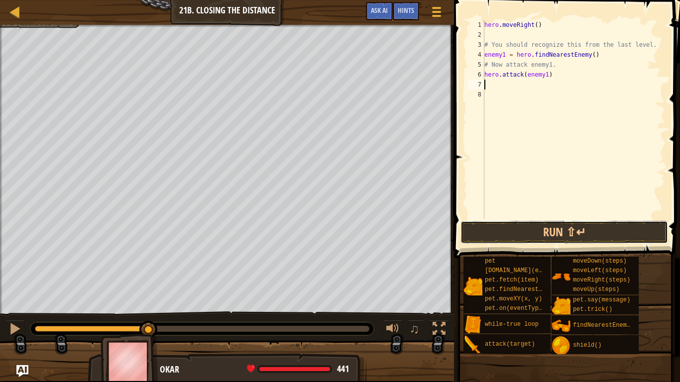
click at [527, 234] on button "Run ⇧↵" at bounding box center [563, 232] width 207 height 23
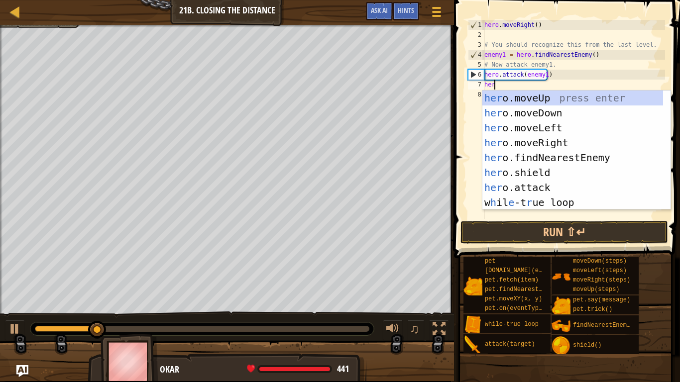
type textarea "hero"
click at [559, 139] on div "hero .moveUp press enter hero .moveDown press enter hero .moveLeft press enter …" at bounding box center [576, 165] width 188 height 149
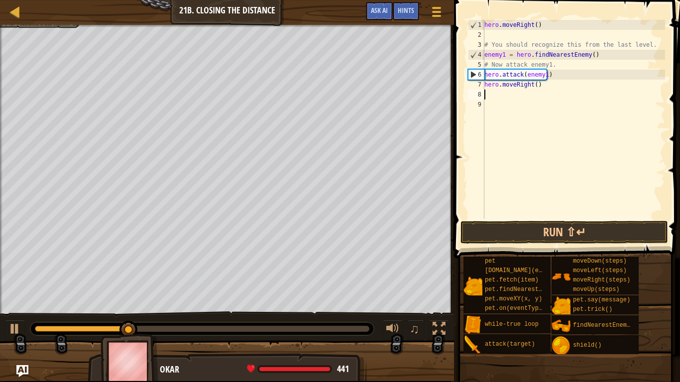
scroll to position [4, 0]
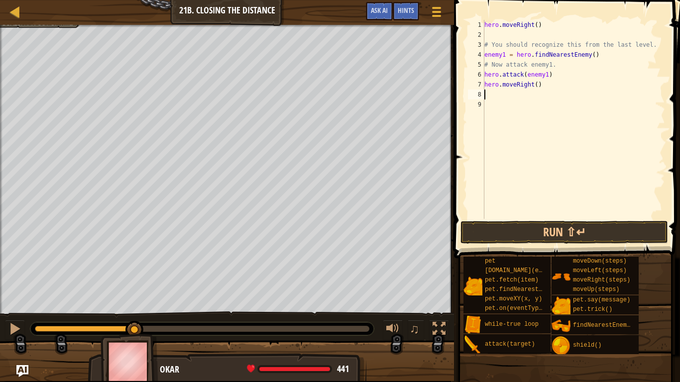
click at [532, 86] on div "hero . moveRight ( ) # You should recognize this from the last level. enemy1 = …" at bounding box center [573, 129] width 183 height 219
type textarea "hero.moveRight(2)"
click at [506, 100] on div "hero . moveRight ( ) # You should recognize this from the last level. enemy1 = …" at bounding box center [573, 129] width 183 height 219
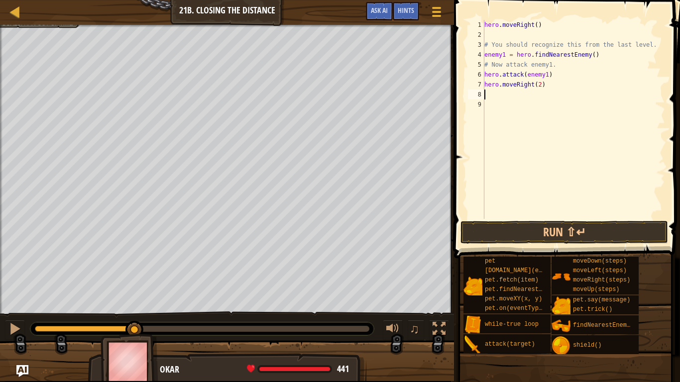
click at [509, 90] on div "hero . moveRight ( ) # You should recognize this from the last level. enemy1 = …" at bounding box center [573, 129] width 183 height 219
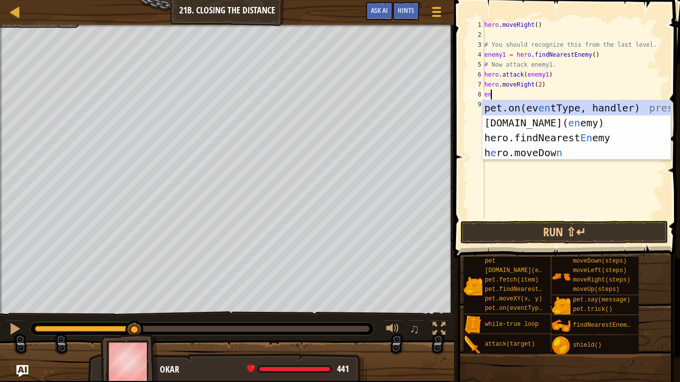
type textarea "en"
click at [515, 140] on div "pet.on(ev en tType, handler) press enter [DOMAIN_NAME][PERSON_NAME]( en [PERSON…" at bounding box center [576, 145] width 188 height 90
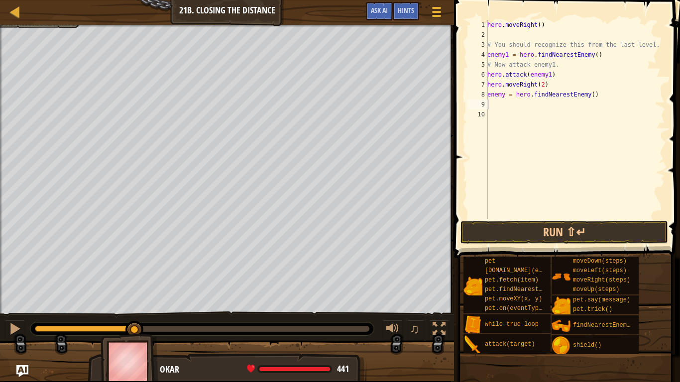
click at [503, 96] on div "hero . moveRight ( ) # You should recognize this from the last level. enemy1 = …" at bounding box center [575, 129] width 180 height 219
type textarea "enemy2 = hero.findNearestEnemy()"
click at [507, 103] on div "hero . moveRight ( ) # You should recognize this from the last level. enemy1 = …" at bounding box center [575, 129] width 180 height 219
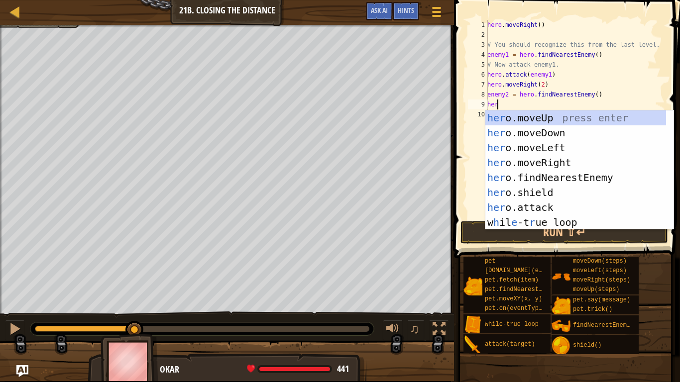
scroll to position [4, 0]
click at [523, 205] on div "hero .moveUp press enter hero .moveDown press enter hero .moveLeft press enter …" at bounding box center [579, 184] width 188 height 149
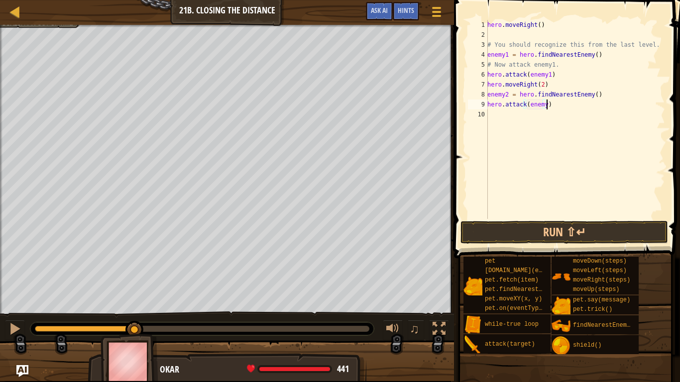
click at [564, 104] on div "hero . moveRight ( ) # You should recognize this from the last level. enemy1 = …" at bounding box center [575, 129] width 180 height 219
click at [543, 105] on div "hero . moveRight ( ) # You should recognize this from the last level. enemy1 = …" at bounding box center [575, 129] width 180 height 219
type textarea "hero.attack(enemy2)"
click at [546, 121] on div "hero . moveRight ( ) # You should recognize this from the last level. enemy1 = …" at bounding box center [575, 129] width 180 height 219
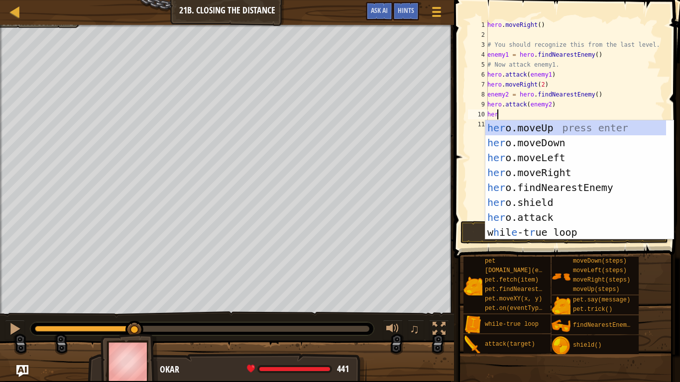
scroll to position [4, 0]
type textarea "hero"
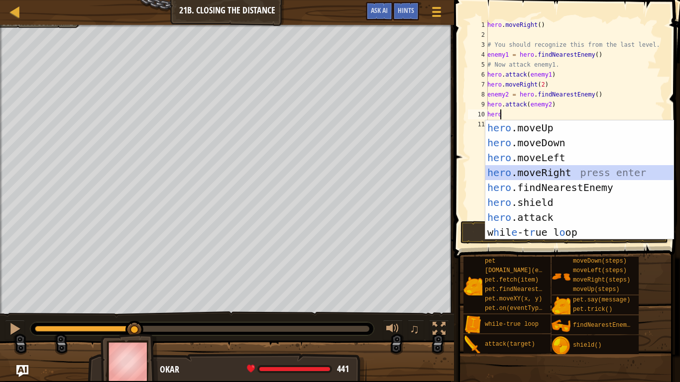
click at [570, 173] on div "hero .moveUp press enter hero .moveDown press enter hero .moveLeft press enter …" at bounding box center [579, 194] width 188 height 149
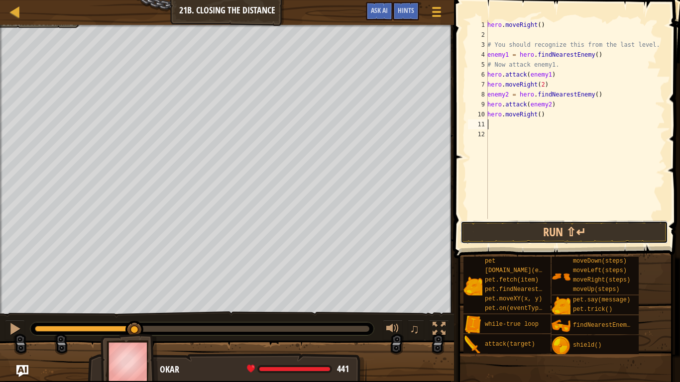
click at [550, 223] on button "Run ⇧↵" at bounding box center [563, 232] width 207 height 23
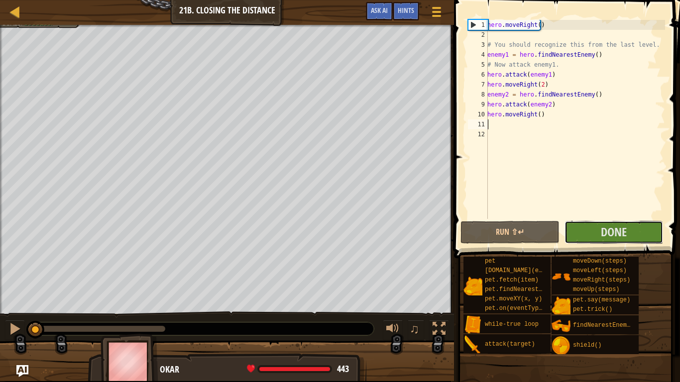
click at [601, 231] on span "Done" at bounding box center [613, 232] width 26 height 16
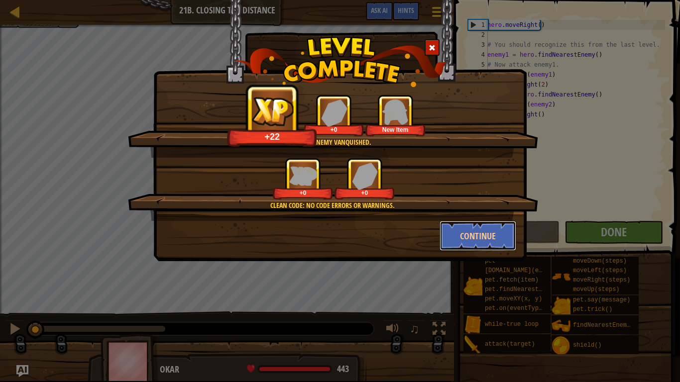
click at [458, 239] on button "Continue" at bounding box center [477, 236] width 77 height 30
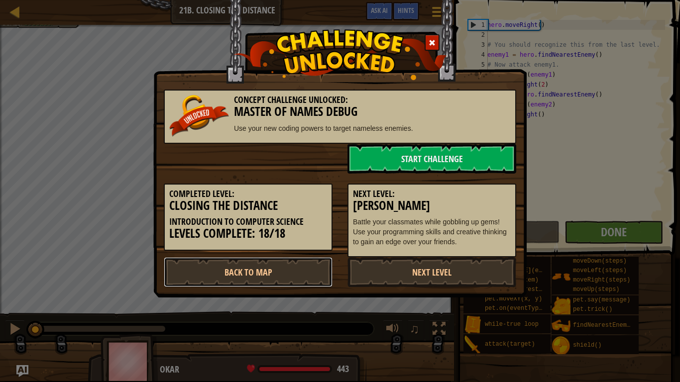
click at [304, 265] on link "Back to Map" at bounding box center [248, 272] width 169 height 30
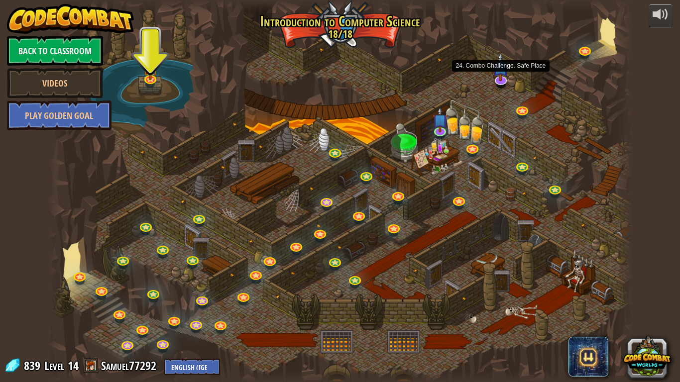
click at [496, 76] on img at bounding box center [500, 67] width 16 height 28
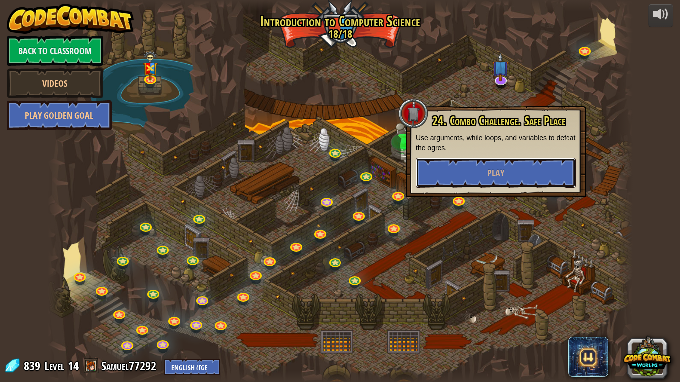
click at [459, 161] on button "Play" at bounding box center [495, 173] width 160 height 30
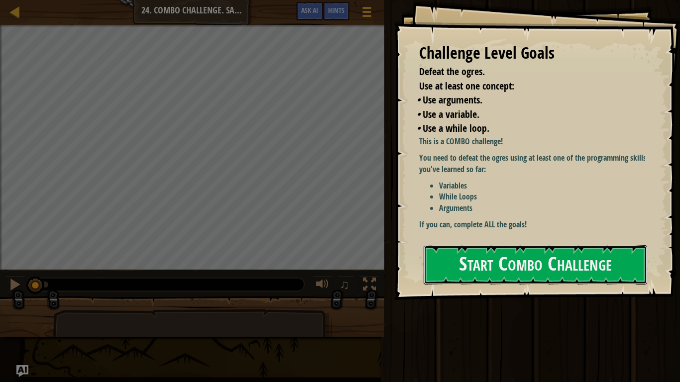
click at [455, 262] on button "Start Combo Challenge" at bounding box center [534, 264] width 223 height 39
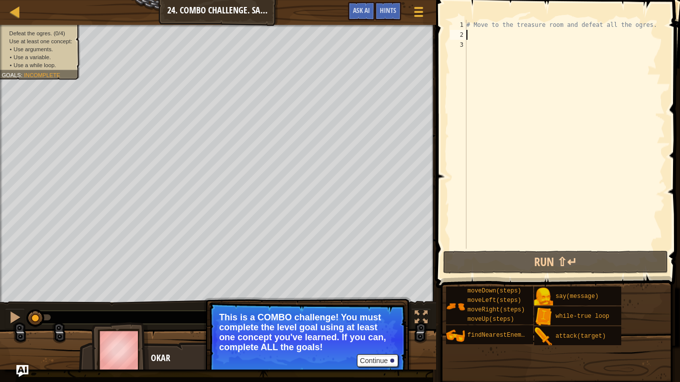
click at [516, 32] on div "# Move to the treasure room and defeat all the ogres." at bounding box center [564, 144] width 200 height 249
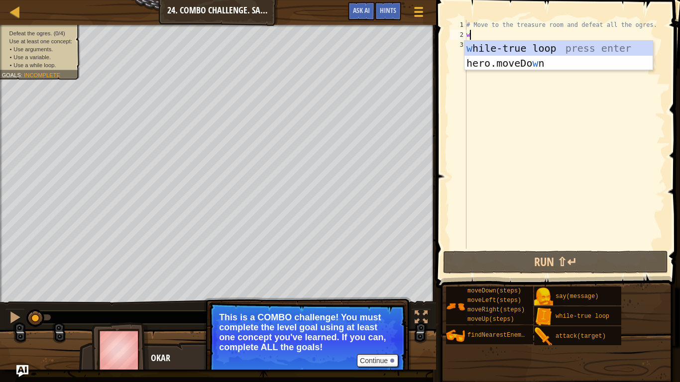
scroll to position [4, 0]
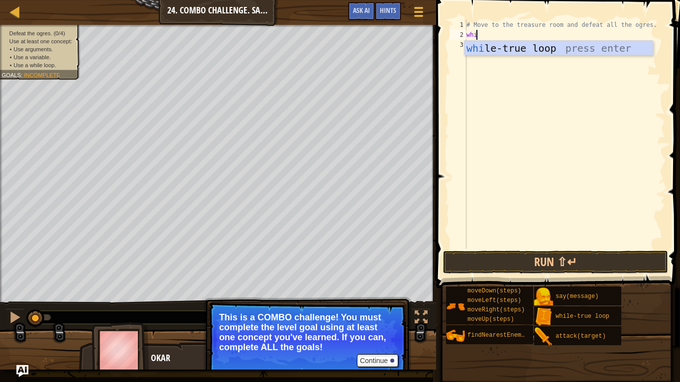
type textarea "while"
click at [527, 51] on div "while -true loop press enter" at bounding box center [558, 63] width 188 height 45
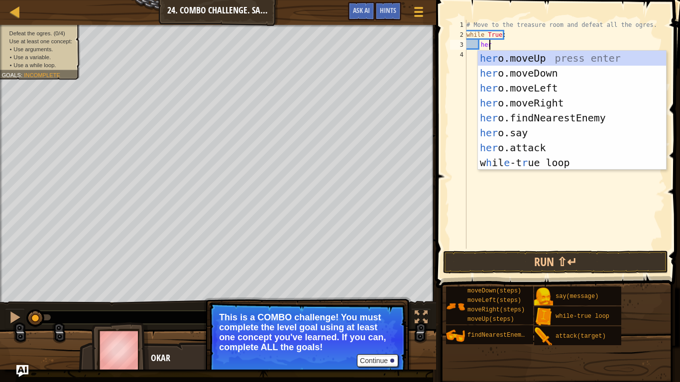
type textarea "hero"
click at [523, 56] on div "hero .moveUp press enter hero .moveDown press enter hero .moveLeft press enter …" at bounding box center [572, 125] width 188 height 149
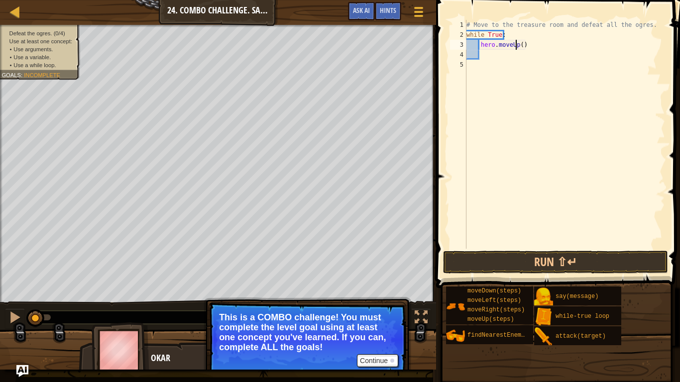
click at [515, 44] on div "# Move to the treasure room and defeat all the ogres. while True : hero . moveU…" at bounding box center [564, 144] width 200 height 249
click at [523, 44] on div "# Move to the treasure room and defeat all the ogres. while True : hero . moveU…" at bounding box center [564, 144] width 200 height 249
click at [521, 45] on div "# Move to the treasure room and defeat all the ogres. while True : hero . moveU…" at bounding box center [564, 144] width 200 height 249
click at [518, 45] on div "# Move to the treasure room and defeat all the ogres. while True : hero . moveU…" at bounding box center [564, 144] width 200 height 249
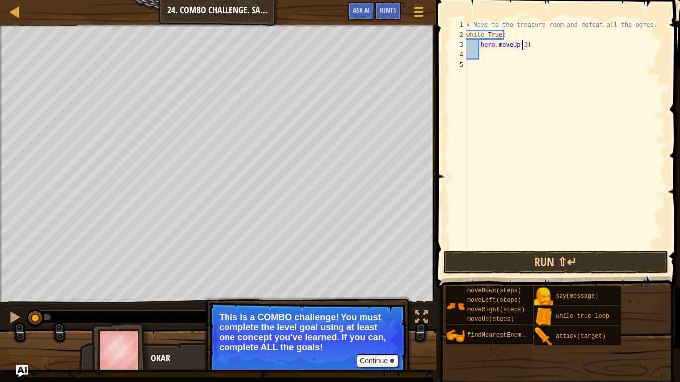
scroll to position [4, 4]
type textarea "hero.moveUp(4)"
click at [501, 57] on div "# Move to the treasure room and defeat all the ogres. while True : hero . moveU…" at bounding box center [564, 144] width 200 height 249
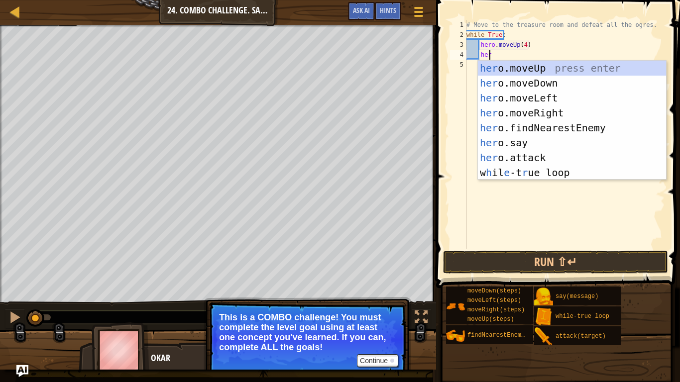
type textarea "hero"
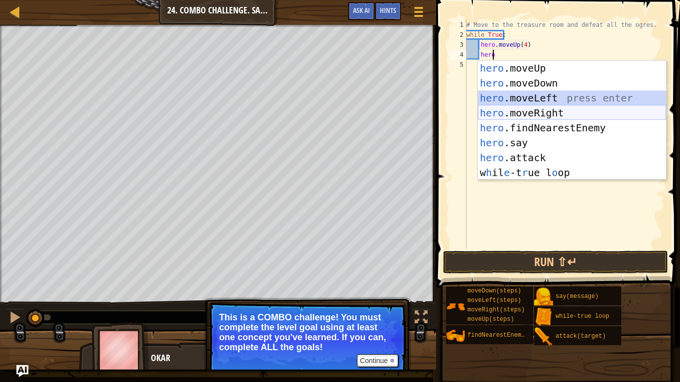
drag, startPoint x: 561, startPoint y: 101, endPoint x: 543, endPoint y: 113, distance: 21.8
click at [543, 113] on div "hero .moveUp press enter hero .moveDown press enter hero .moveLeft press enter …" at bounding box center [572, 135] width 188 height 149
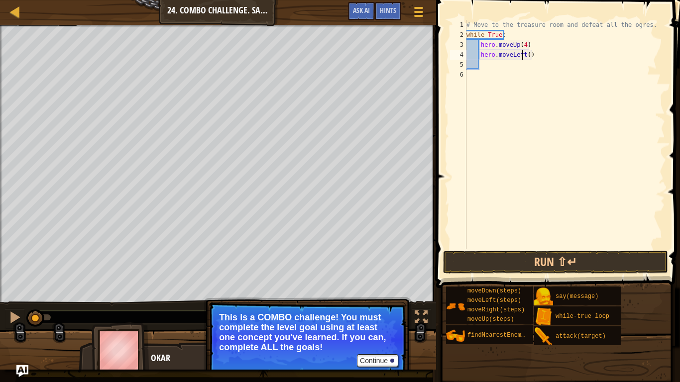
click at [522, 56] on div "# Move to the treasure room and defeat all the ogres. while True : hero . moveU…" at bounding box center [564, 144] width 200 height 249
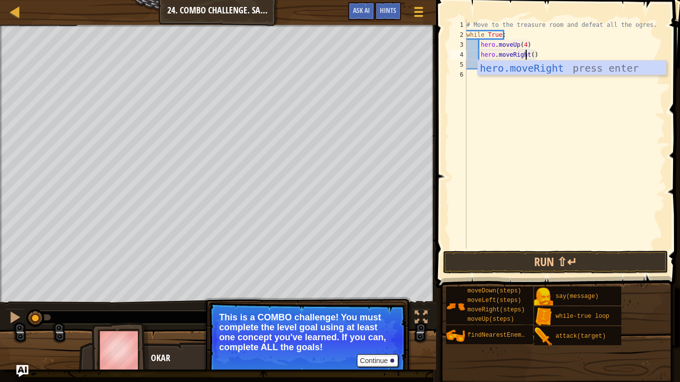
scroll to position [4, 5]
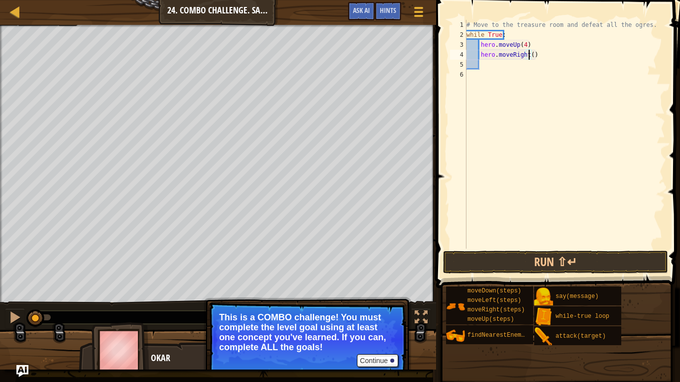
click at [528, 56] on div "# Move to the treasure room and defeat all the ogres. while True : hero . moveU…" at bounding box center [564, 144] width 200 height 249
type textarea "hero.moveRight(4)"
click at [562, 73] on div "# Move to the treasure room and defeat all the ogres. while True : hero . moveU…" at bounding box center [564, 144] width 200 height 249
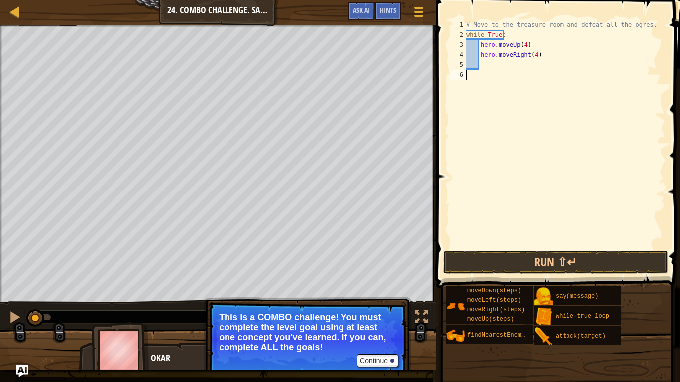
click at [554, 64] on div "# Move to the treasure room and defeat all the ogres. while True : hero . moveU…" at bounding box center [564, 144] width 200 height 249
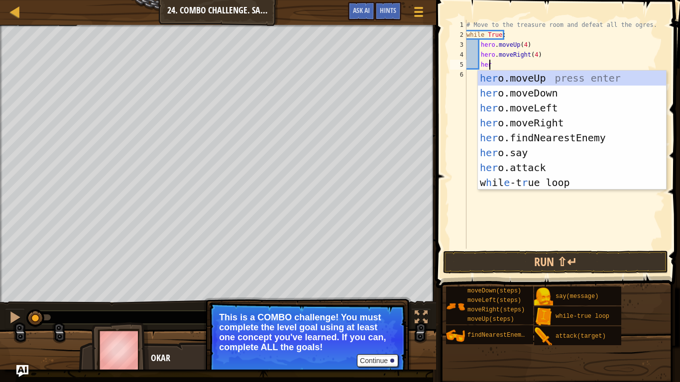
scroll to position [4, 1]
type textarea "hero"
click at [552, 91] on div "hero .moveUp press enter hero .moveDown press enter hero .moveLeft press enter …" at bounding box center [572, 145] width 188 height 149
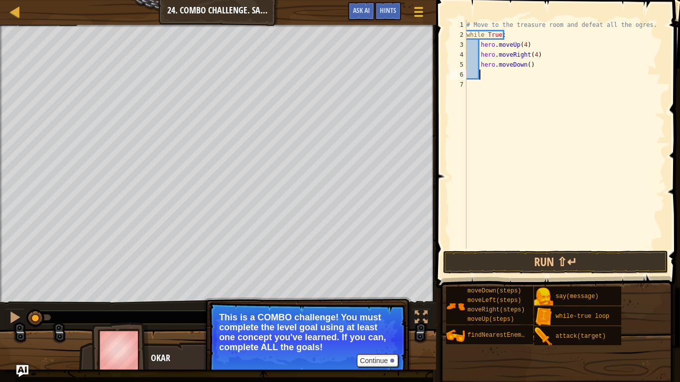
scroll to position [4, 0]
click at [526, 65] on div "# Move to the treasure room and defeat all the ogres. while True : hero . moveU…" at bounding box center [564, 144] width 200 height 249
type textarea "hero.moveDown(3)"
click at [374, 304] on button "Continue" at bounding box center [377, 360] width 41 height 13
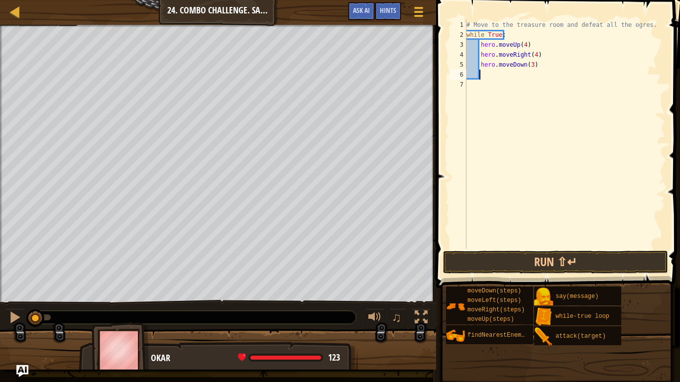
click at [504, 73] on div "# Move to the treasure room and defeat all the ogres. while True : hero . moveU…" at bounding box center [564, 144] width 200 height 249
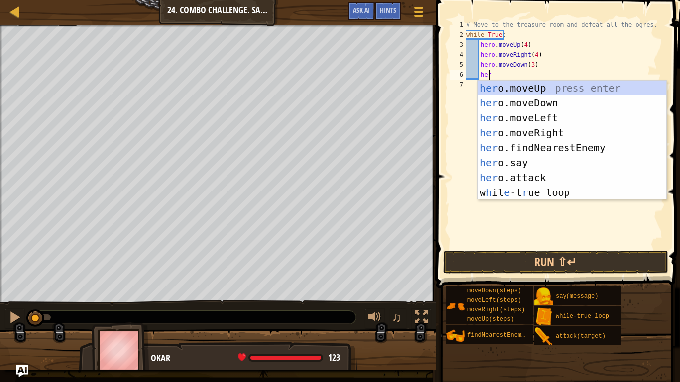
type textarea "hero"
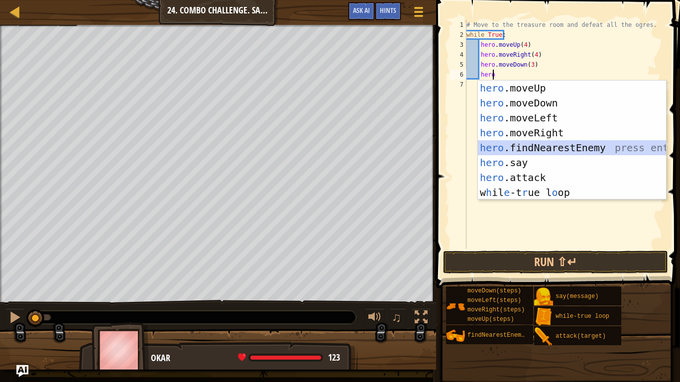
click at [548, 146] on div "hero .moveUp press enter hero .moveDown press enter hero .moveLeft press enter …" at bounding box center [572, 155] width 188 height 149
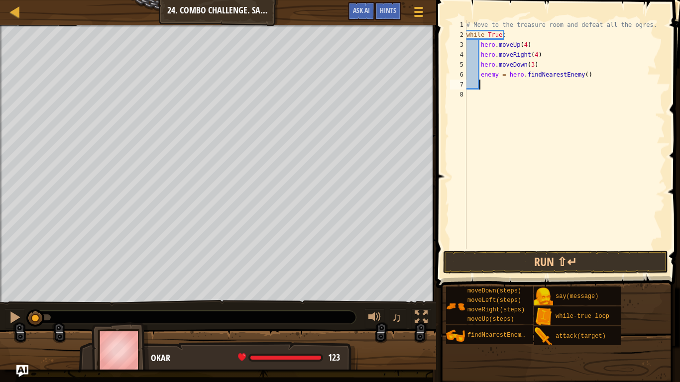
scroll to position [4, 0]
click at [492, 72] on div "# Move to the treasure room and defeat all the ogres. while True : hero . moveU…" at bounding box center [564, 144] width 200 height 249
click at [497, 76] on div "# Move to the treasure room and defeat all the ogres. while True : hero . moveU…" at bounding box center [564, 144] width 200 height 249
type textarea "enemy1 = hero.findNearestEnemy()"
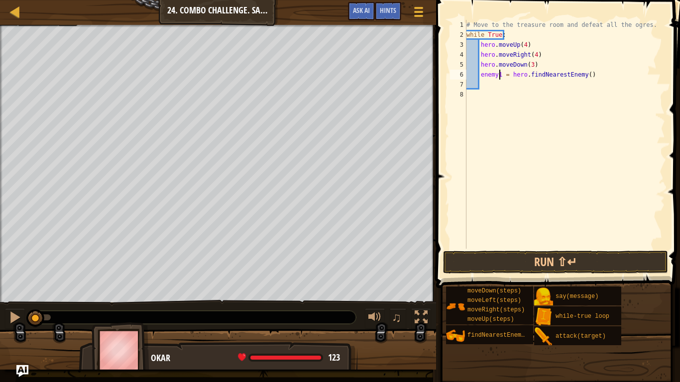
click at [499, 86] on div "# Move to the treasure room and defeat all the ogres. while True : hero . moveU…" at bounding box center [564, 144] width 200 height 249
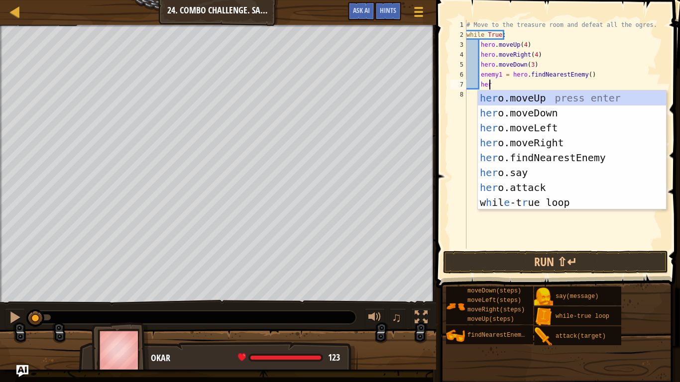
scroll to position [4, 1]
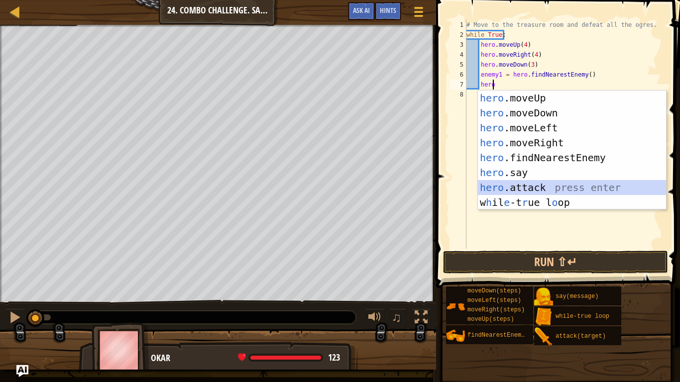
click at [535, 188] on div "hero .moveUp press enter hero .moveDown press enter hero .moveLeft press enter …" at bounding box center [572, 165] width 188 height 149
type textarea "hero.attack(enemy)"
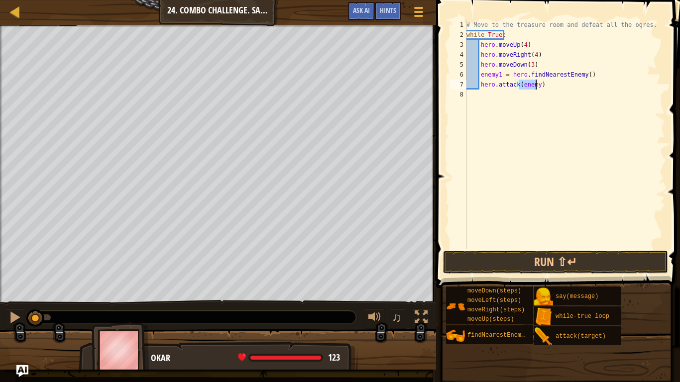
click at [574, 173] on div "# Move to the treasure room and defeat all the ogres. while True : hero . moveU…" at bounding box center [564, 144] width 200 height 249
click at [533, 85] on div "# Move to the treasure room and defeat all the ogres. while True : hero . moveU…" at bounding box center [564, 144] width 200 height 249
click at [536, 85] on div "# Move to the treasure room and defeat all the ogres. while True : hero . moveU…" at bounding box center [564, 144] width 200 height 249
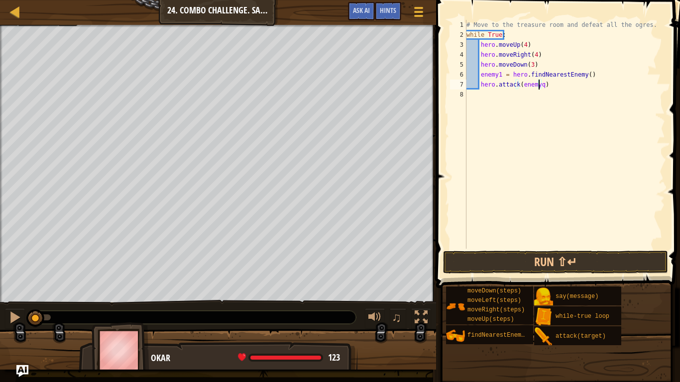
type textarea "hero.attack(enemy1)"
click at [548, 88] on div "# Move to the treasure room and defeat all the ogres. while True : hero . moveU…" at bounding box center [564, 144] width 200 height 249
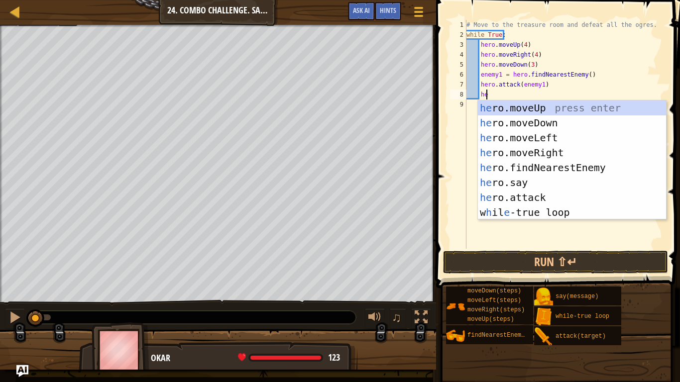
scroll to position [4, 1]
type textarea "hero"
click at [553, 165] on div "hero .moveUp press enter hero .moveDown press enter hero .moveLeft press enter …" at bounding box center [572, 174] width 188 height 149
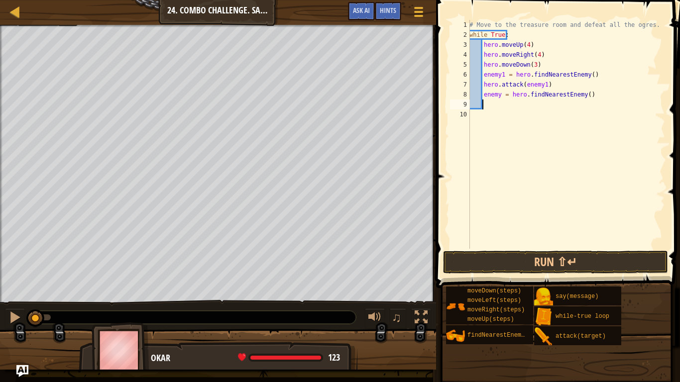
scroll to position [4, 0]
click at [503, 95] on div "# Move to the treasure room and defeat all the ogres. while True : hero . moveU…" at bounding box center [566, 144] width 198 height 249
click at [499, 94] on div "# Move to the treasure room and defeat all the ogres. while True : hero . moveU…" at bounding box center [566, 144] width 198 height 249
type textarea "enemy2 = hero.findNearestEnemy()"
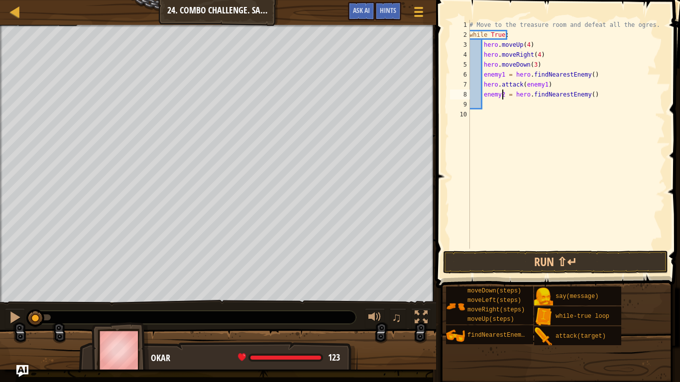
click at [496, 106] on div "# Move to the treasure room and defeat all the ogres. while True : hero . moveU…" at bounding box center [566, 144] width 198 height 249
type textarea "e"
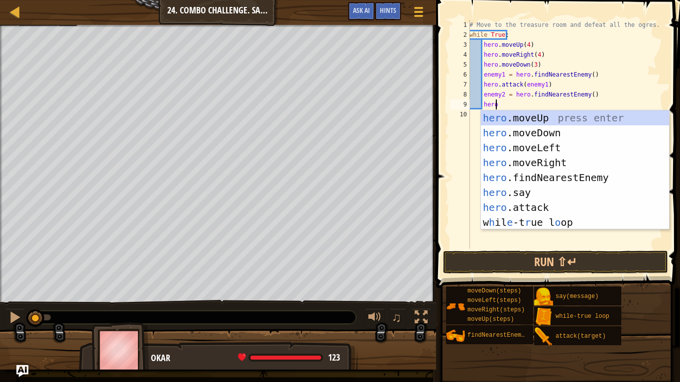
scroll to position [4, 1]
click at [571, 203] on div "hero .moveUp press enter hero .moveDown press enter hero .moveLeft press enter …" at bounding box center [575, 184] width 188 height 149
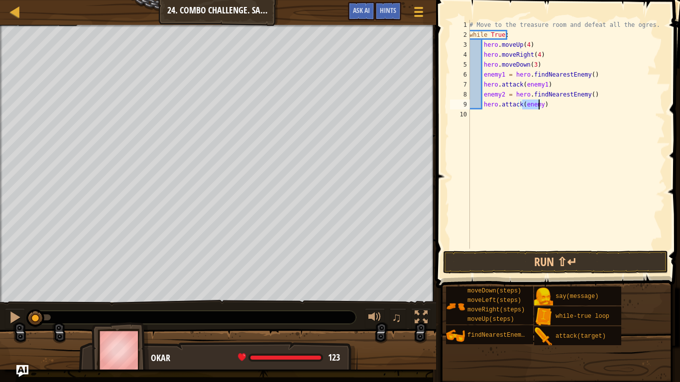
type textarea "hero.attack(2)"
click at [539, 110] on div "# Move to the treasure room and defeat all the ogres. while True : hero . moveU…" at bounding box center [566, 144] width 198 height 249
click at [540, 107] on div "# Move to the treasure room and defeat all the ogres. while True : hero . moveU…" at bounding box center [566, 144] width 198 height 249
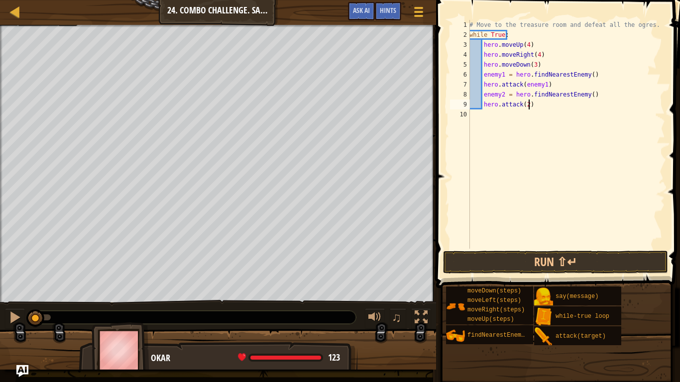
type textarea "hero.attack(2)"
drag, startPoint x: 601, startPoint y: 123, endPoint x: 359, endPoint y: 351, distance: 332.6
click at [359, 304] on div at bounding box center [218, 354] width 436 height 50
click at [525, 104] on div "# Move to the treasure room and defeat all the ogres. while True : hero . moveU…" at bounding box center [566, 144] width 198 height 249
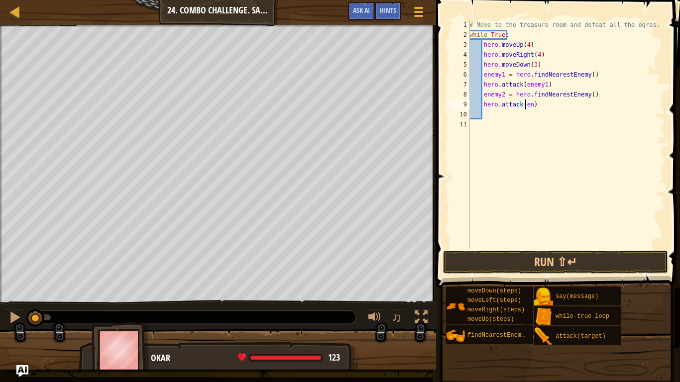
click at [526, 102] on div "# Move to the treasure room and defeat all the ogres. while True : hero . moveU…" at bounding box center [566, 144] width 198 height 249
click at [528, 103] on div "# Move to the treasure room and defeat all the ogres. while True : hero . moveU…" at bounding box center [566, 144] width 198 height 249
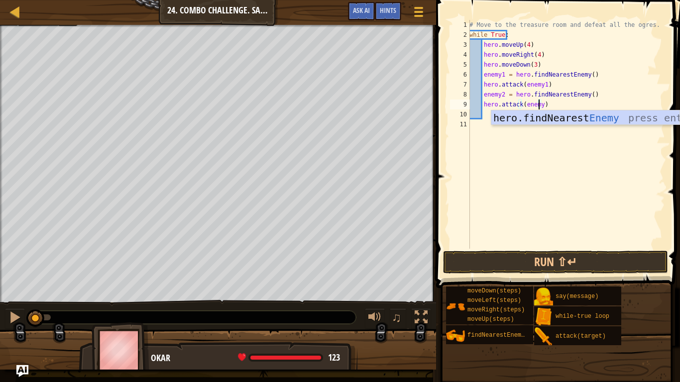
type textarea "hero.attack(enemy2)"
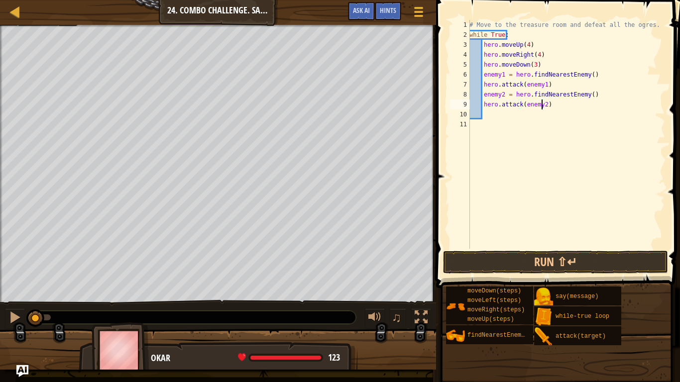
click at [538, 112] on div "# Move to the treasure room and defeat all the ogres. while True : hero . moveU…" at bounding box center [566, 144] width 198 height 249
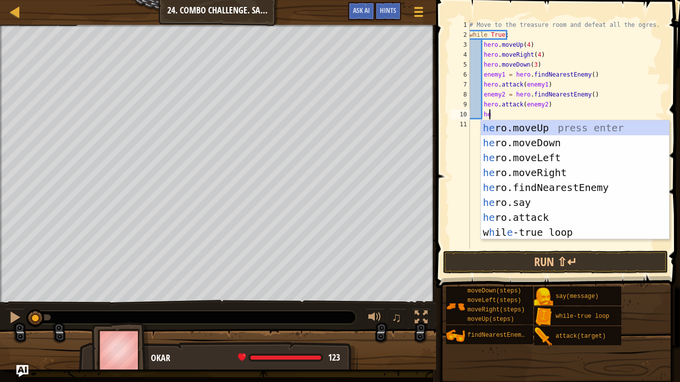
scroll to position [4, 1]
type textarea "hero"
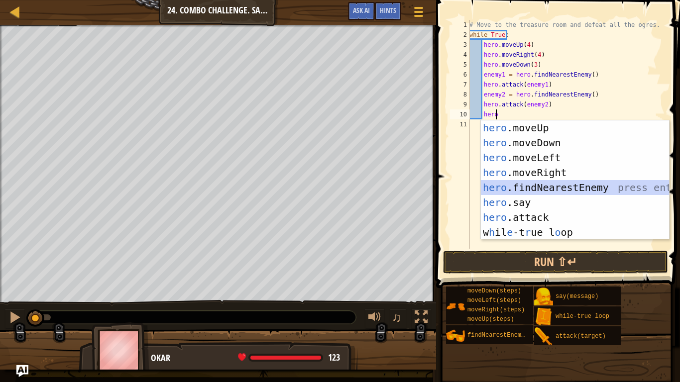
click at [570, 187] on div "hero .moveUp press enter hero .moveDown press enter hero .moveLeft press enter …" at bounding box center [575, 194] width 188 height 149
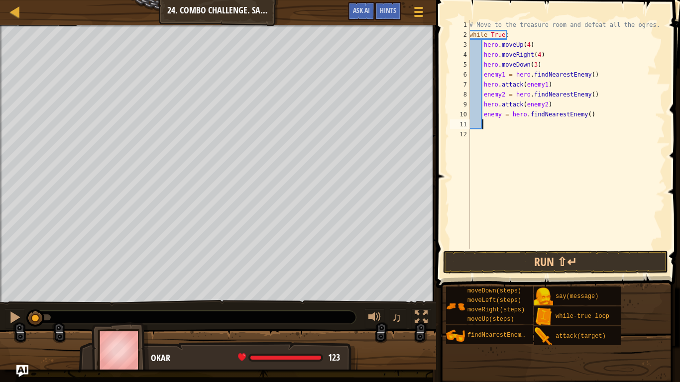
click at [498, 113] on div "# Move to the treasure room and defeat all the ogres. while True : hero . moveU…" at bounding box center [566, 144] width 198 height 249
type textarea "enemy3 = hero.findNearestEnemy()"
click at [520, 126] on div "# Move to the treasure room and defeat all the ogres. while True : hero . moveU…" at bounding box center [566, 144] width 198 height 249
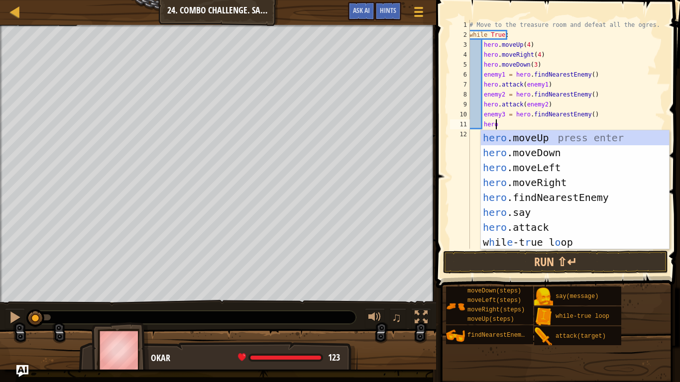
scroll to position [4, 1]
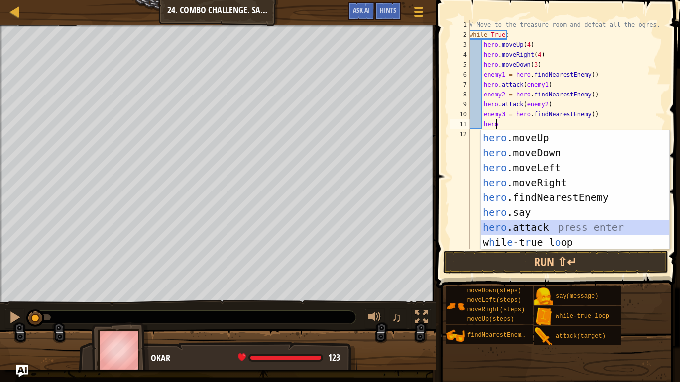
click at [521, 231] on div "hero .moveUp press enter hero .moveDown press enter hero .moveLeft press enter …" at bounding box center [575, 204] width 188 height 149
type textarea "hero.attack(enemy)"
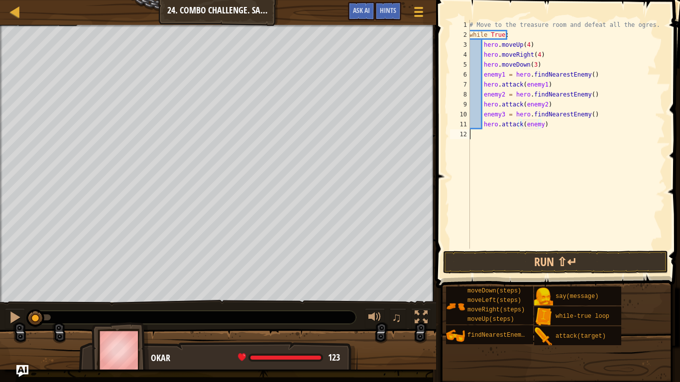
click at [537, 154] on div "# Move to the treasure room and defeat all the ogres. while True : hero . moveU…" at bounding box center [566, 144] width 198 height 249
click at [537, 130] on div "# Move to the treasure room and defeat all the ogres. while True : hero . moveU…" at bounding box center [566, 144] width 198 height 249
click at [536, 124] on div "# Move to the treasure room and defeat all the ogres. while True : hero . moveU…" at bounding box center [566, 144] width 198 height 249
click at [538, 124] on div "# Move to the treasure room and defeat all the ogres. while True : hero . moveU…" at bounding box center [566, 144] width 198 height 249
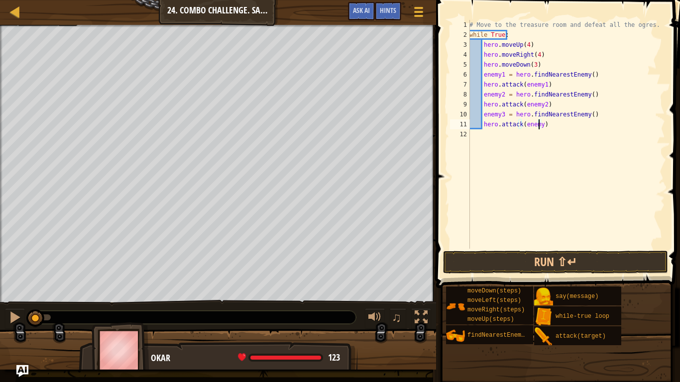
type textarea "hero.attack(enemy3)"
click at [557, 128] on div "# Move to the treasure room and defeat all the ogres. while True : hero . moveU…" at bounding box center [566, 144] width 198 height 249
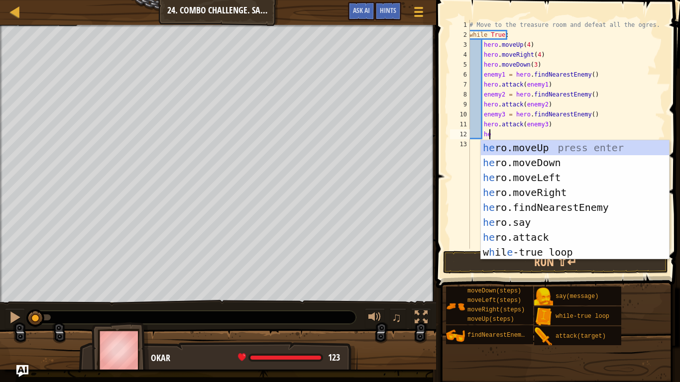
scroll to position [4, 1]
type textarea "hero"
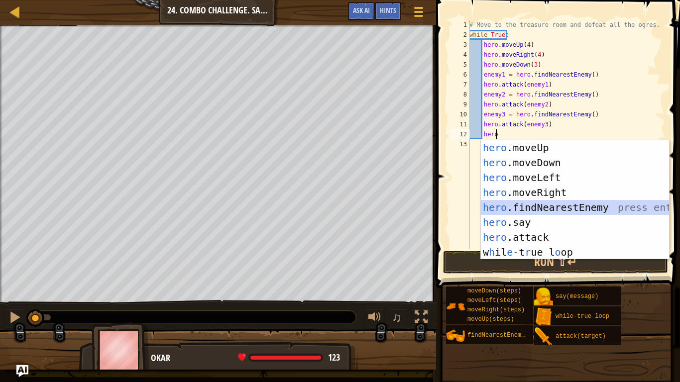
click at [565, 207] on div "hero .moveUp press enter hero .moveDown press enter hero .moveLeft press enter …" at bounding box center [575, 214] width 188 height 149
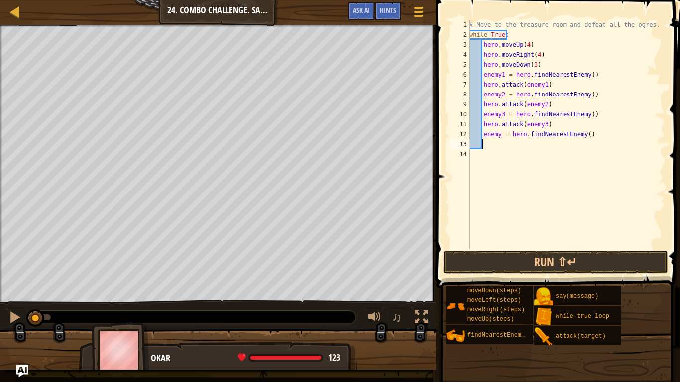
scroll to position [4, 0]
click at [497, 132] on div "# Move to the treasure room and defeat all the ogres. while True : hero . moveU…" at bounding box center [566, 144] width 198 height 249
click at [497, 133] on div "# Move to the treasure room and defeat all the ogres. while True : hero . moveU…" at bounding box center [566, 144] width 198 height 249
click at [501, 133] on div "# Move to the treasure room and defeat all the ogres. while True : hero . moveU…" at bounding box center [566, 144] width 198 height 249
click at [498, 133] on div "# Move to the treasure room and defeat all the ogres. while True : hero . moveU…" at bounding box center [566, 144] width 198 height 249
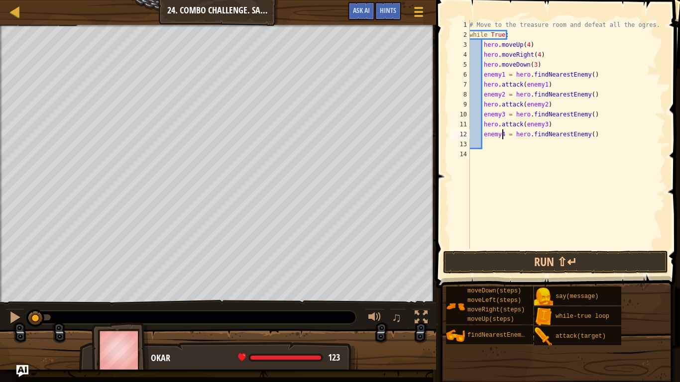
type textarea "enemy4 = hero.findNearestEnemy()"
click at [520, 149] on div "# Move to the treasure room and defeat all the ogres. while True : hero . moveU…" at bounding box center [566, 144] width 198 height 249
click at [529, 142] on div "# Move to the treasure room and defeat all the ogres. while True : hero . moveU…" at bounding box center [566, 144] width 198 height 249
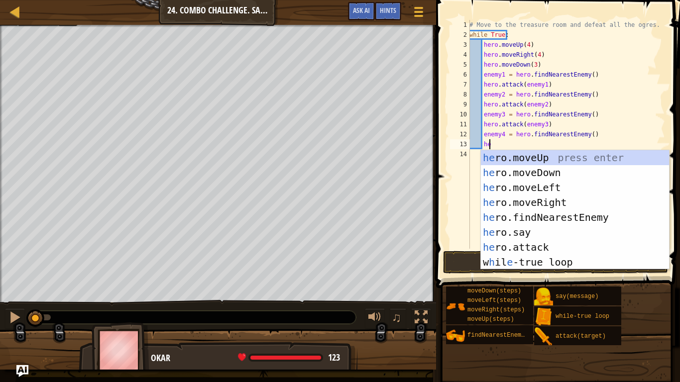
scroll to position [4, 1]
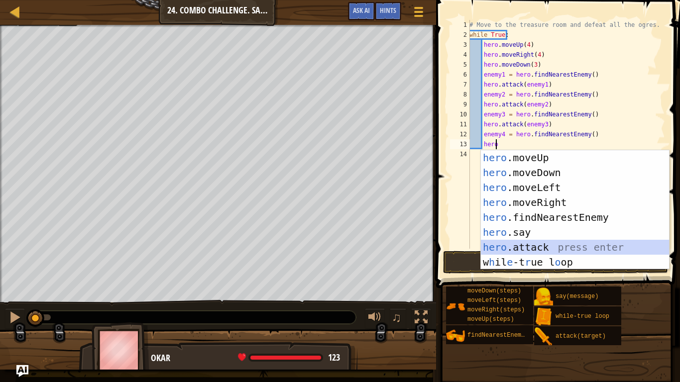
click at [524, 247] on div "hero .moveUp press enter hero .moveDown press enter hero .moveLeft press enter …" at bounding box center [575, 224] width 188 height 149
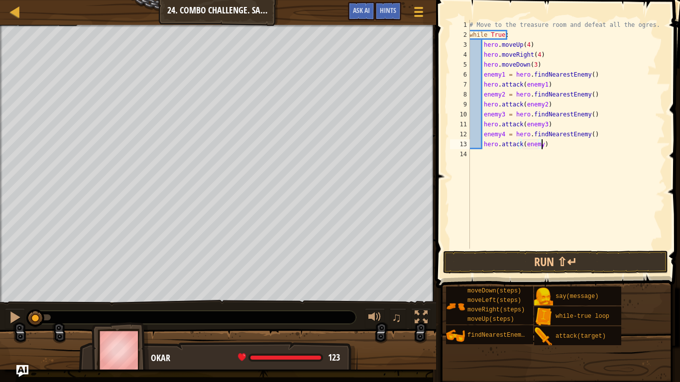
click at [549, 148] on div "# Move to the treasure room and defeat all the ogres. while True : hero . moveU…" at bounding box center [566, 144] width 198 height 249
click at [536, 145] on div "# Move to the treasure room and defeat all the ogres. while True : hero . moveU…" at bounding box center [566, 144] width 198 height 249
click at [538, 147] on div "# Move to the treasure room and defeat all the ogres. while True : hero . moveU…" at bounding box center [566, 144] width 198 height 249
type textarea "hero.attack(enemy4)"
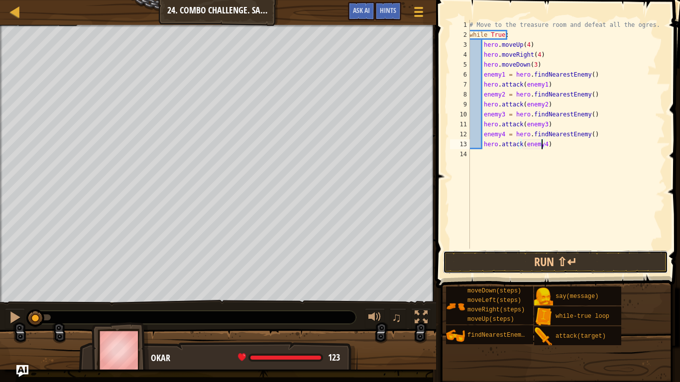
click at [511, 264] on button "Run ⇧↵" at bounding box center [555, 262] width 225 height 23
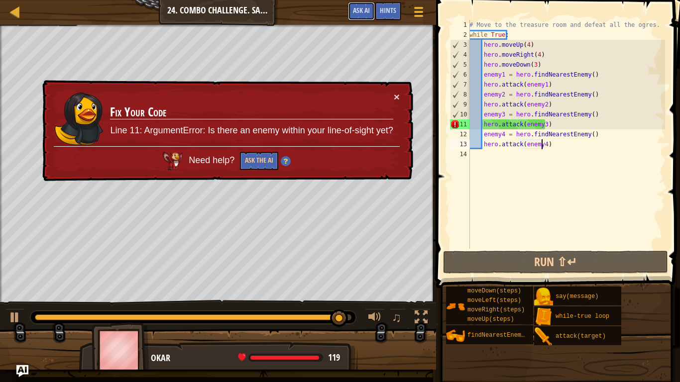
click at [367, 9] on span "Ask AI" at bounding box center [361, 9] width 17 height 9
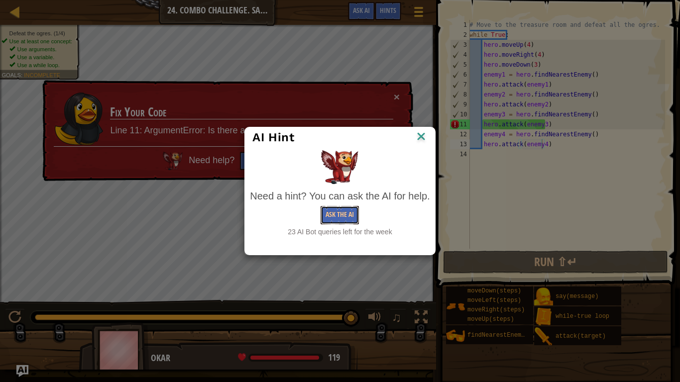
click at [341, 217] on button "Ask the AI" at bounding box center [339, 215] width 38 height 18
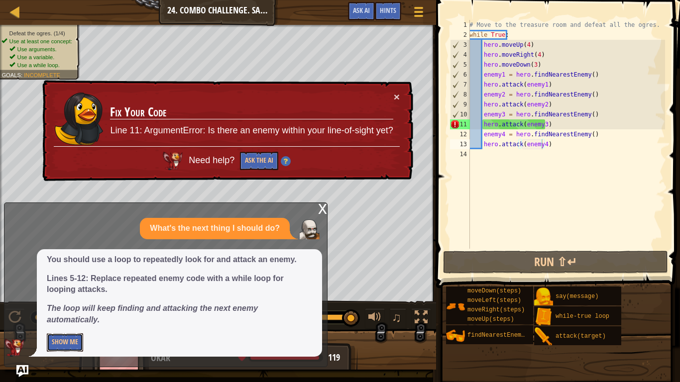
click at [57, 304] on button "Show Me" at bounding box center [65, 342] width 36 height 18
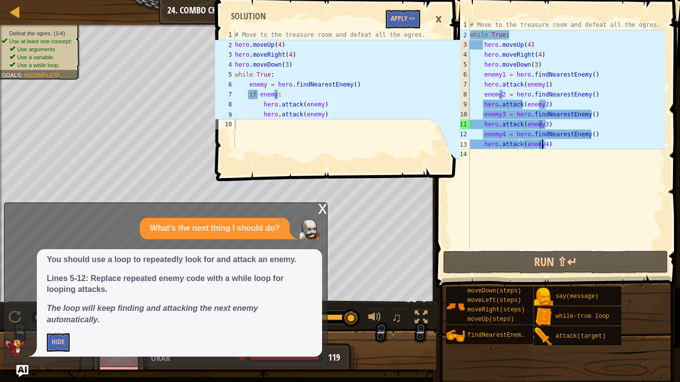
click at [558, 189] on div "# Move to the treasure room and defeat all the ogres. while True : hero . moveU…" at bounding box center [566, 144] width 197 height 249
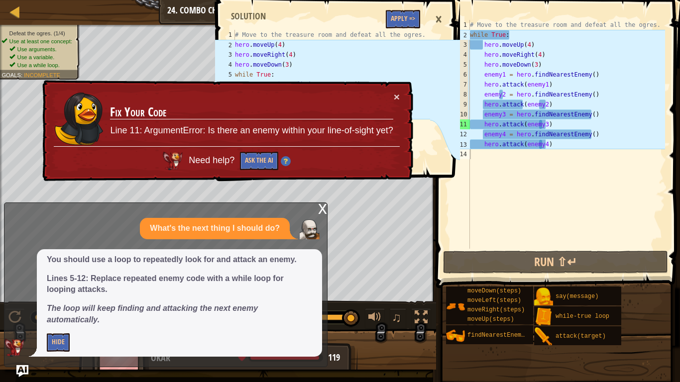
click at [436, 17] on div "×" at bounding box center [438, 19] width 17 height 23
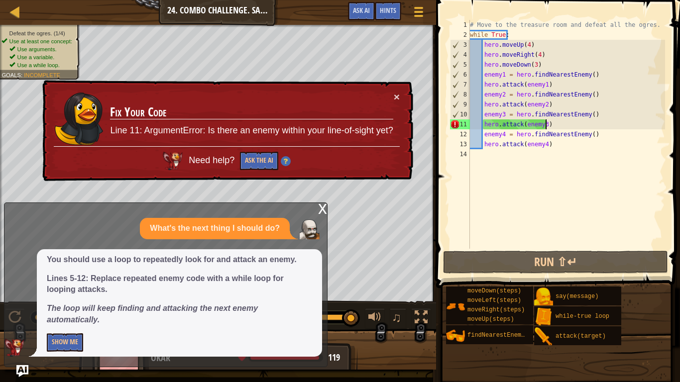
click at [554, 125] on div "# Move to the treasure room and defeat all the ogres. while True : hero . moveU…" at bounding box center [566, 144] width 197 height 249
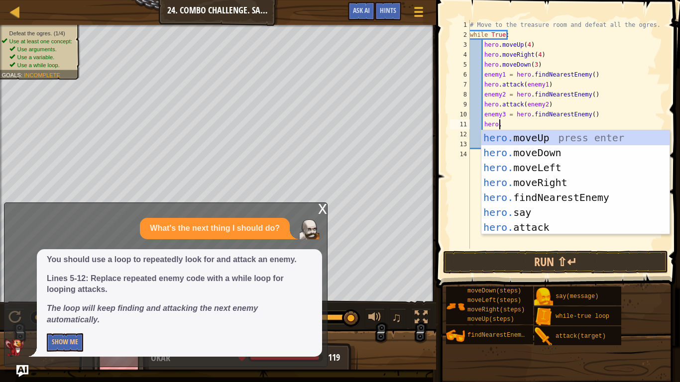
scroll to position [4, 2]
click at [537, 228] on div "hero. moveUp press enter hero. moveDown press enter hero. moveLeft press enter …" at bounding box center [575, 197] width 188 height 134
type textarea "hero.attack(enemy)"
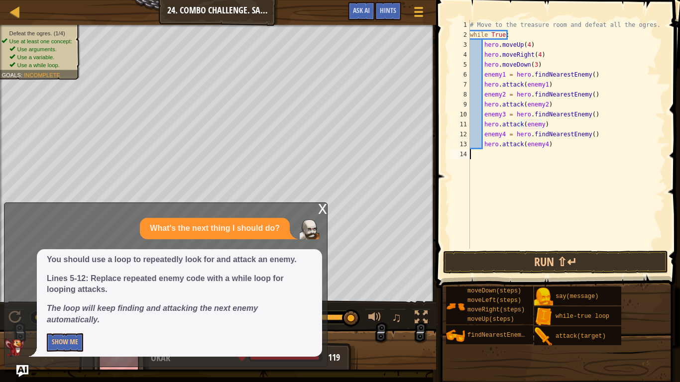
click at [573, 164] on div "# Move to the treasure room and defeat all the ogres. while True : hero . moveU…" at bounding box center [566, 144] width 197 height 249
click at [539, 129] on div "# Move to the treasure room and defeat all the ogres. while True : hero . moveU…" at bounding box center [566, 144] width 197 height 249
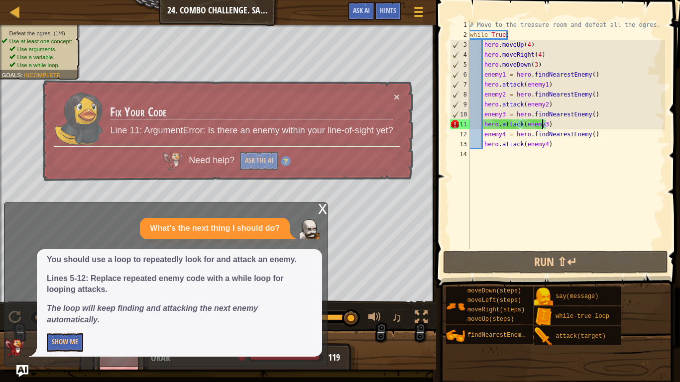
type textarea "hero.attack(enemy3)"
click at [568, 268] on button "Run ⇧↵" at bounding box center [555, 262] width 225 height 23
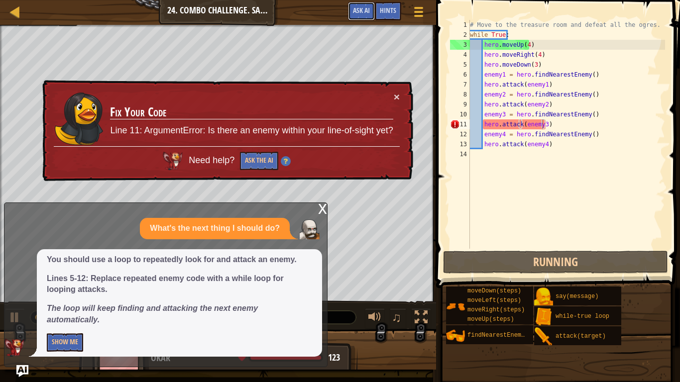
click at [358, 10] on span "Ask AI" at bounding box center [361, 9] width 17 height 9
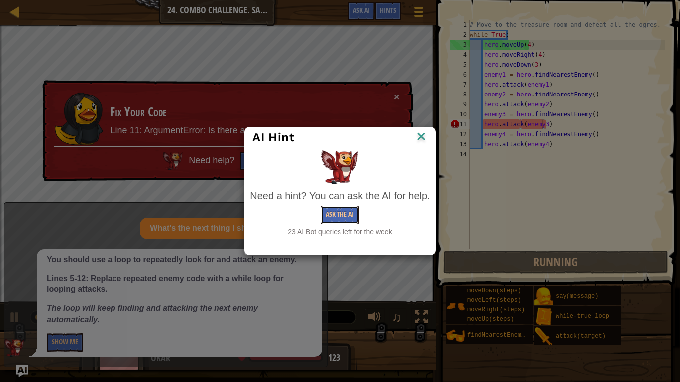
click at [325, 213] on button "Ask the AI" at bounding box center [339, 215] width 38 height 18
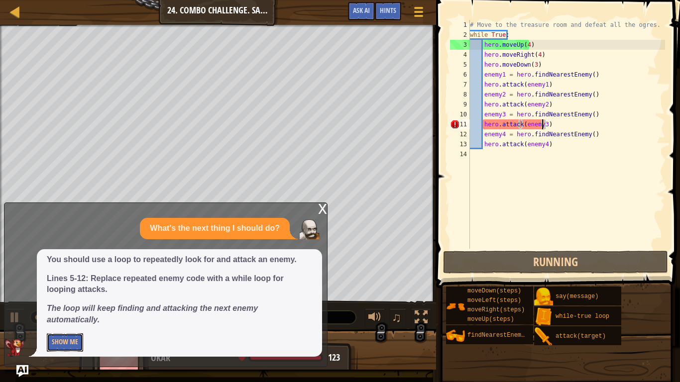
click at [60, 304] on button "Show Me" at bounding box center [65, 342] width 36 height 18
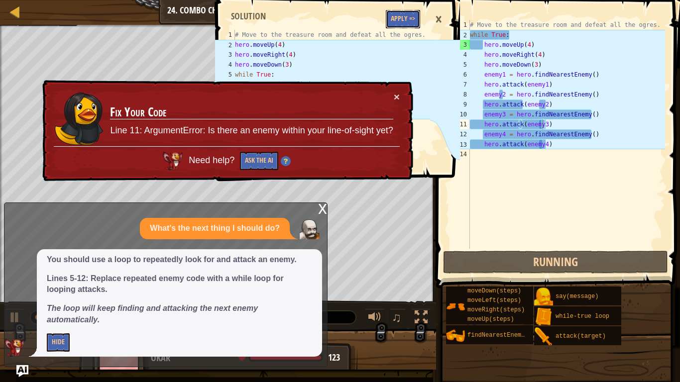
click at [404, 14] on button "Apply =>" at bounding box center [403, 19] width 34 height 18
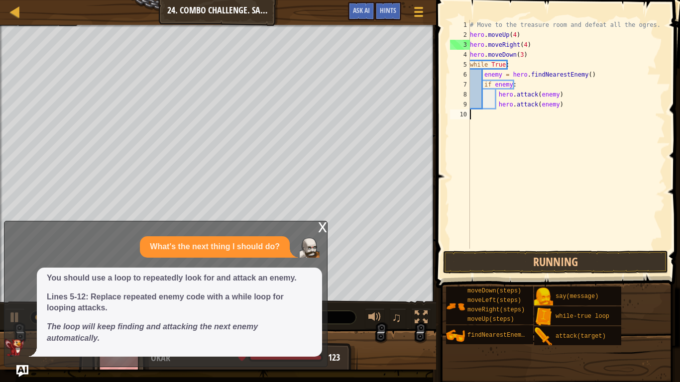
scroll to position [4, 0]
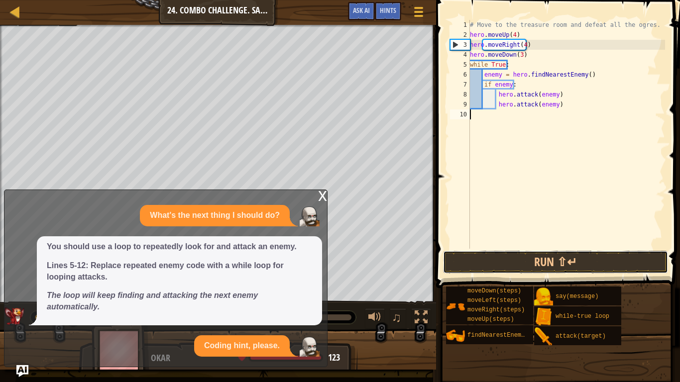
click at [497, 251] on button "Run ⇧↵" at bounding box center [555, 262] width 225 height 23
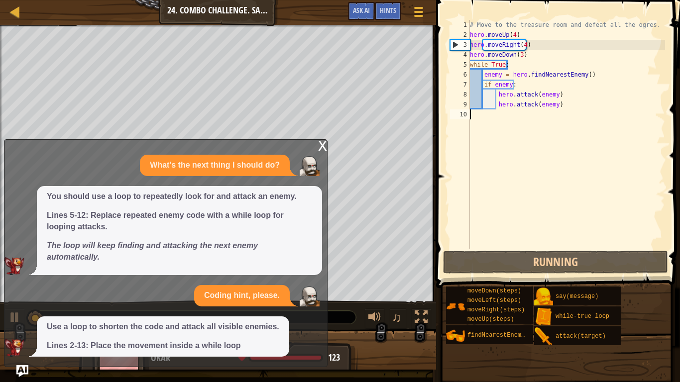
click at [320, 156] on div at bounding box center [310, 166] width 22 height 20
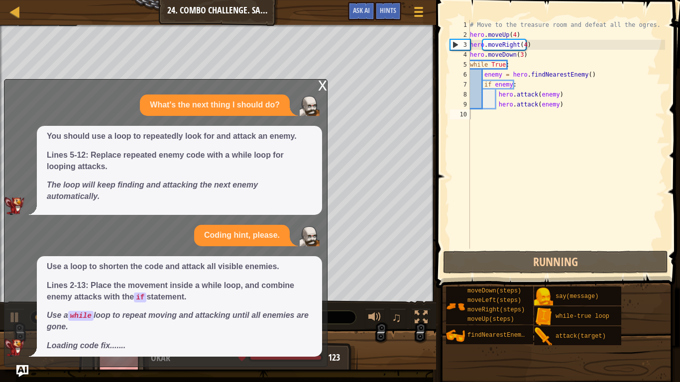
click at [324, 83] on div "x" at bounding box center [322, 85] width 9 height 10
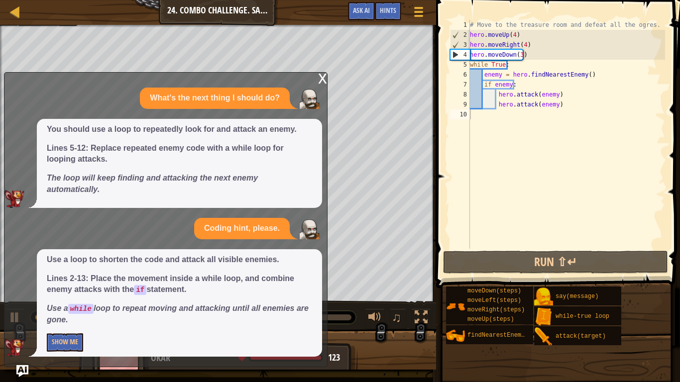
click at [322, 77] on div "x" at bounding box center [322, 78] width 9 height 10
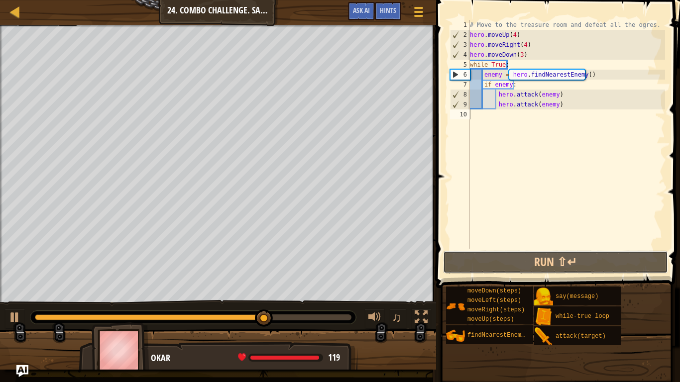
click at [617, 259] on button "Run ⇧↵" at bounding box center [555, 262] width 225 height 23
click at [574, 105] on div "# Move to the treasure room and defeat all the ogres. hero . moveUp ( 4 ) hero …" at bounding box center [566, 144] width 197 height 249
type textarea "hero.attack(enemy)"
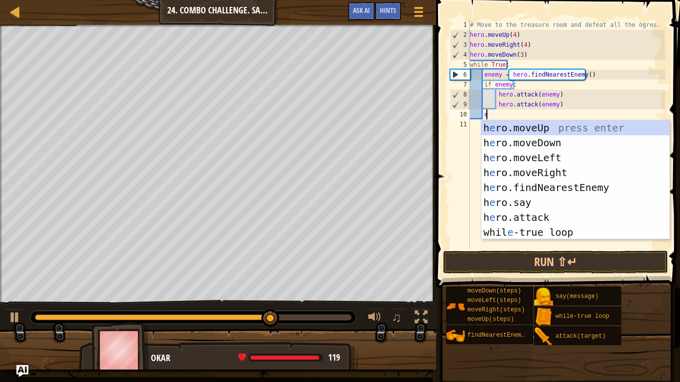
scroll to position [4, 1]
type textarea "en"
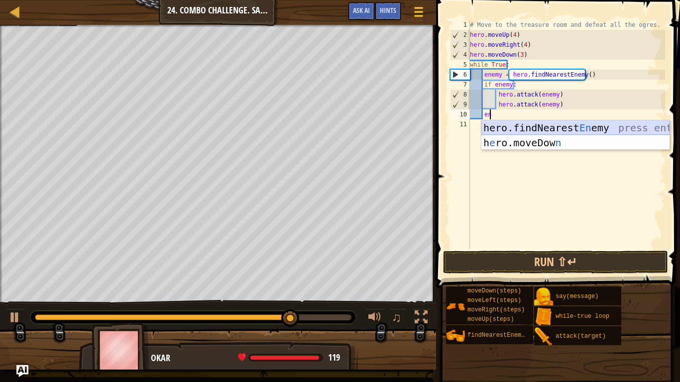
click at [549, 128] on div "hero.findNearest En emy press enter h e ro.moveDow n press enter" at bounding box center [575, 150] width 188 height 60
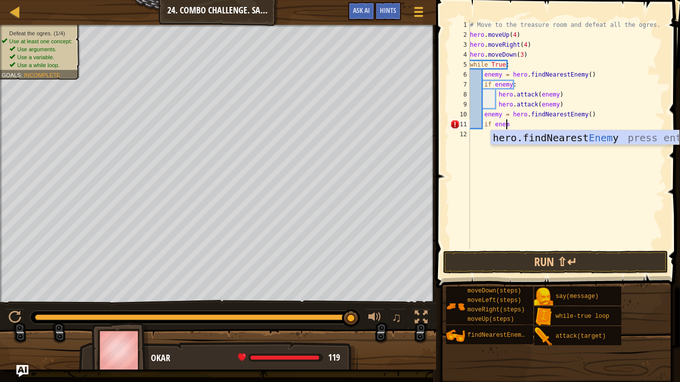
scroll to position [4, 3]
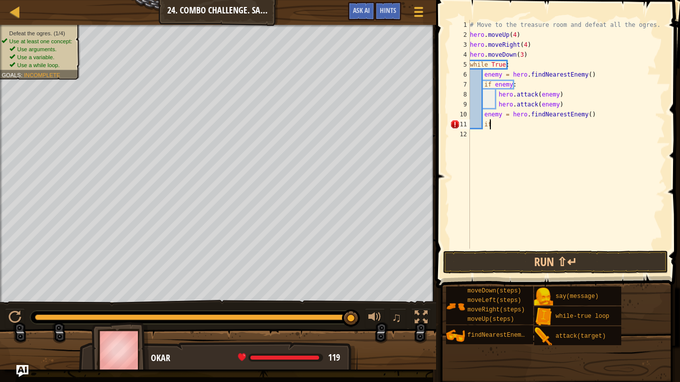
type textarea "i"
